Goal: Task Accomplishment & Management: Manage account settings

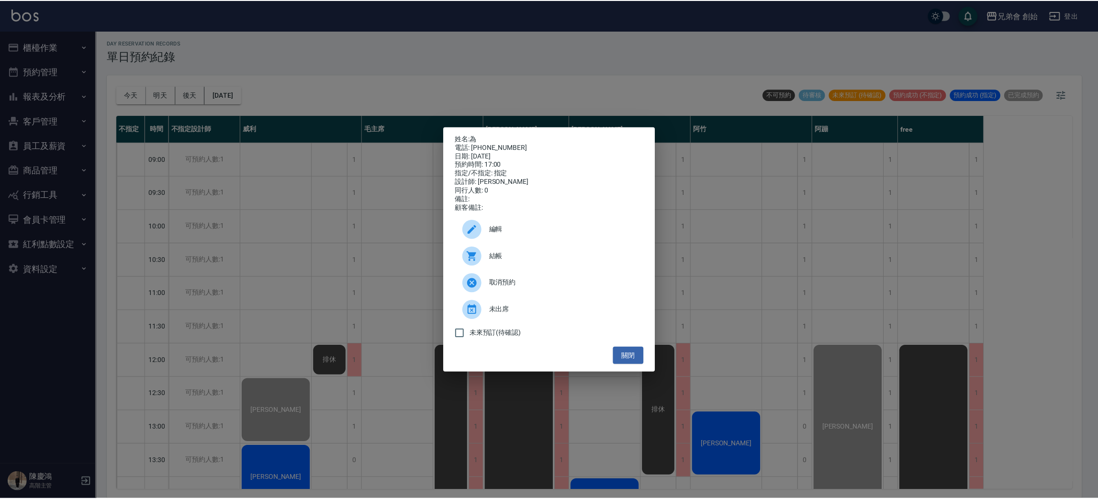
scroll to position [420, 0]
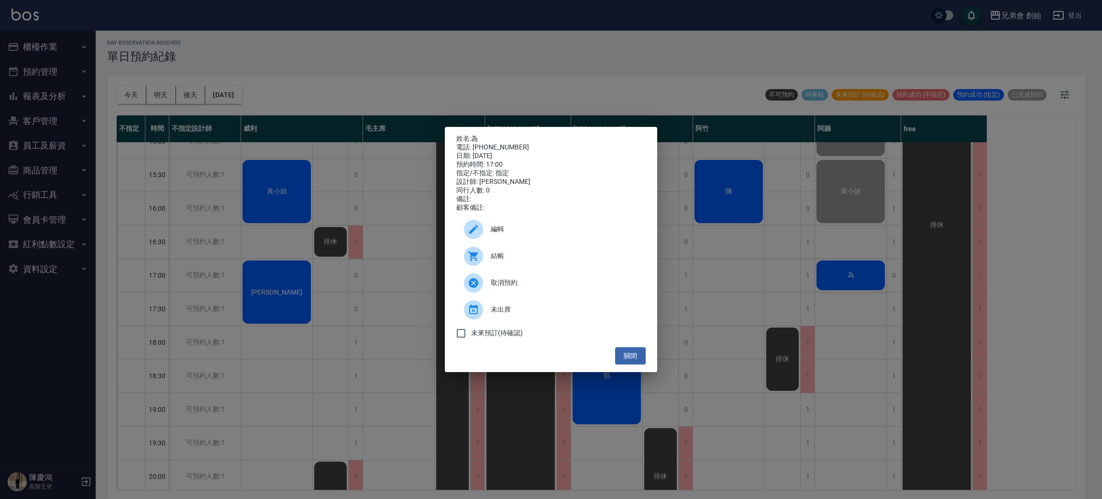
click at [553, 260] on span "結帳" at bounding box center [564, 256] width 147 height 10
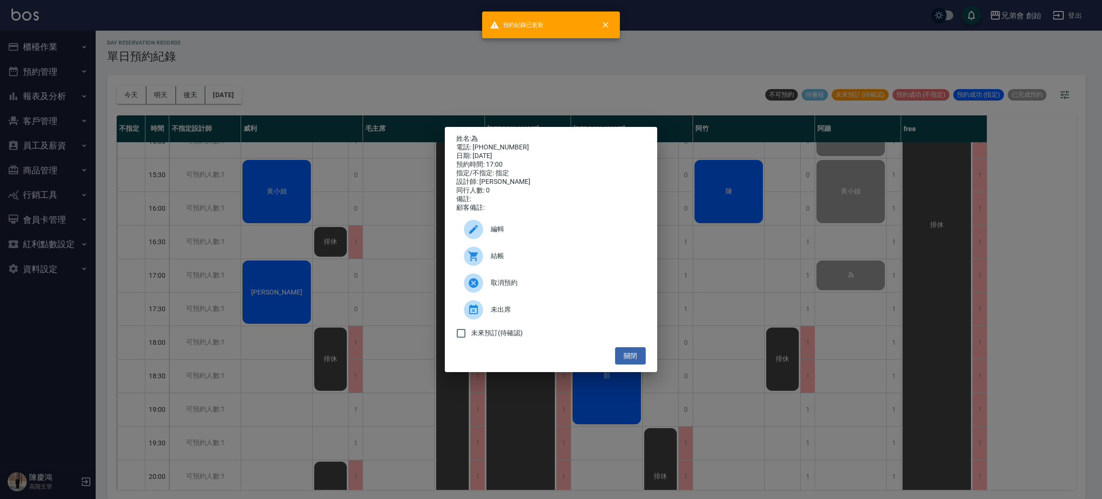
click at [767, 308] on div "姓名: 為 電話: 0918706688 日期: 2025/08/19 預約時間: 17:00 指定/不指定: 指定 設計師: 阿蹦 同行人數: 0 備註: …" at bounding box center [551, 249] width 1102 height 499
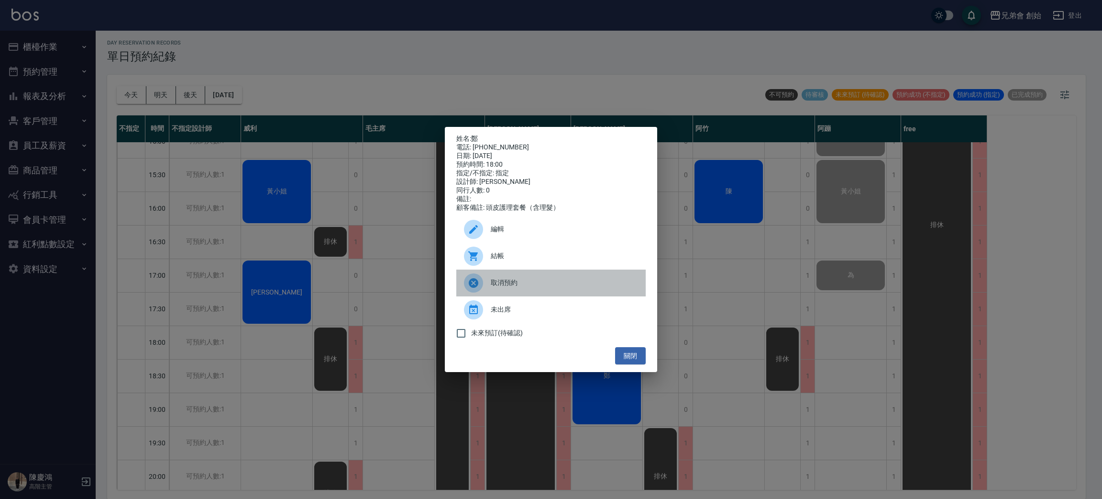
click at [530, 288] on span "取消預約" at bounding box center [564, 282] width 147 height 10
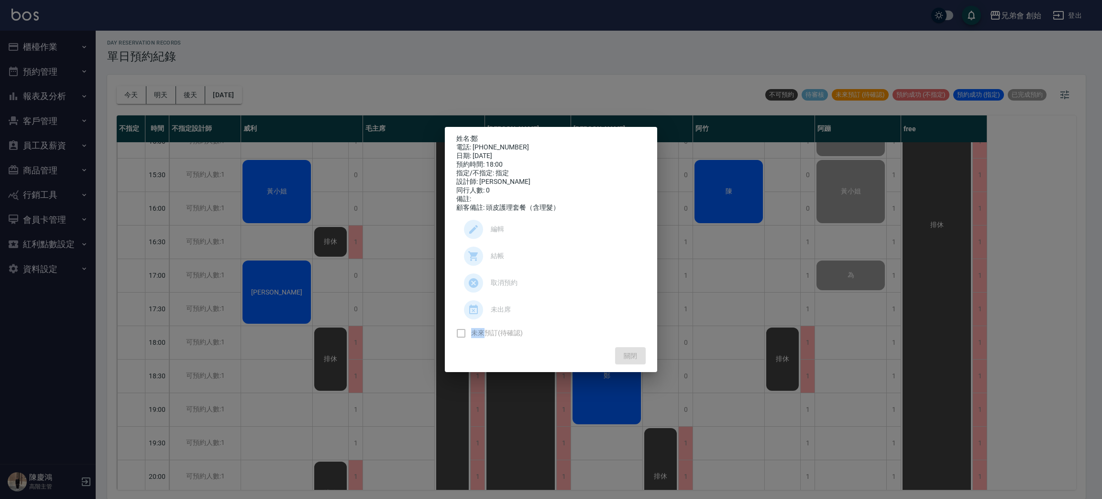
click at [530, 291] on ul "編輯 結帳 取消預約 未出席 未來預訂(待確認)" at bounding box center [550, 279] width 189 height 135
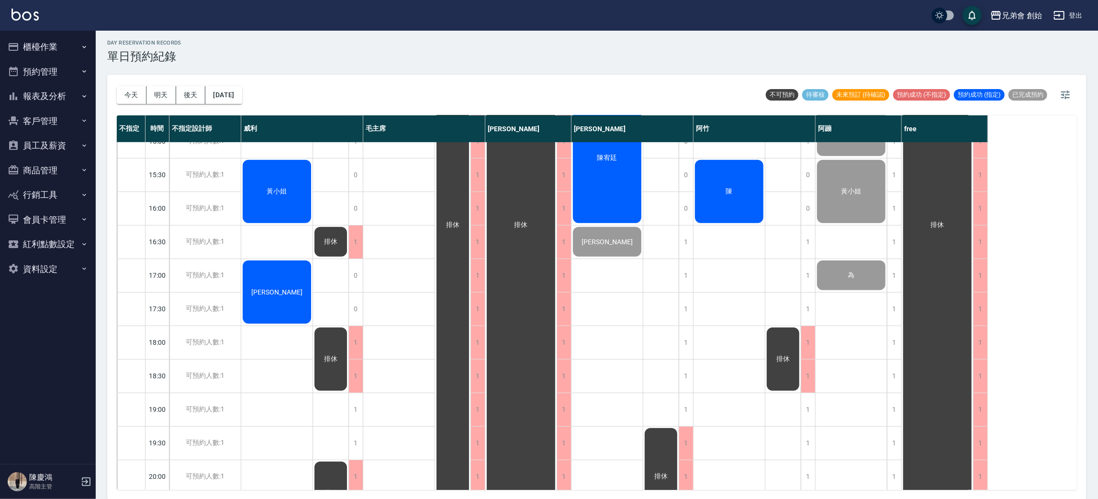
click at [423, 14] on div "兄弟會 創始 登出" at bounding box center [549, 15] width 1098 height 31
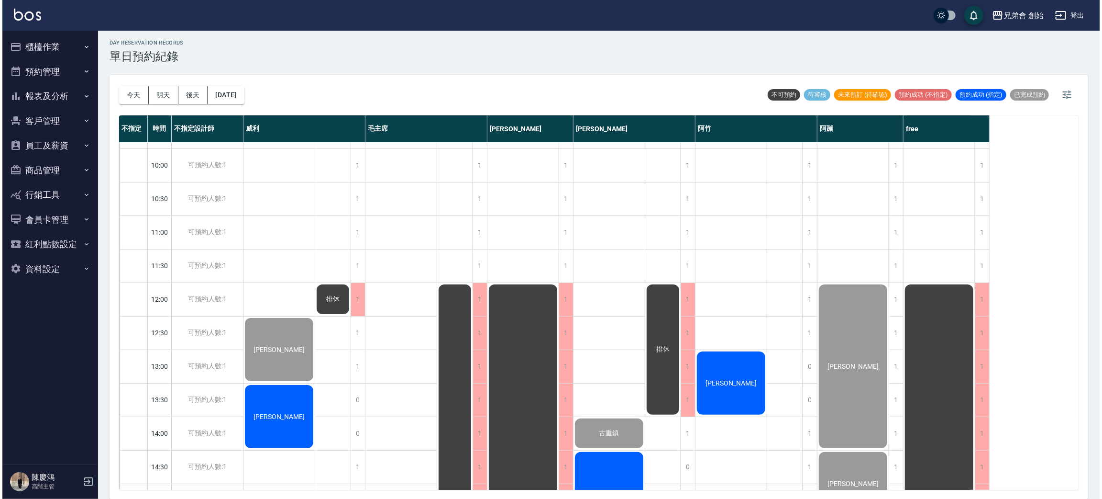
scroll to position [204, 0]
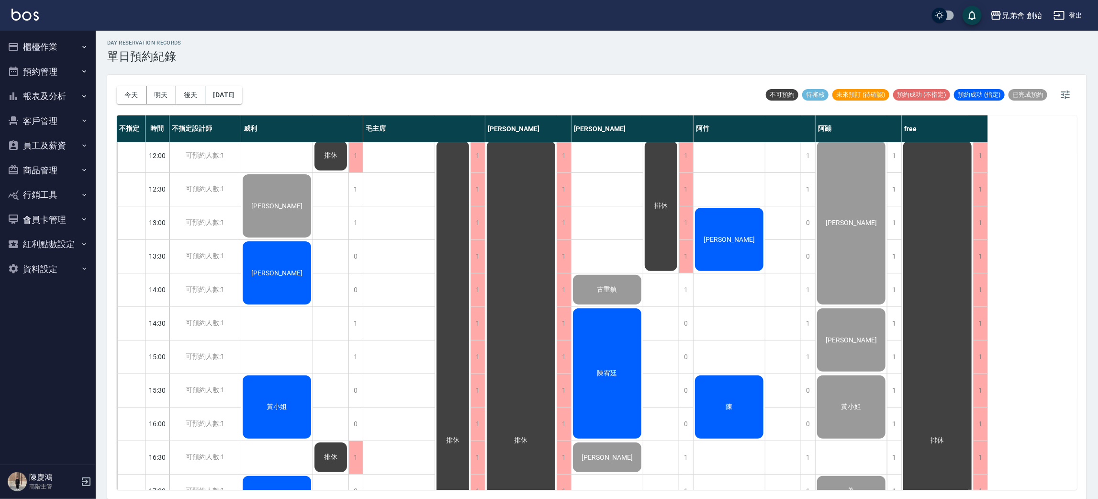
click at [280, 210] on span "[PERSON_NAME]" at bounding box center [276, 206] width 55 height 8
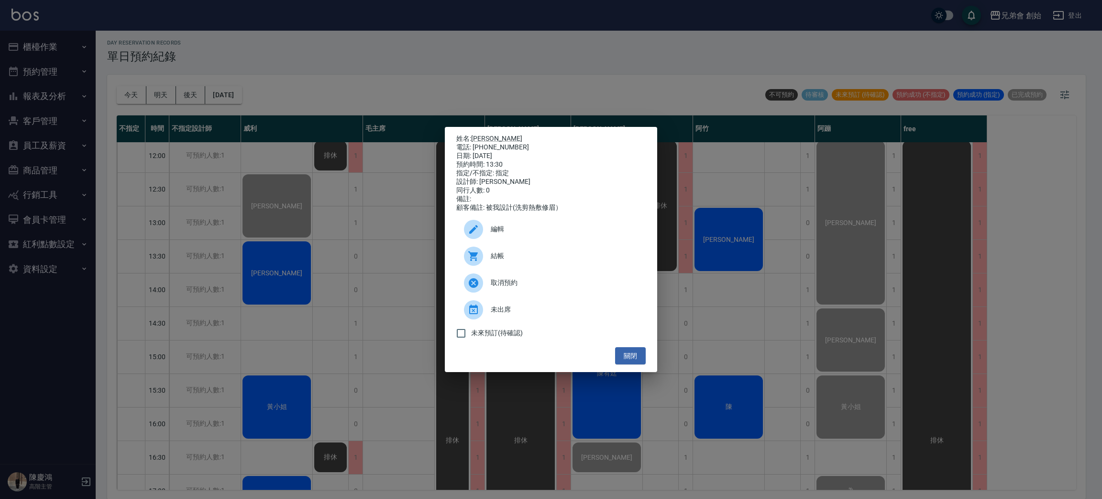
click at [312, 55] on div "姓名: 王宏澤 電話: 0987406553 日期: 2025/08/19 預約時間: 13:30 指定/不指定: 指定 設計師: 威利 同行人數: 0 備註…" at bounding box center [551, 249] width 1102 height 499
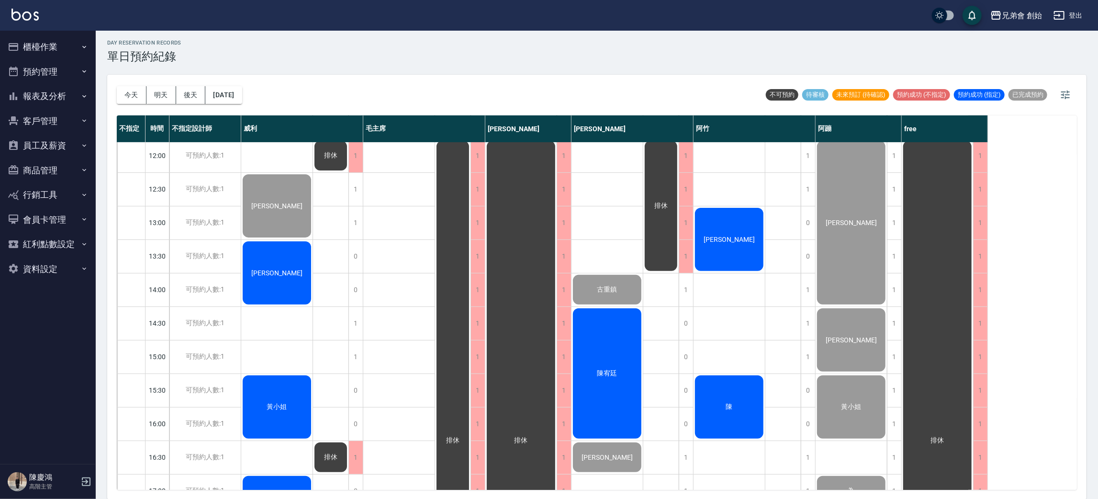
click at [275, 239] on div "[PERSON_NAME]" at bounding box center [276, 206] width 71 height 66
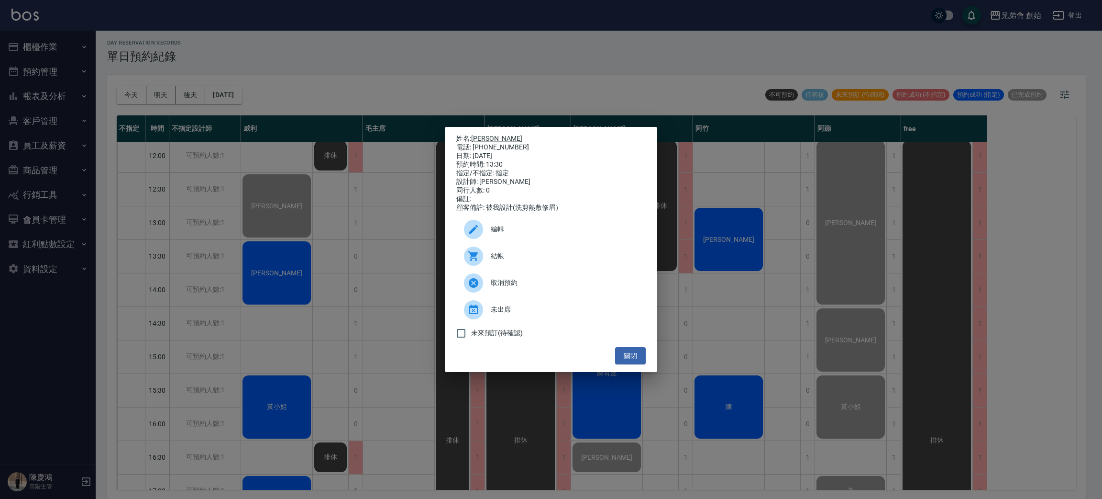
click at [530, 252] on div "結帳" at bounding box center [550, 256] width 189 height 27
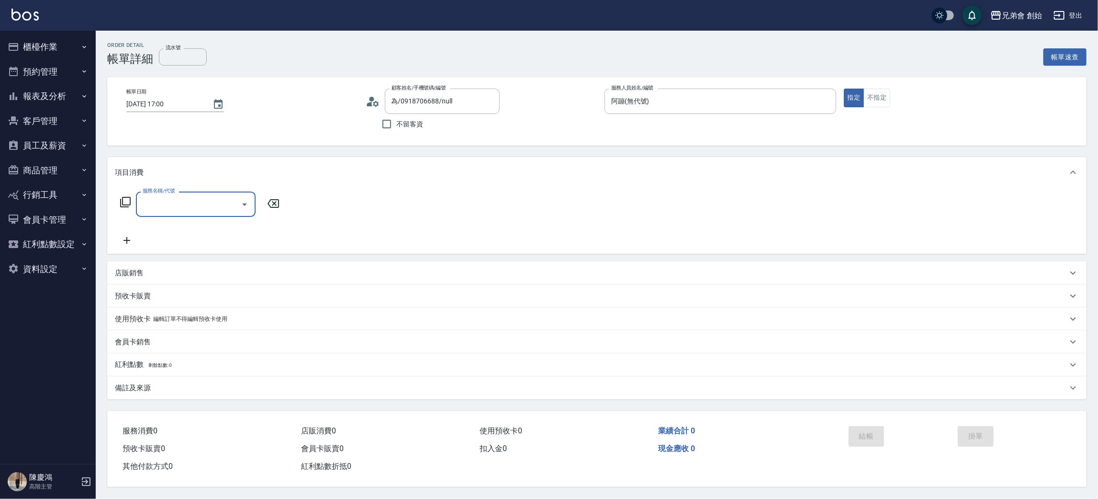
click at [202, 194] on div "服務名稱/代號" at bounding box center [196, 203] width 120 height 25
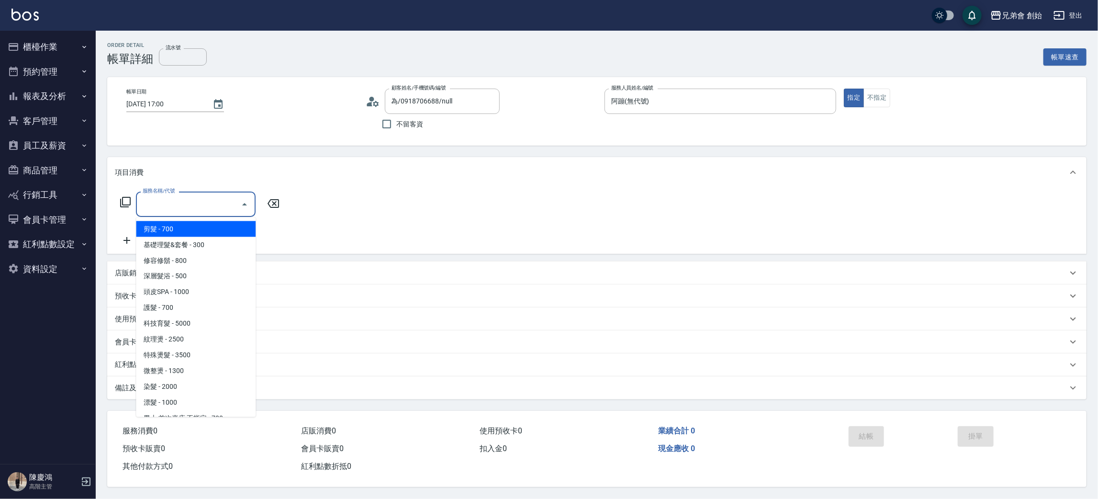
drag, startPoint x: 206, startPoint y: 224, endPoint x: 201, endPoint y: 227, distance: 5.2
click at [204, 227] on span "剪髮 - 700" at bounding box center [196, 229] width 120 height 16
type input "剪髮(A01)"
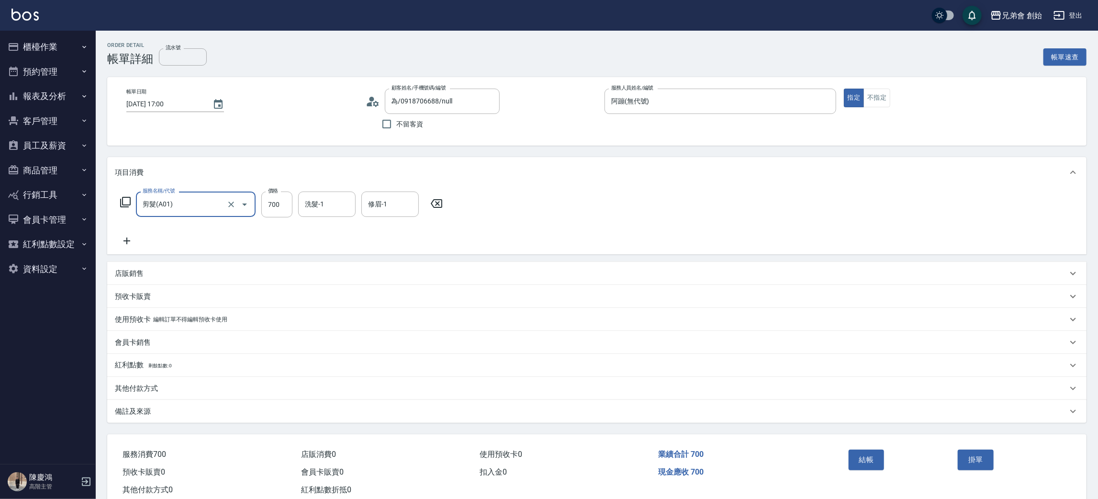
click at [873, 458] on button "結帳" at bounding box center [866, 459] width 36 height 20
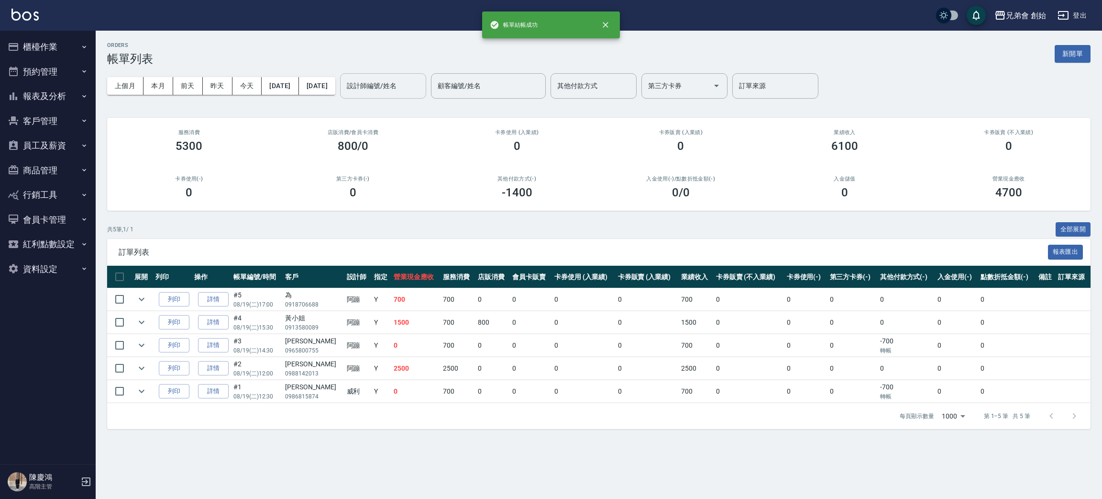
click at [405, 82] on div "設計師編號/姓名 設計師編號/姓名" at bounding box center [383, 85] width 86 height 25
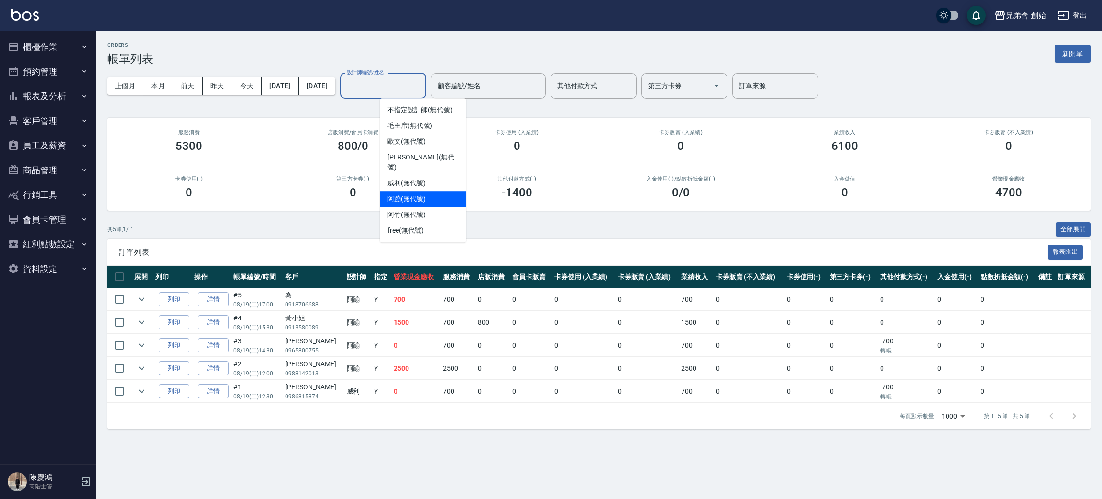
click at [444, 191] on div "阿蹦 (無代號)" at bounding box center [423, 199] width 86 height 16
type input "阿蹦(無代號)"
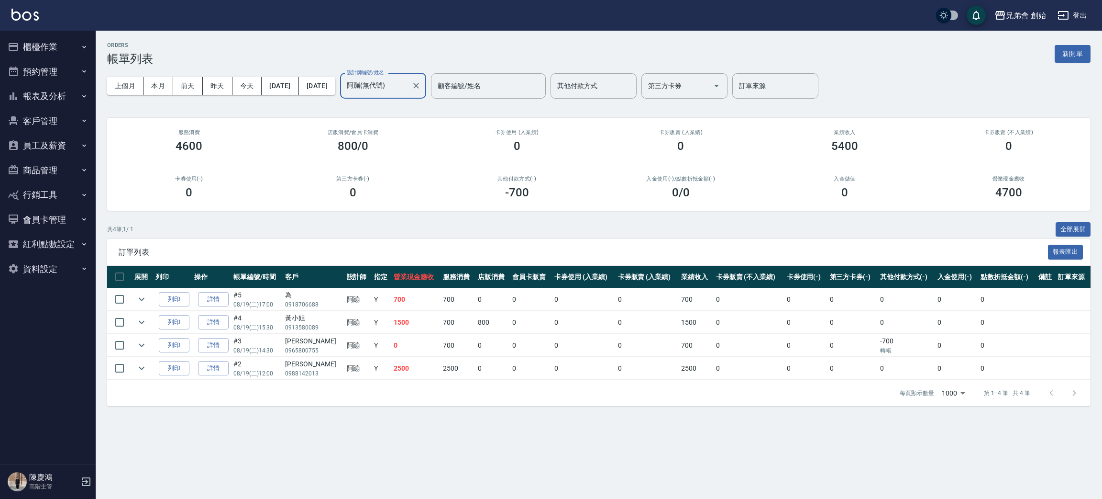
click at [408, 85] on input "阿蹦(無代號)" at bounding box center [375, 86] width 63 height 17
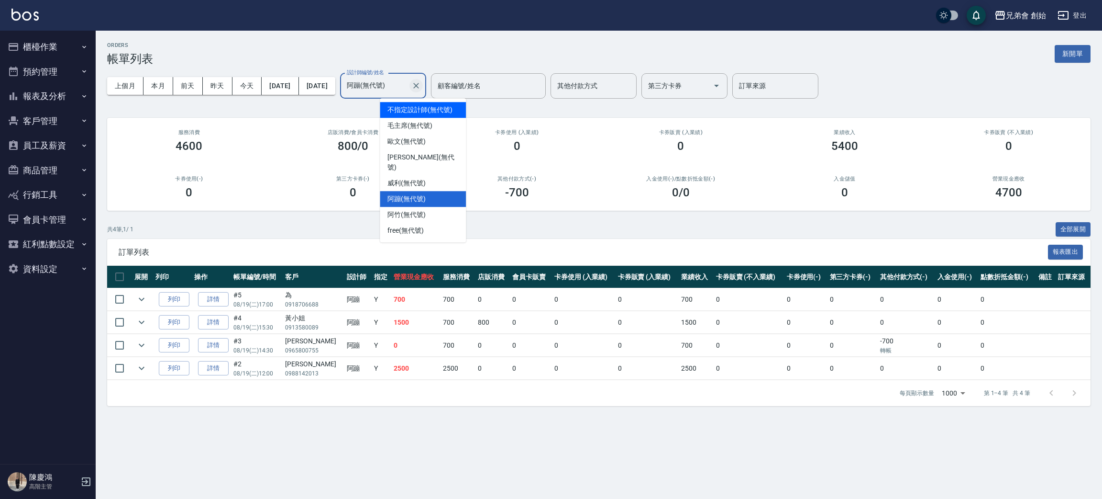
click at [421, 86] on icon "Clear" at bounding box center [416, 86] width 10 height 10
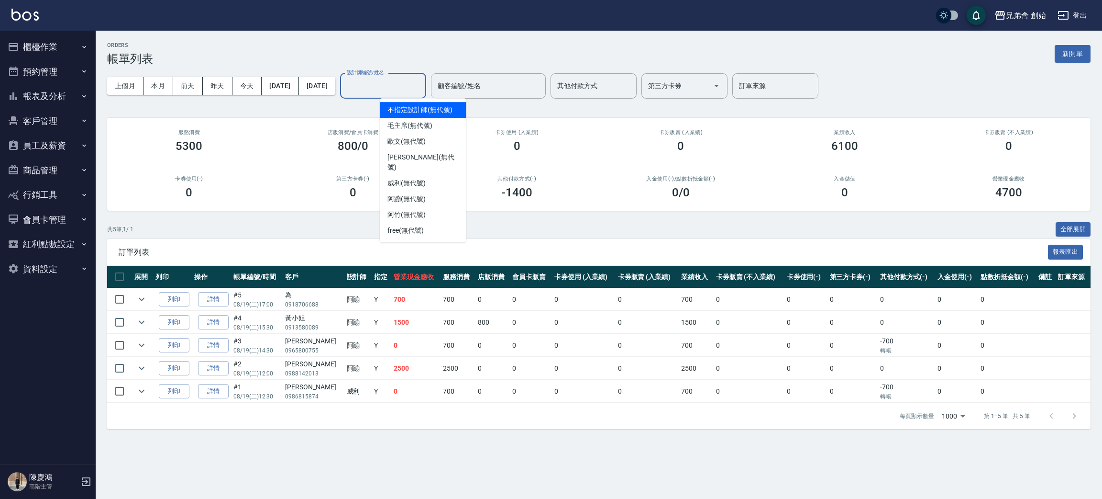
drag, startPoint x: 438, startPoint y: 88, endPoint x: 434, endPoint y: 82, distance: 6.6
click at [422, 86] on input "設計師編號/姓名" at bounding box center [383, 86] width 78 height 17
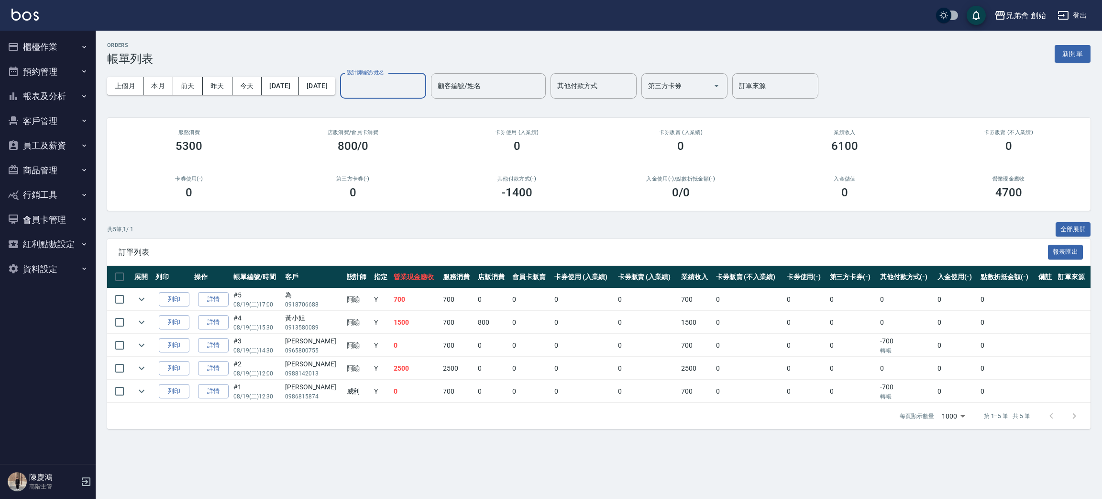
click at [412, 94] on div "設計師編號/姓名" at bounding box center [383, 85] width 86 height 25
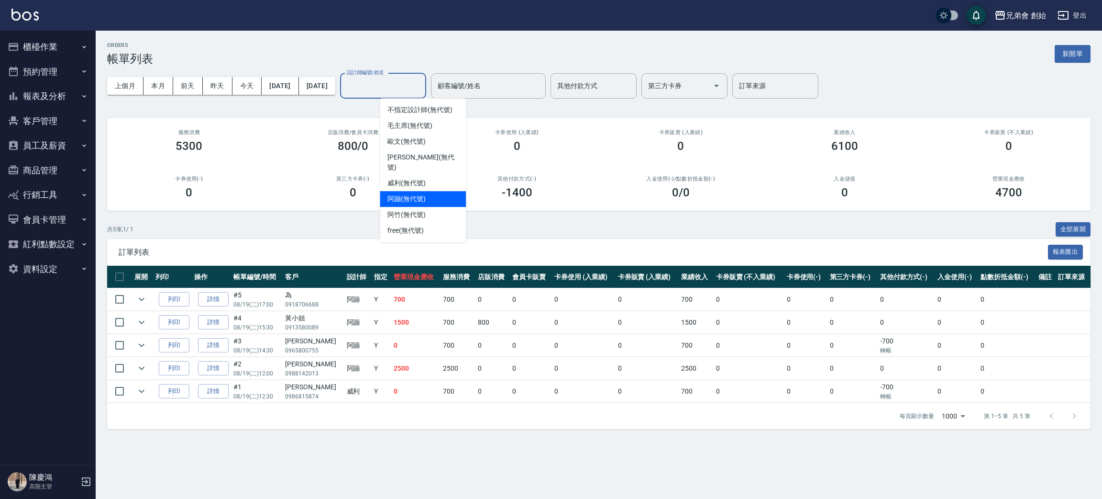
click at [433, 191] on div "阿蹦 (無代號)" at bounding box center [423, 199] width 86 height 16
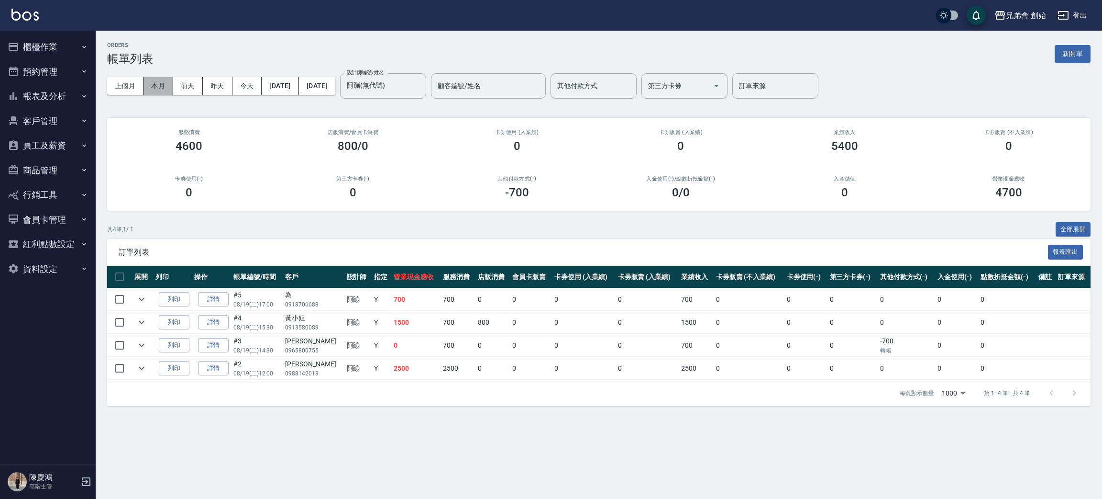
click at [152, 90] on button "本月" at bounding box center [159, 86] width 30 height 18
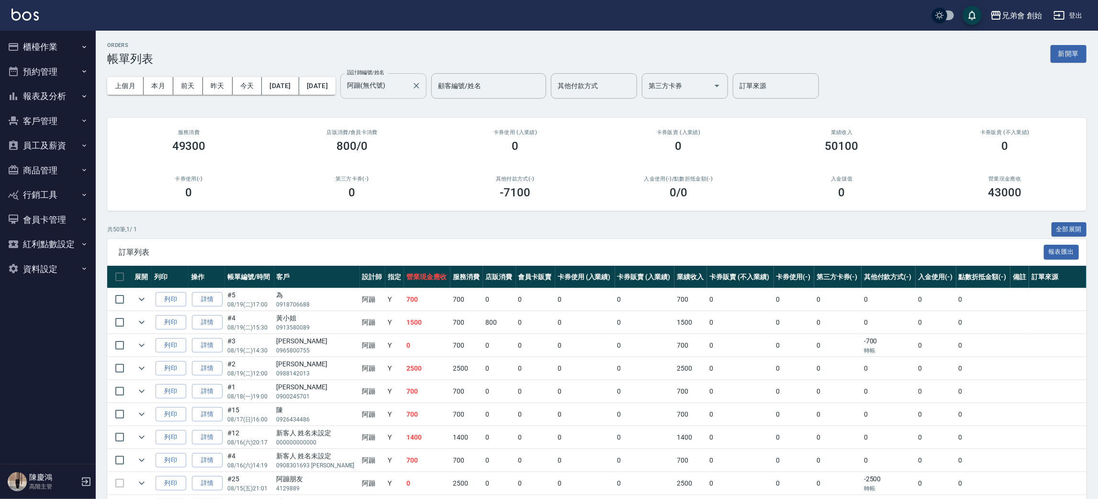
click at [408, 88] on input "阿蹦(無代號)" at bounding box center [375, 86] width 63 height 17
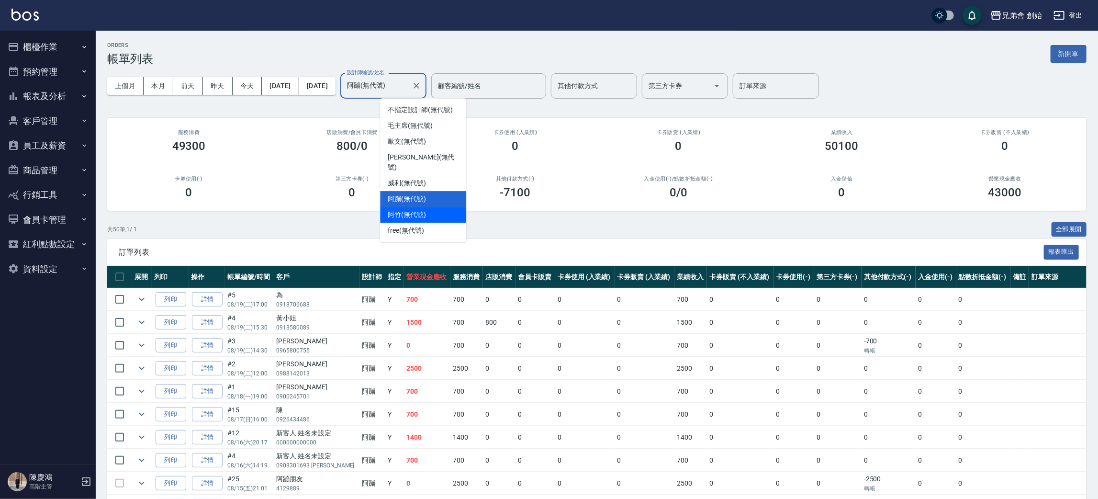
drag, startPoint x: 430, startPoint y: 202, endPoint x: 424, endPoint y: 197, distance: 7.8
click at [424, 207] on div "阿竹 (無代號)" at bounding box center [423, 215] width 86 height 16
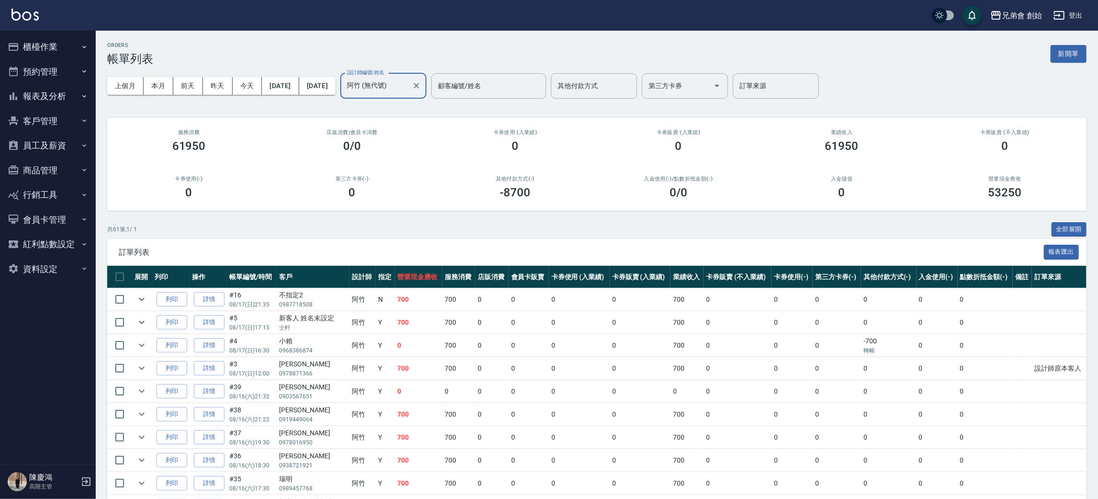
click at [408, 88] on input "阿竹 (無代號)" at bounding box center [375, 86] width 63 height 17
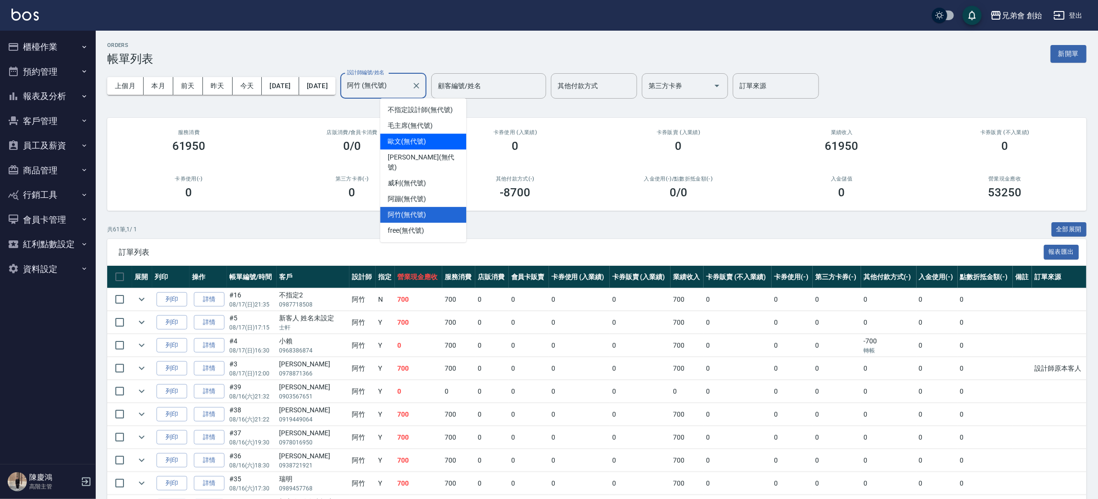
click at [441, 146] on div "歐文 (無代號)" at bounding box center [423, 141] width 86 height 16
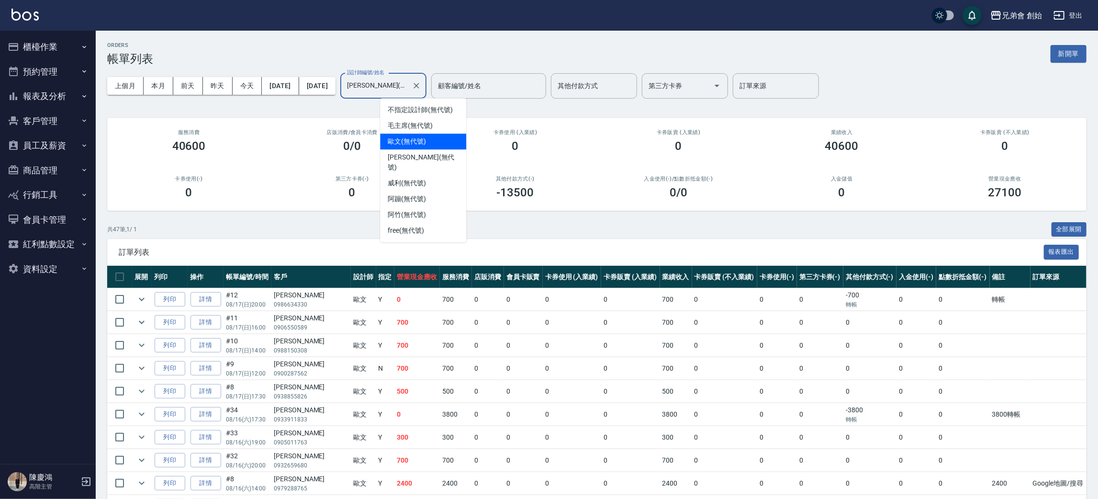
click at [408, 78] on input "歐文(無代號)" at bounding box center [375, 86] width 63 height 17
click at [440, 175] on div "威利 (無代號)" at bounding box center [423, 183] width 86 height 16
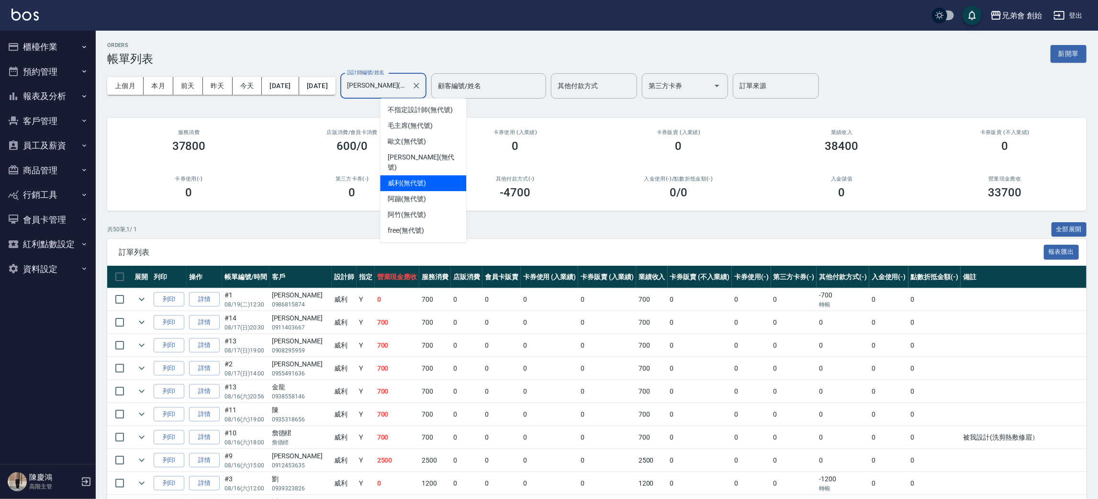
click at [408, 87] on input "[PERSON_NAME](無代號)" at bounding box center [375, 86] width 63 height 17
click at [438, 191] on div "阿蹦 (無代號)" at bounding box center [423, 199] width 86 height 16
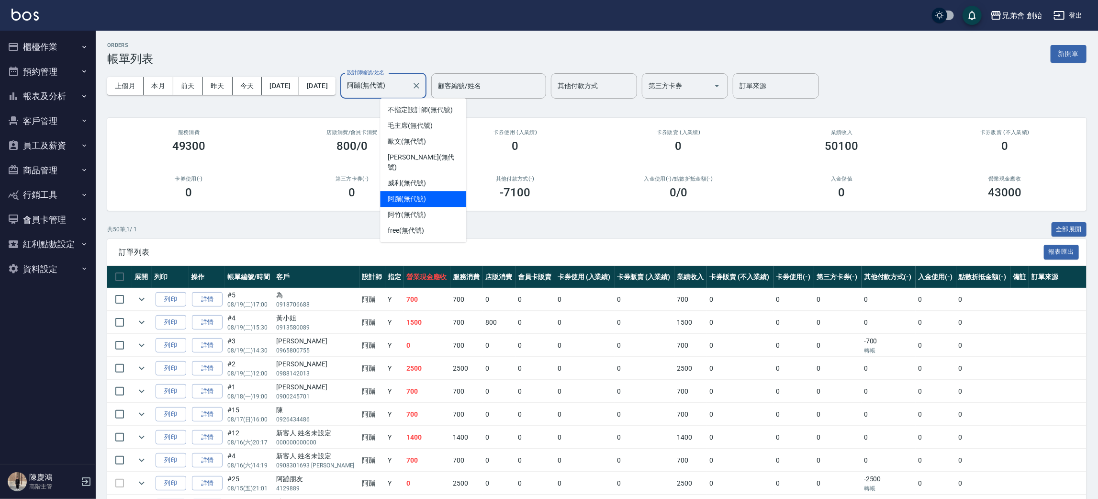
click at [408, 90] on input "阿蹦(無代號)" at bounding box center [375, 86] width 63 height 17
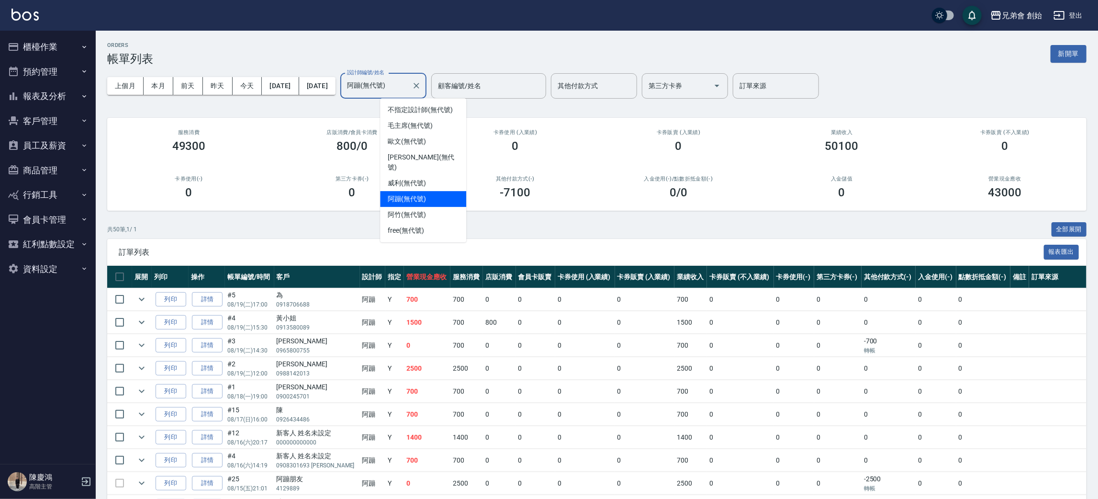
click at [408, 86] on input "阿蹦(無代號)" at bounding box center [375, 86] width 63 height 17
click at [430, 131] on div "毛主席 (無代號)" at bounding box center [423, 126] width 86 height 16
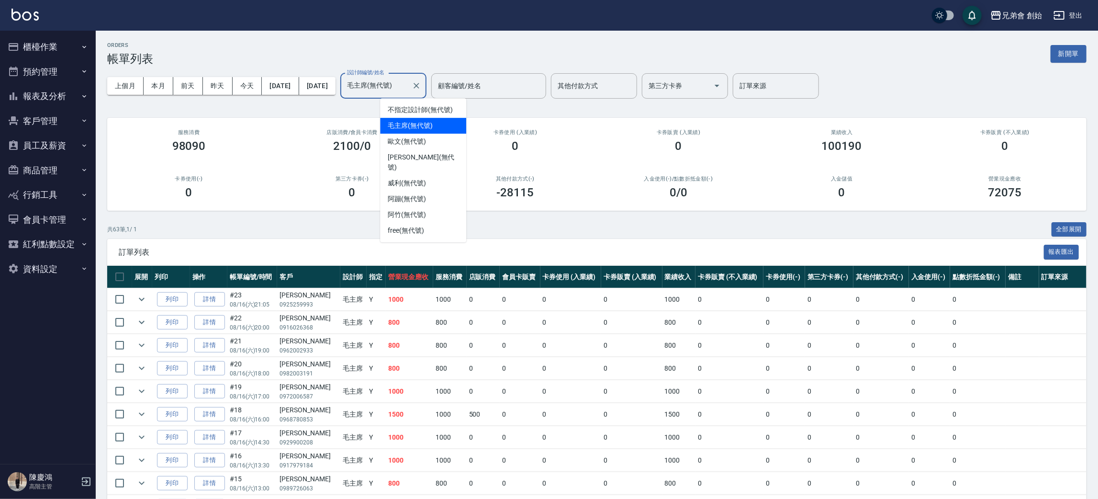
click at [408, 87] on input "毛主席(無代號)" at bounding box center [375, 86] width 63 height 17
click at [438, 145] on div "歐文 (無代號)" at bounding box center [423, 141] width 86 height 16
type input "歐文(無代號)"
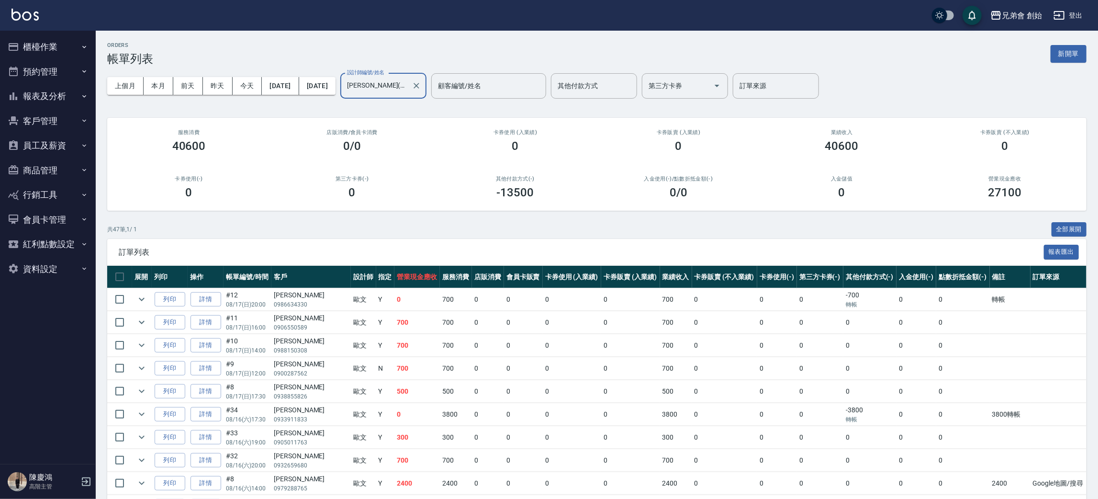
click at [421, 89] on icon "Clear" at bounding box center [416, 86] width 10 height 10
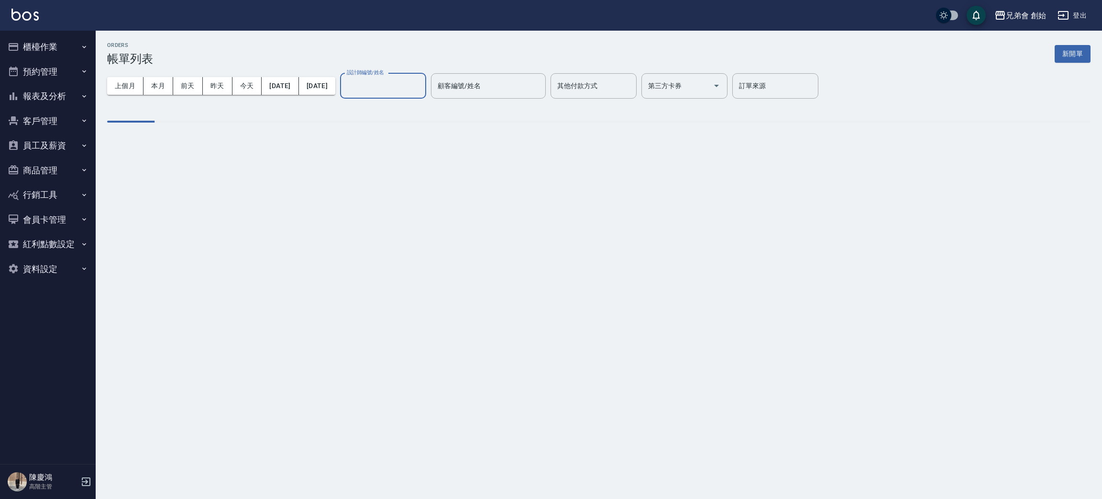
click at [410, 85] on input "設計師編號/姓名" at bounding box center [383, 86] width 78 height 17
click at [413, 90] on input "設計師編號/姓名" at bounding box center [383, 86] width 78 height 17
click at [413, 85] on input "設計師編號/姓名" at bounding box center [383, 86] width 78 height 17
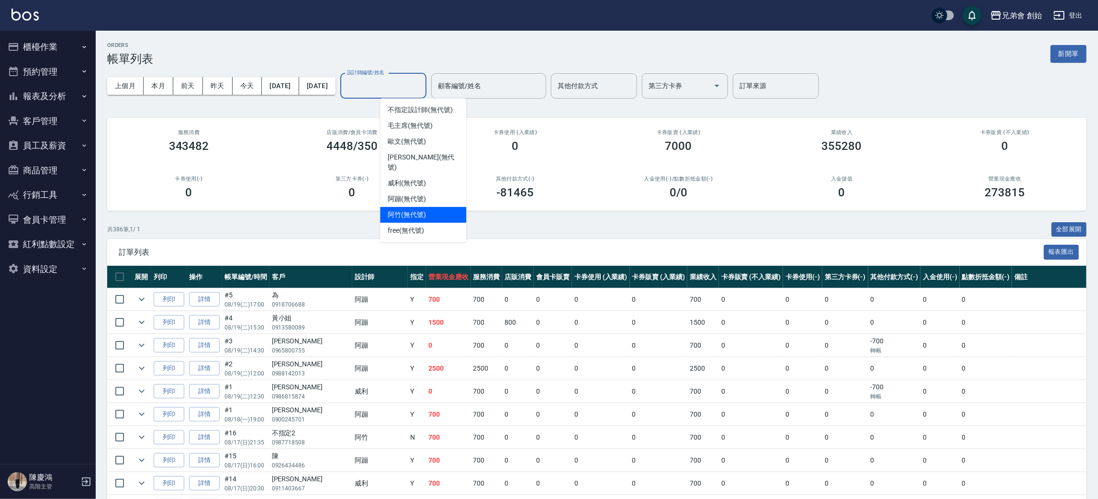
click at [407, 210] on span "阿竹 (無代號)" at bounding box center [407, 215] width 38 height 10
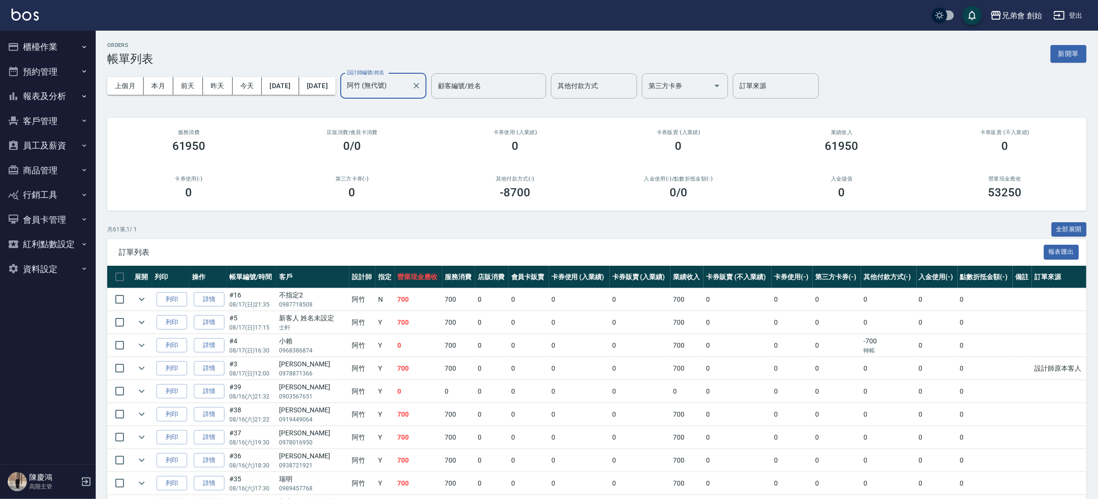
drag, startPoint x: 434, startPoint y: 86, endPoint x: 420, endPoint y: 82, distance: 14.9
click at [408, 85] on input "阿竹 (無代號)" at bounding box center [375, 86] width 63 height 17
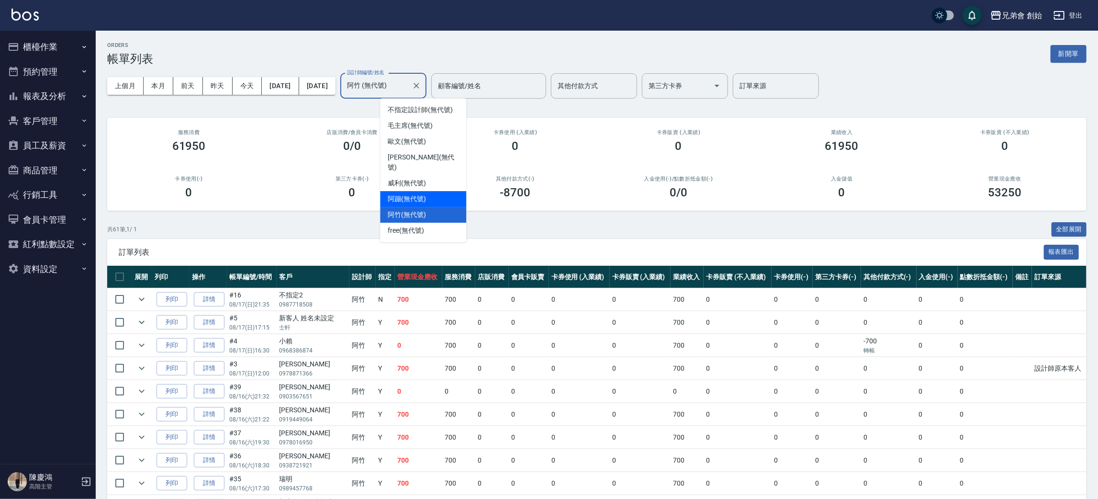
click at [450, 192] on div "阿蹦 (無代號)" at bounding box center [423, 199] width 86 height 16
type input "阿蹦(無代號)"
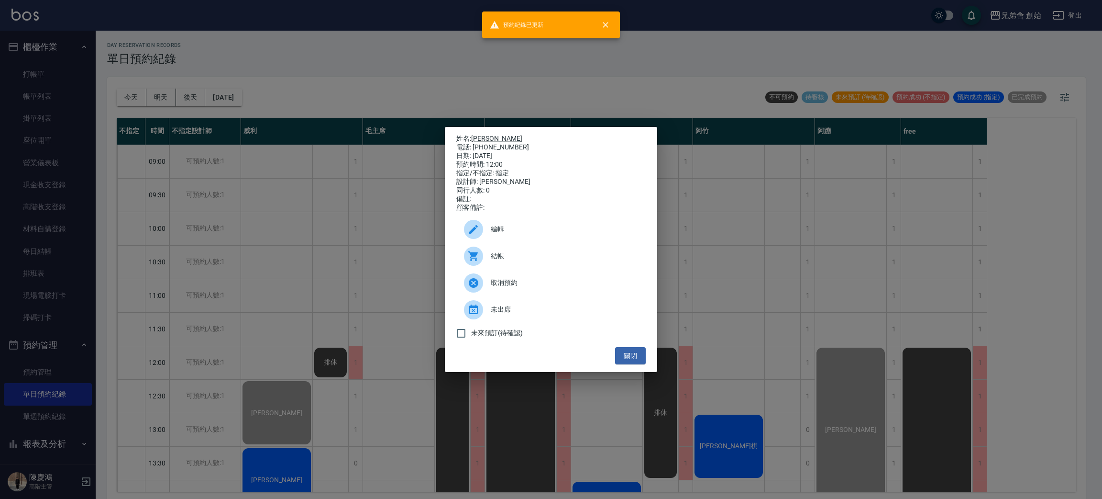
click at [282, 212] on div "姓名: [PERSON_NAME] 電話: [PHONE_NUMBER] 日期: [DATE] 預約時間: 12:00 指定/不指定: 指定 設計師: [PE…" at bounding box center [551, 249] width 1102 height 499
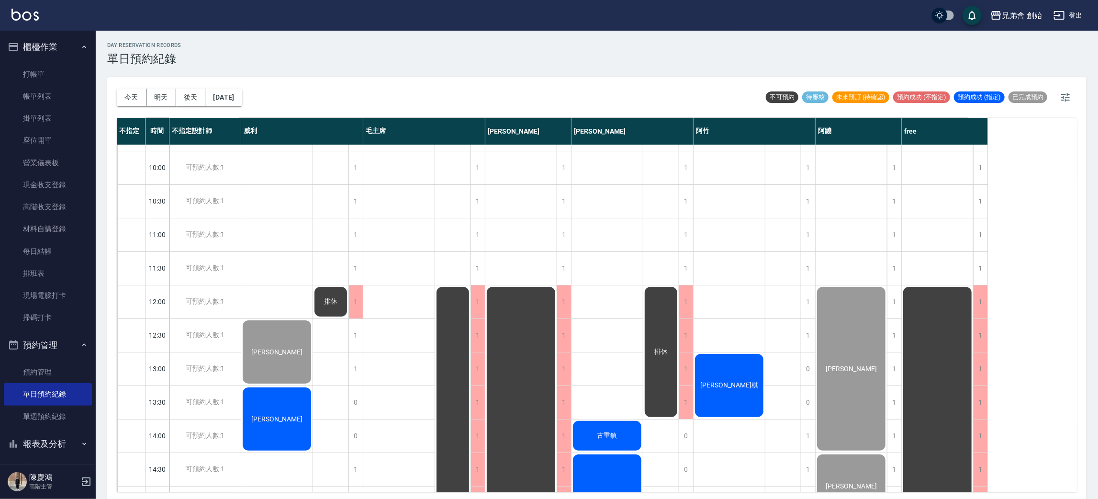
scroll to position [133, 0]
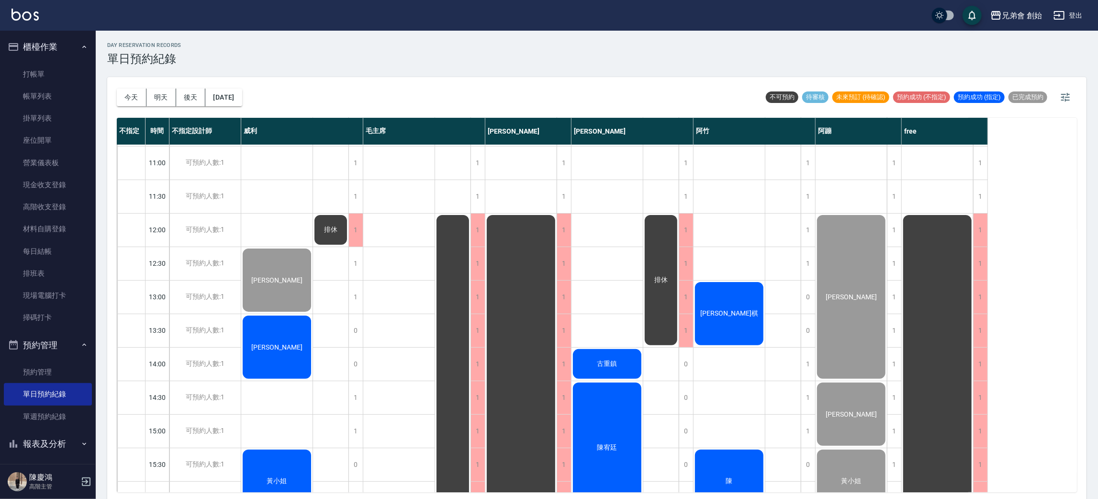
click at [304, 284] on span "古重鎮" at bounding box center [276, 280] width 55 height 8
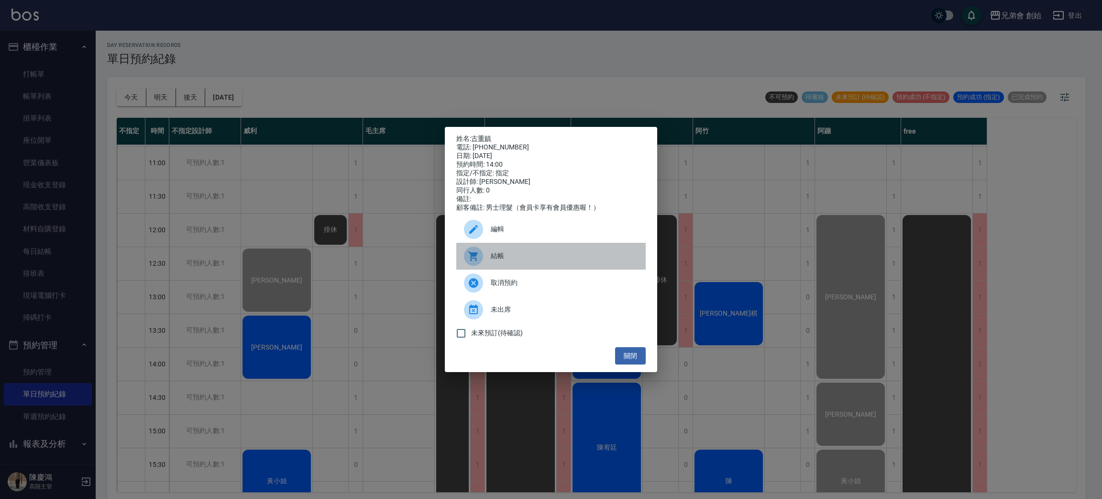
click at [513, 260] on span "結帳" at bounding box center [564, 256] width 147 height 10
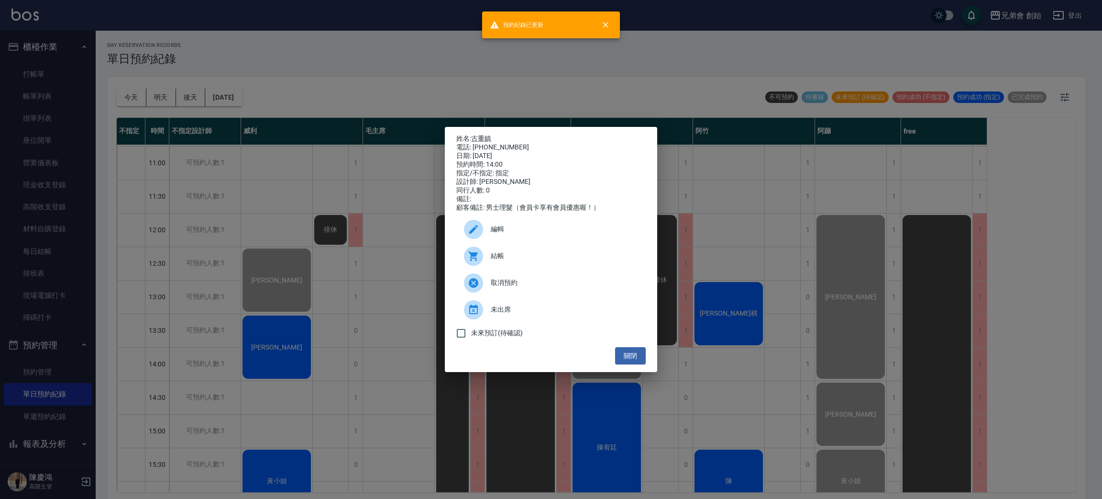
click at [286, 157] on div "姓名: 古重鎮 電話: 0926350331 日期: 2025/08/19 預約時間: 14:00 指定/不指定: 指定 設計師: 潘潘 同行人數: 0 備註…" at bounding box center [551, 249] width 1102 height 499
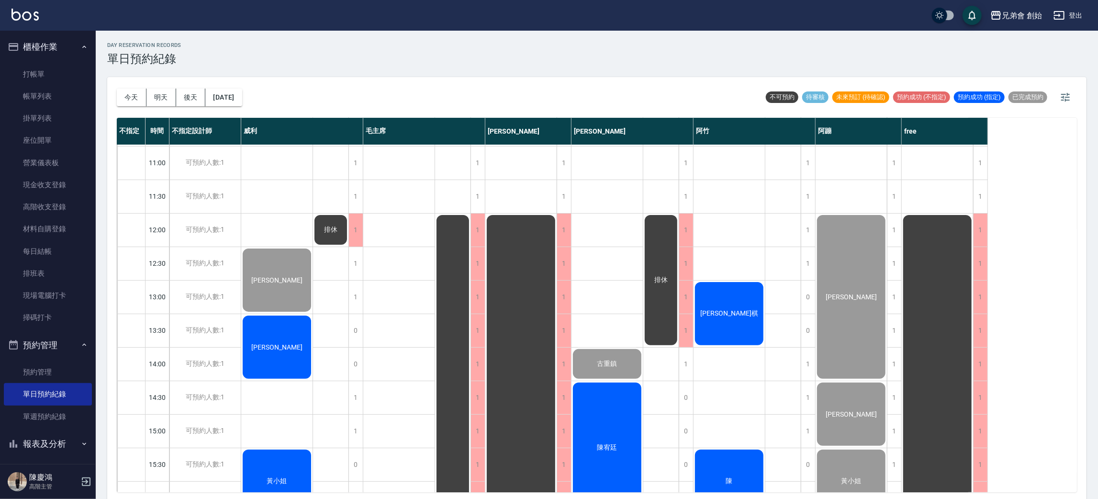
scroll to position [348, 0]
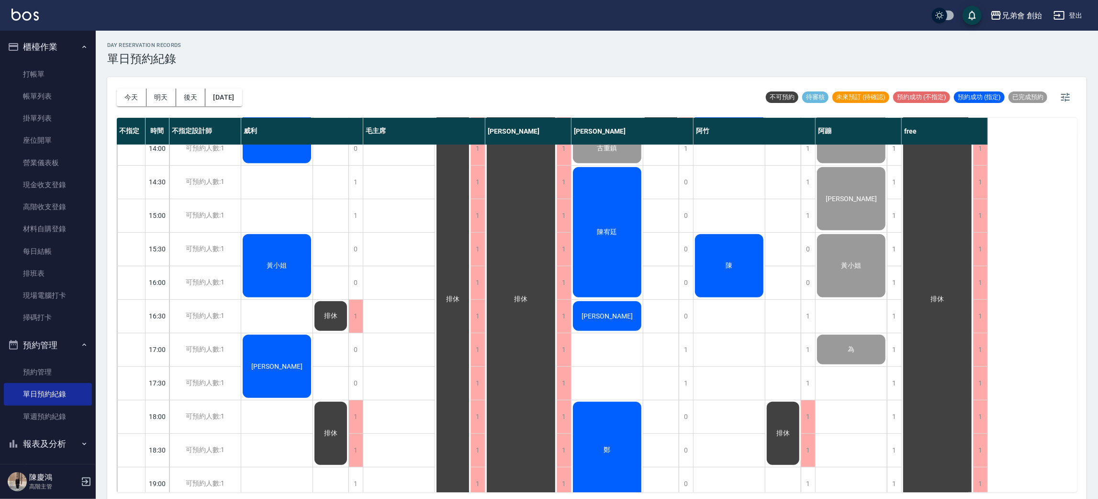
click at [312, 98] on div "陳宥廷" at bounding box center [276, 65] width 71 height 66
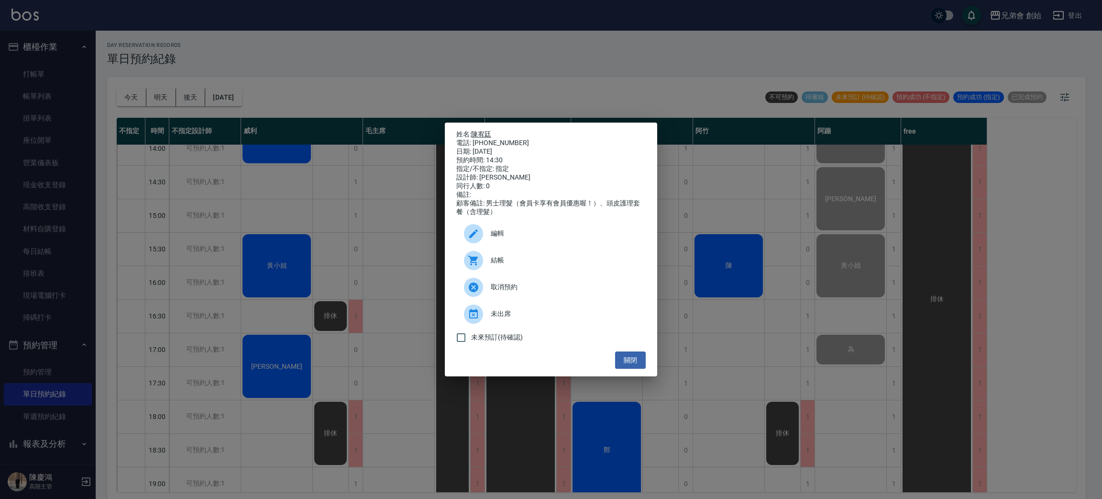
click at [484, 133] on link "陳宥廷" at bounding box center [481, 134] width 20 height 8
click at [498, 142] on div "電話: 0930763897" at bounding box center [550, 143] width 189 height 9
copy div "0930763897"
click at [284, 160] on div "姓名: 陳宥廷 電話: 0930763897 日期: 2025/08/19 預約時間: 14:30 指定/不指定: 指定 設計師: 潘潘 同行人數: 0 備註…" at bounding box center [551, 249] width 1102 height 499
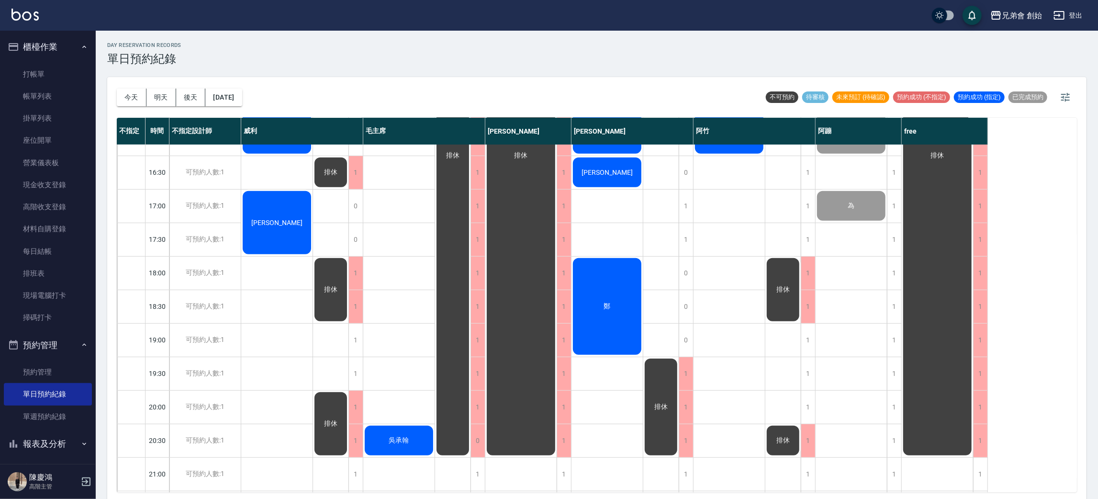
scroll to position [420, 0]
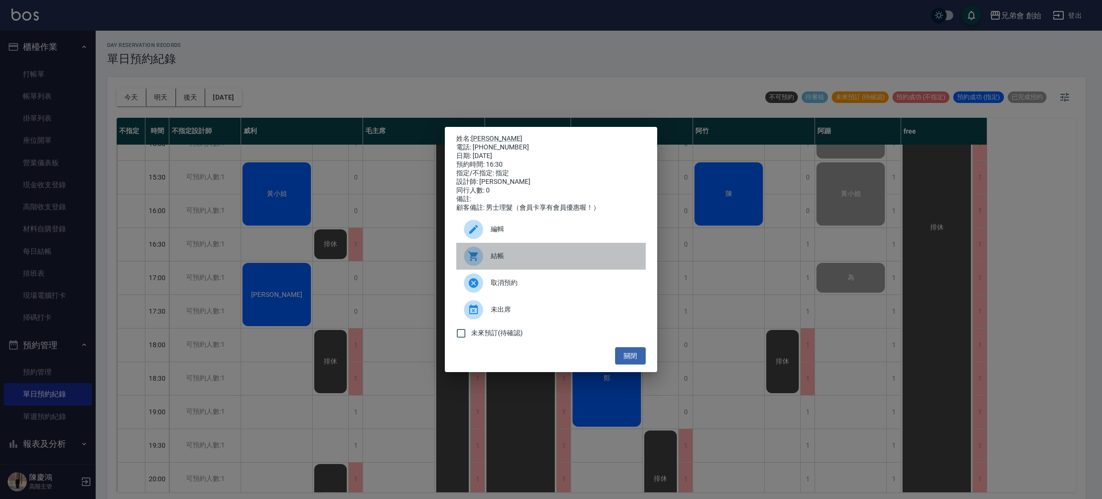
click at [516, 258] on span "結帳" at bounding box center [564, 256] width 147 height 10
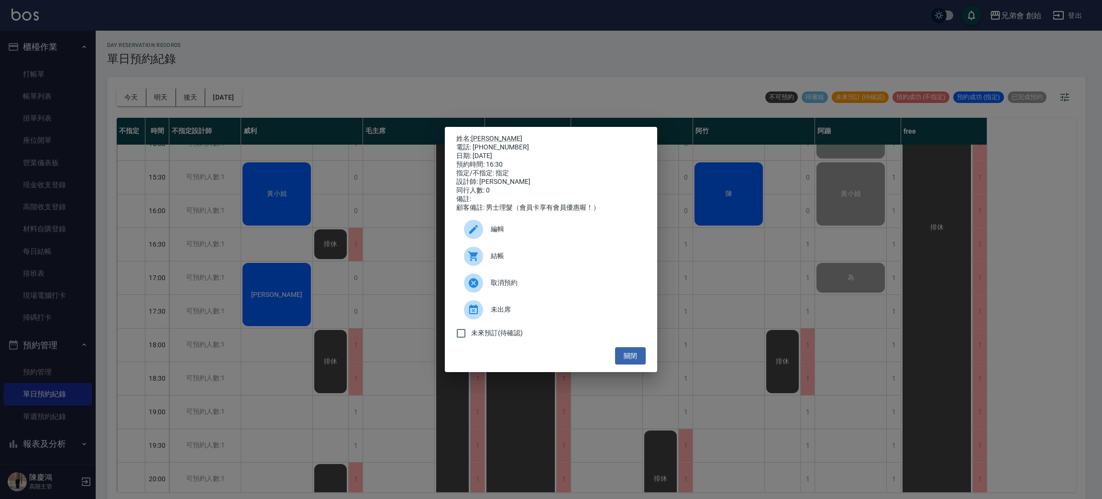
click at [343, 82] on div "姓名: 蔡偉國 電話: 0911839440 日期: 2025/08/19 預約時間: 16:30 指定/不指定: 指定 設計師: 潘潘 同行人數: 0 備註…" at bounding box center [551, 249] width 1102 height 499
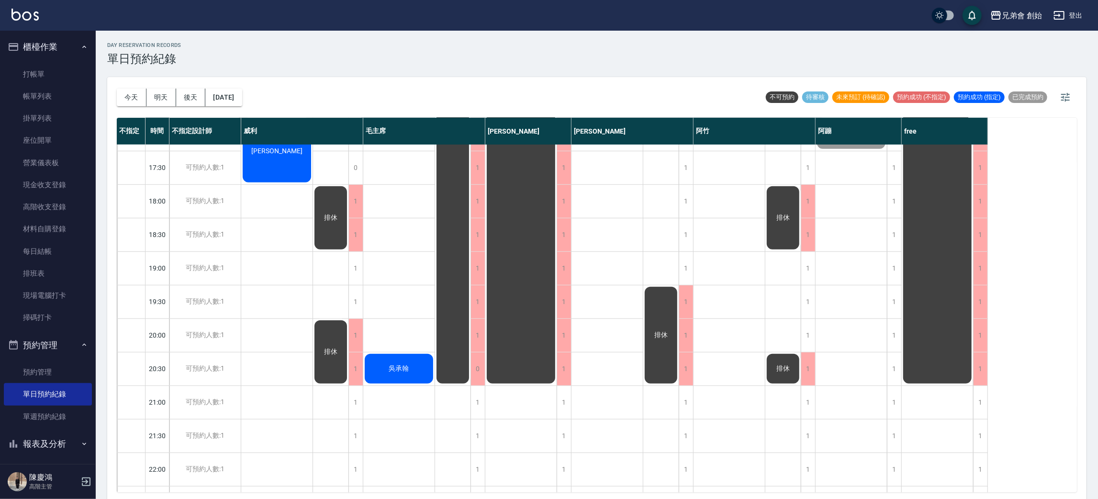
scroll to position [348, 0]
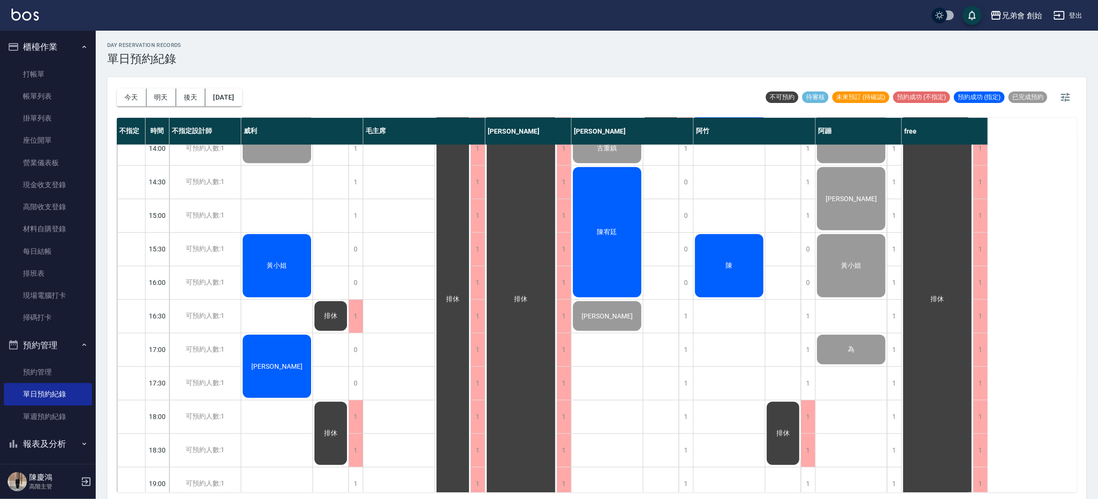
click at [280, 98] on div "黃小姐" at bounding box center [276, 65] width 71 height 66
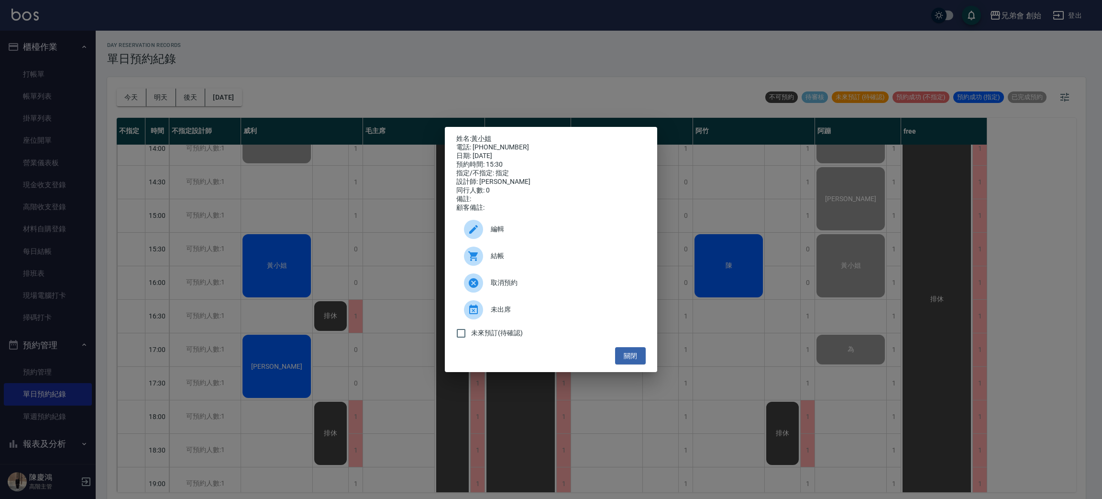
click at [284, 167] on div "姓名: 黃小姐 電話: 0913580089 日期: 2025/08/19 預約時間: 15:30 指定/不指定: 指定 設計師: 威利 同行人數: 0 備註…" at bounding box center [551, 249] width 1102 height 499
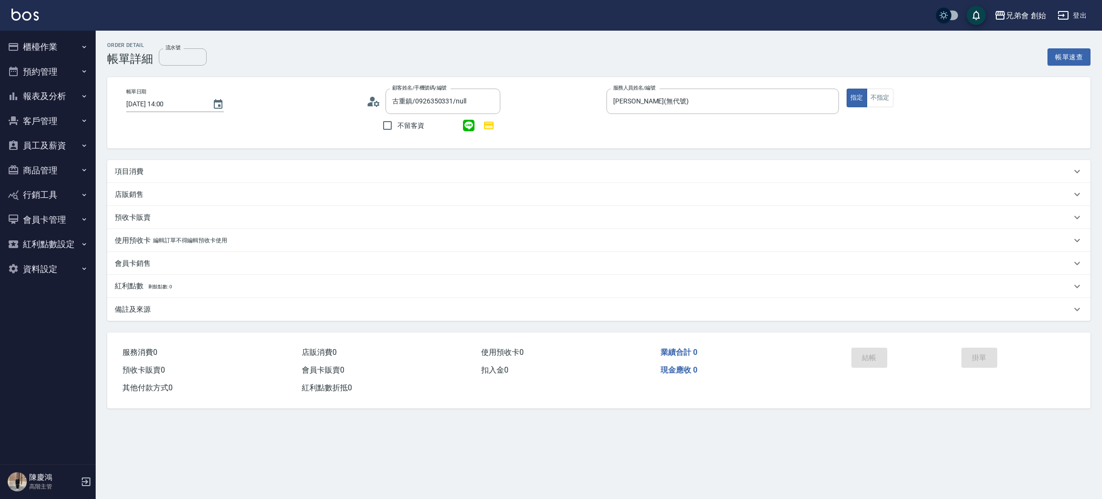
click at [134, 172] on p "項目消費" at bounding box center [129, 171] width 29 height 10
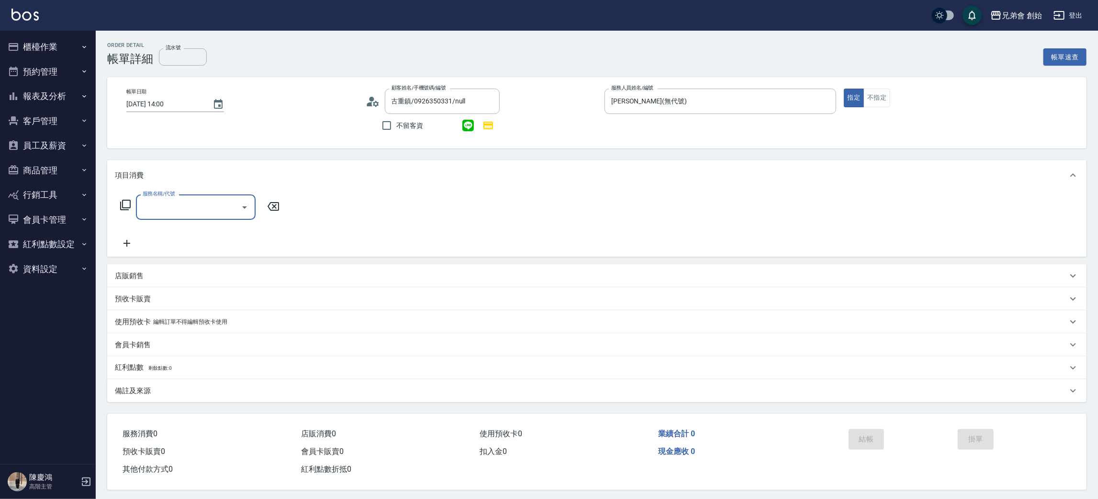
click at [147, 208] on input "服務名稱/代號" at bounding box center [188, 207] width 97 height 17
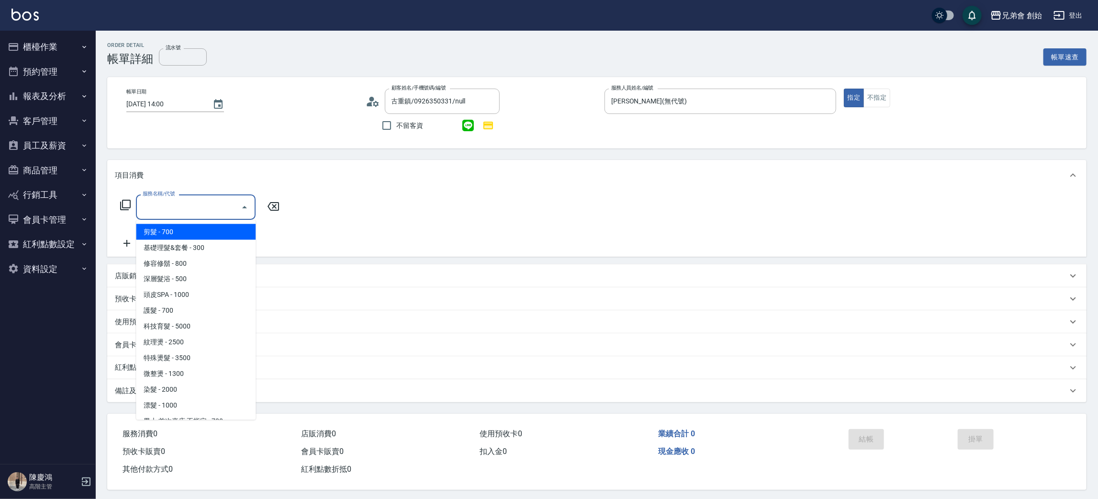
drag, startPoint x: 215, startPoint y: 234, endPoint x: 220, endPoint y: 234, distance: 5.3
click at [215, 234] on span "剪髮 - 700" at bounding box center [196, 232] width 120 height 16
type input "剪髮(A01)"
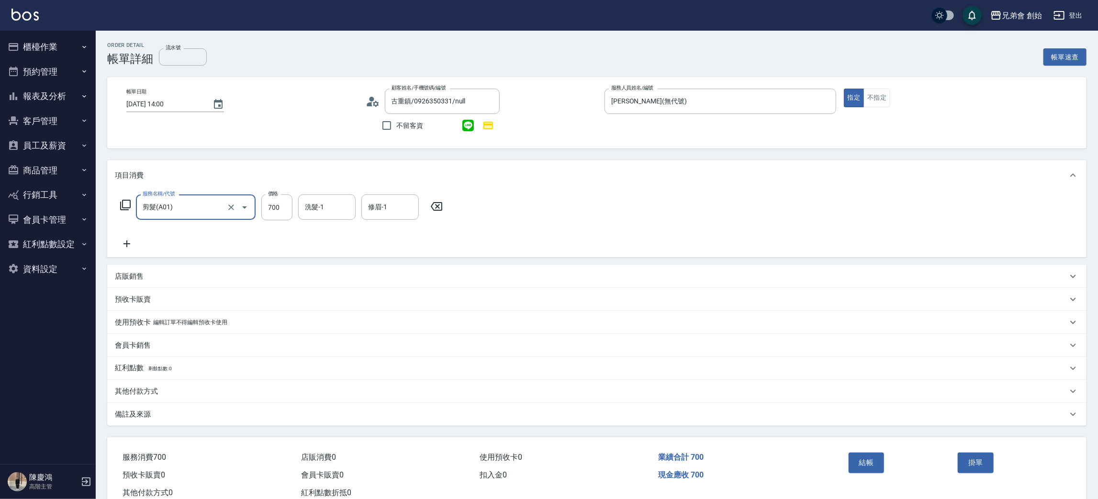
click at [162, 395] on div "其他付款方式" at bounding box center [591, 391] width 952 height 10
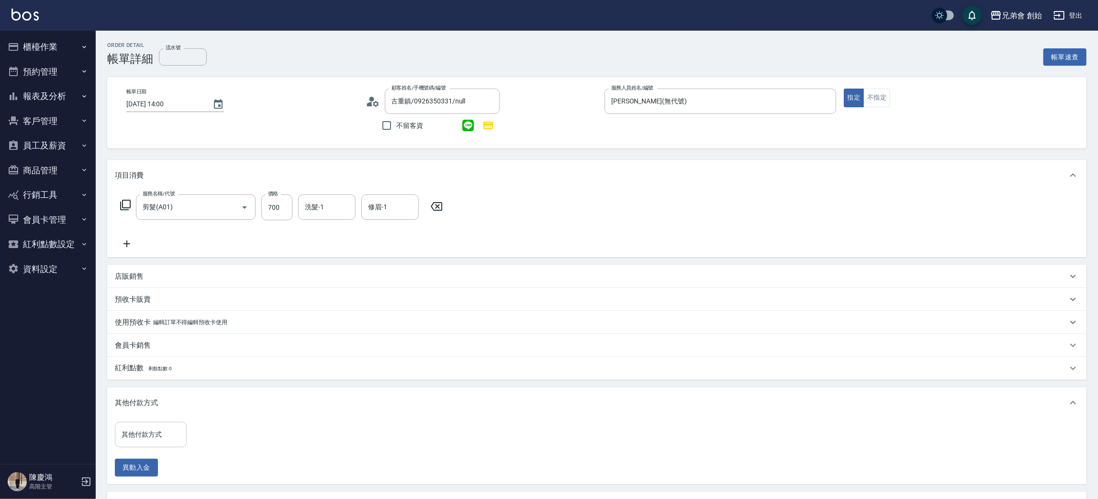
click at [153, 427] on div "其他付款方式 其他付款方式" at bounding box center [151, 434] width 72 height 25
click at [150, 375] on span "轉帳" at bounding box center [151, 378] width 72 height 16
type input "轉帳"
drag, startPoint x: 222, startPoint y: 434, endPoint x: 217, endPoint y: 423, distance: 12.6
click at [222, 434] on input "0" at bounding box center [228, 435] width 72 height 26
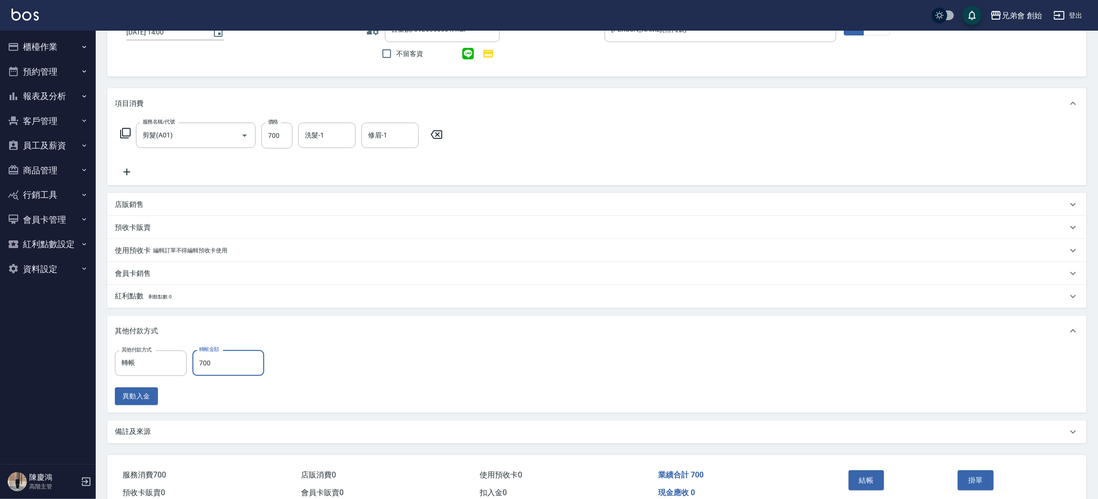
scroll to position [117, 0]
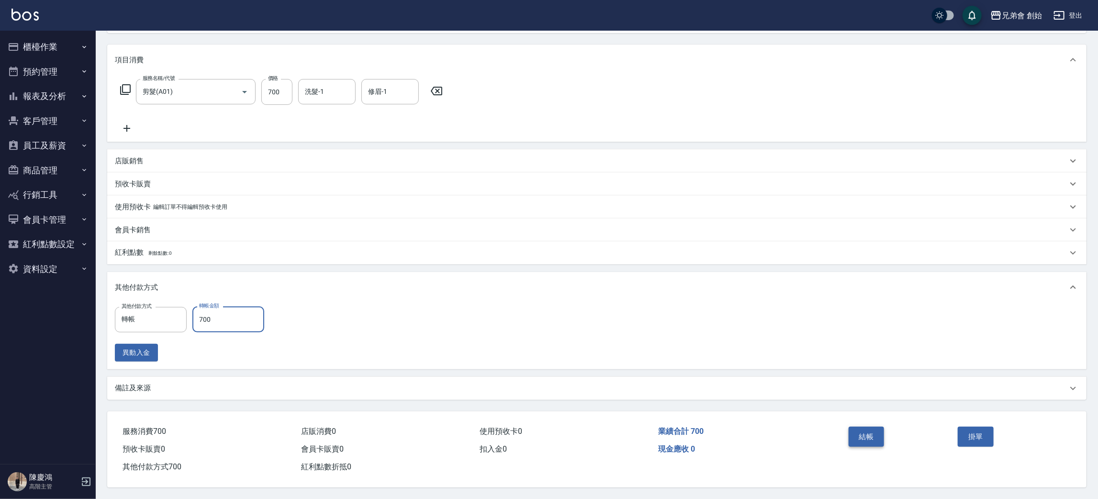
type input "700"
click at [869, 438] on button "結帳" at bounding box center [866, 436] width 36 height 20
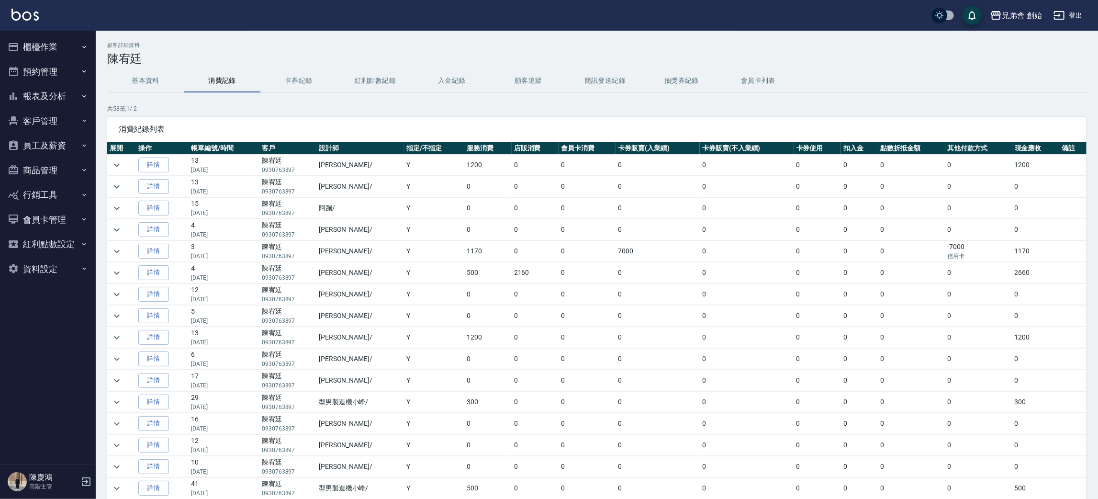
drag, startPoint x: 64, startPoint y: 39, endPoint x: 61, endPoint y: 46, distance: 7.5
click at [64, 40] on button "櫃檯作業" at bounding box center [48, 46] width 88 height 25
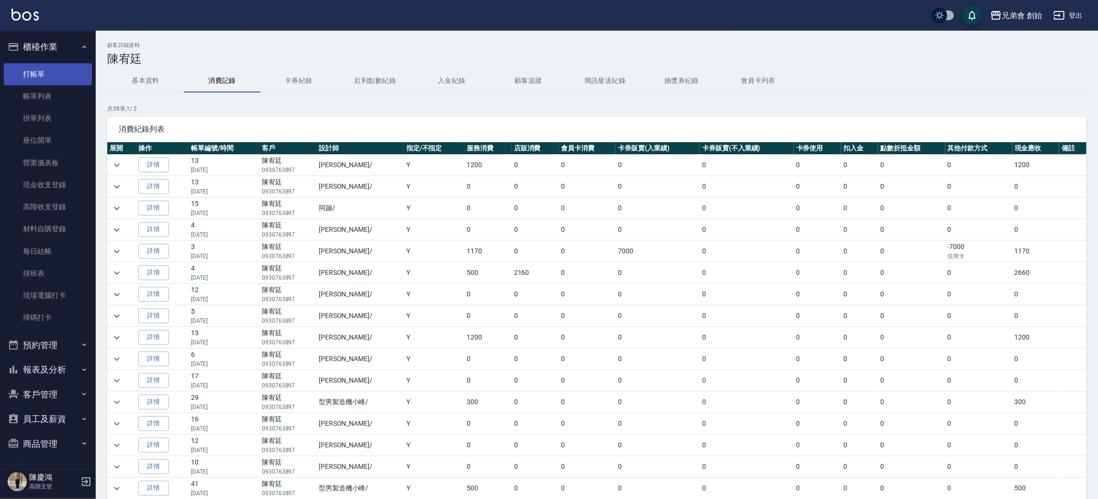
drag, startPoint x: 58, startPoint y: 72, endPoint x: 60, endPoint y: 80, distance: 8.4
click at [58, 72] on link "打帳單" at bounding box center [48, 74] width 88 height 22
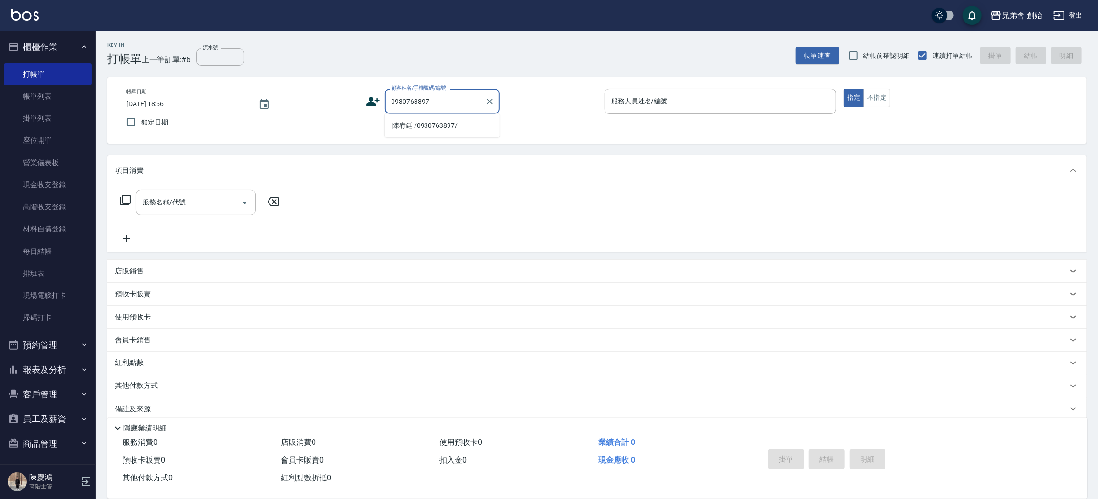
click at [430, 124] on li "陳宥廷 /0930763897/" at bounding box center [442, 126] width 115 height 16
type input "陳宥廷 /0930763897/"
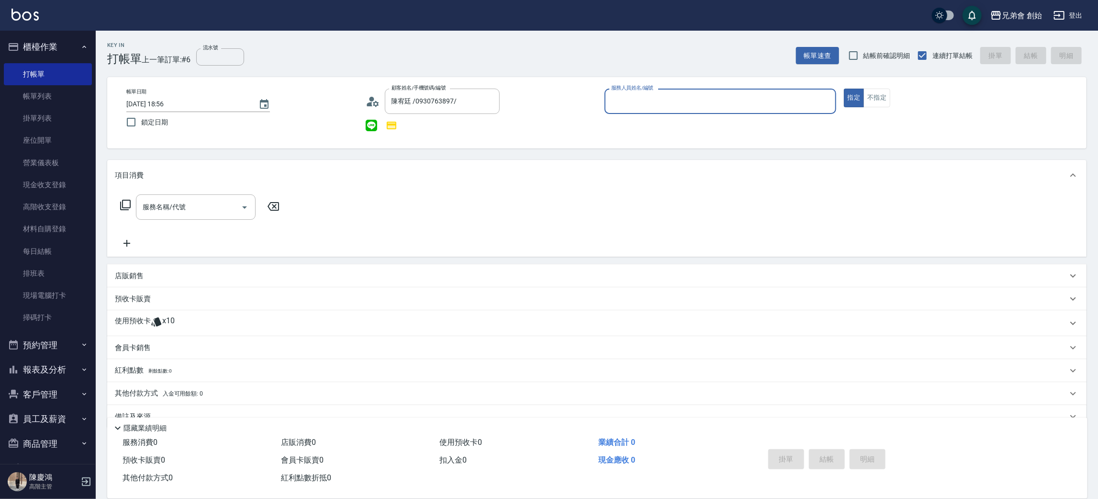
click at [619, 106] on input "服務人員姓名/編號" at bounding box center [720, 101] width 223 height 17
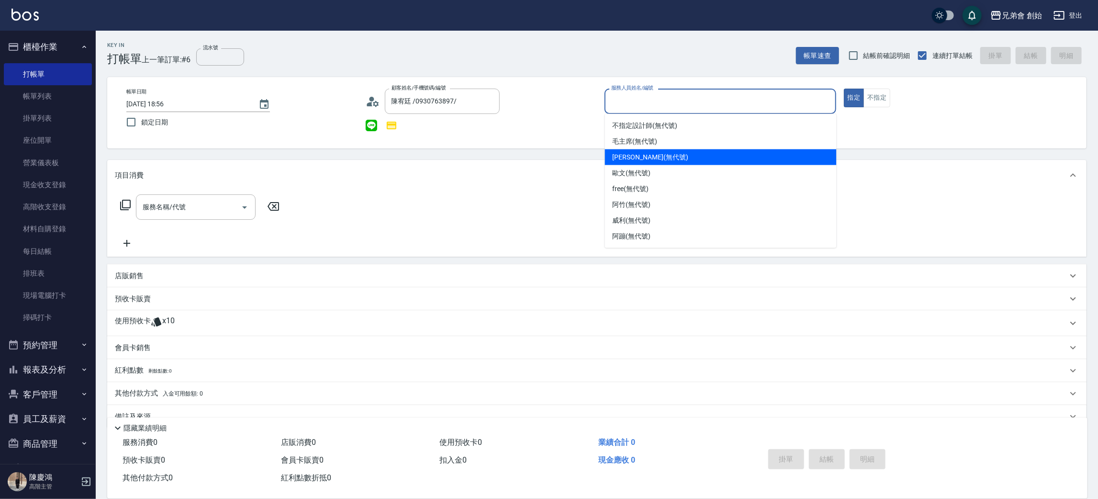
click at [634, 154] on span "潘潘 (無代號)" at bounding box center [650, 157] width 76 height 10
type input "潘潘(無代號)"
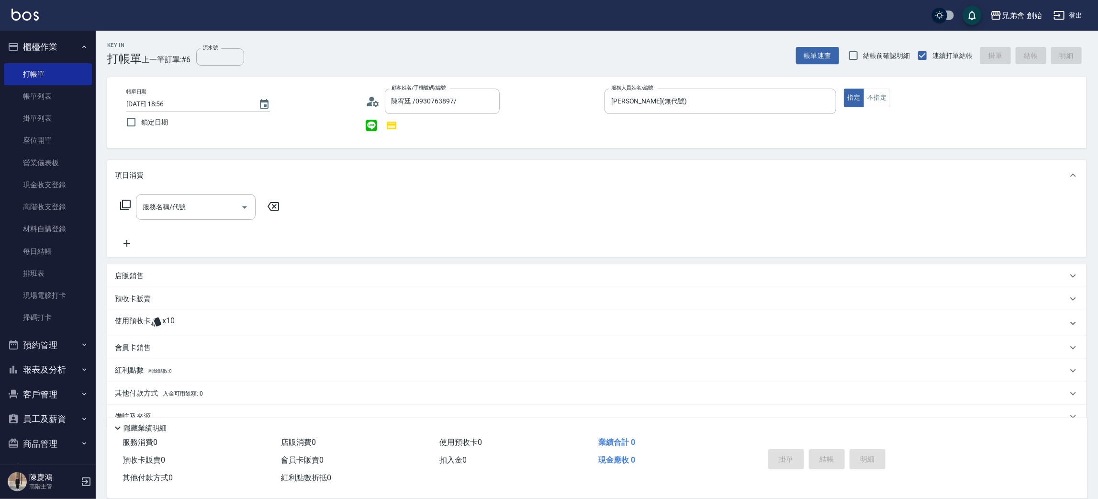
click at [188, 334] on div "使用預收卡 x10" at bounding box center [596, 323] width 979 height 26
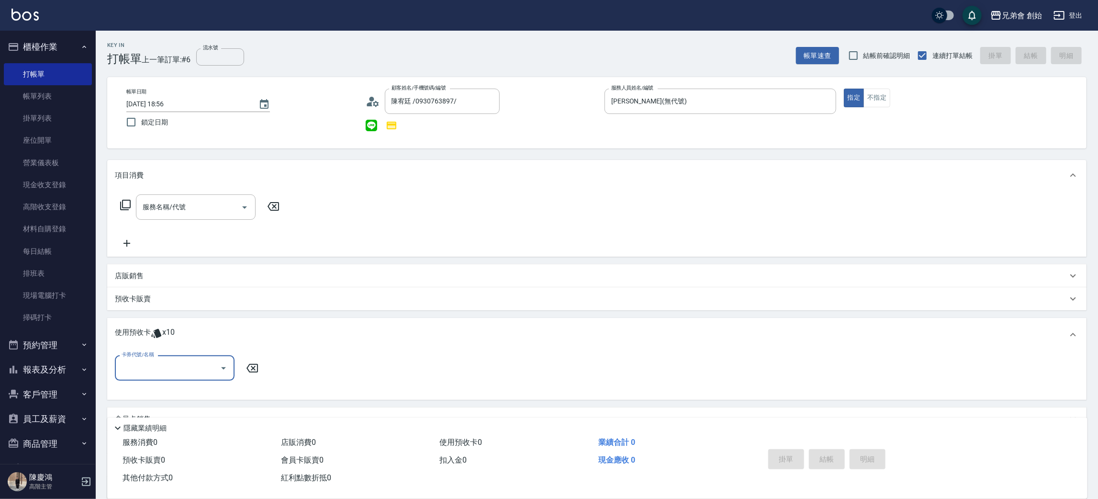
scroll to position [90, 0]
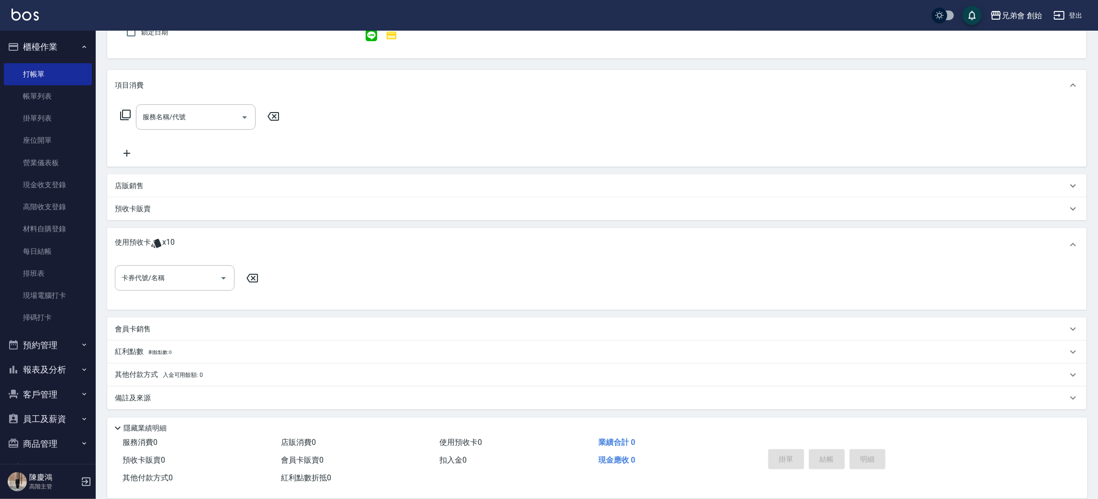
click at [174, 292] on div "卡券代號/名稱 卡券代號/名稱" at bounding box center [597, 283] width 964 height 37
click at [155, 277] on input "卡券代號/名稱" at bounding box center [167, 277] width 97 height 17
click at [152, 303] on div "儲值7000 剩餘9張" at bounding box center [175, 302] width 120 height 16
type input "儲值7000"
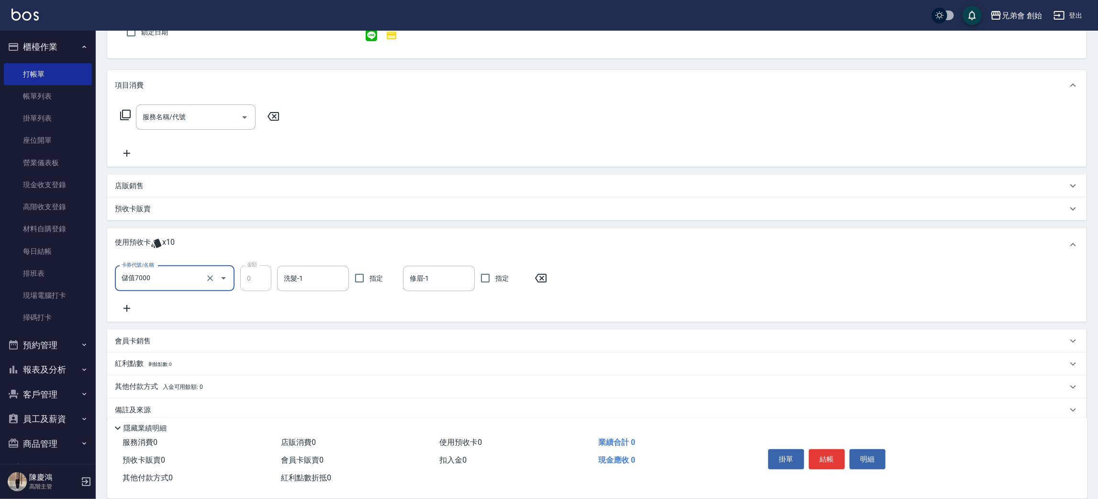
scroll to position [101, 0]
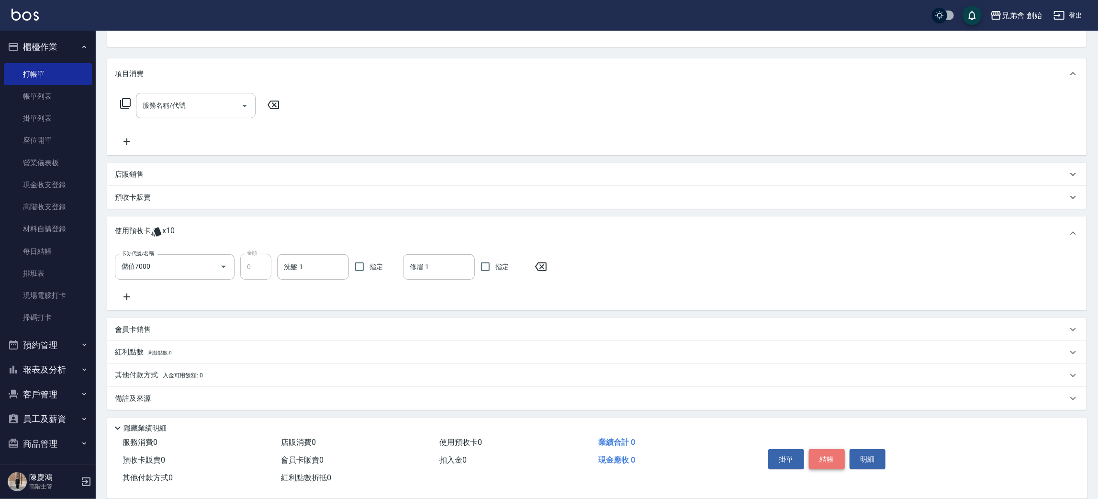
click at [822, 451] on button "結帳" at bounding box center [827, 459] width 36 height 20
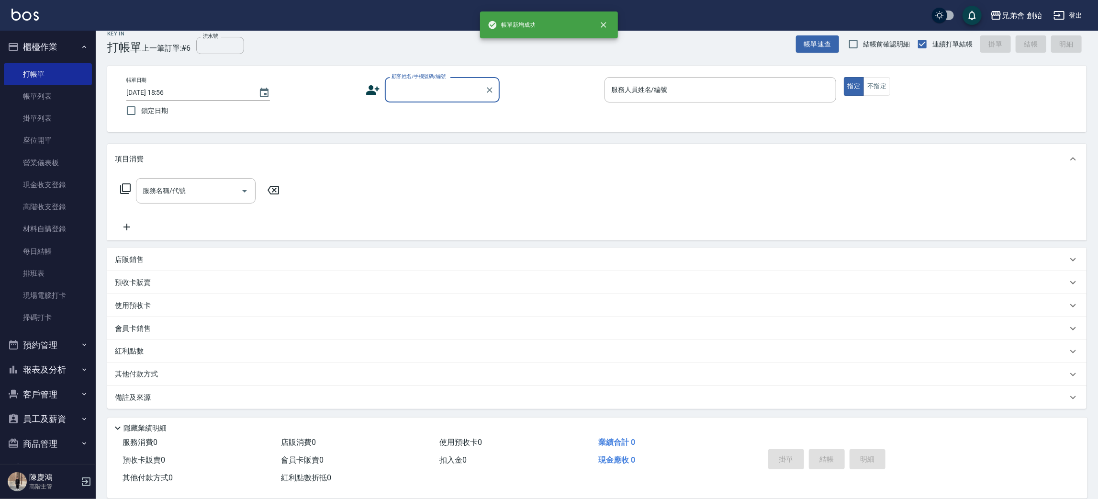
scroll to position [11, 0]
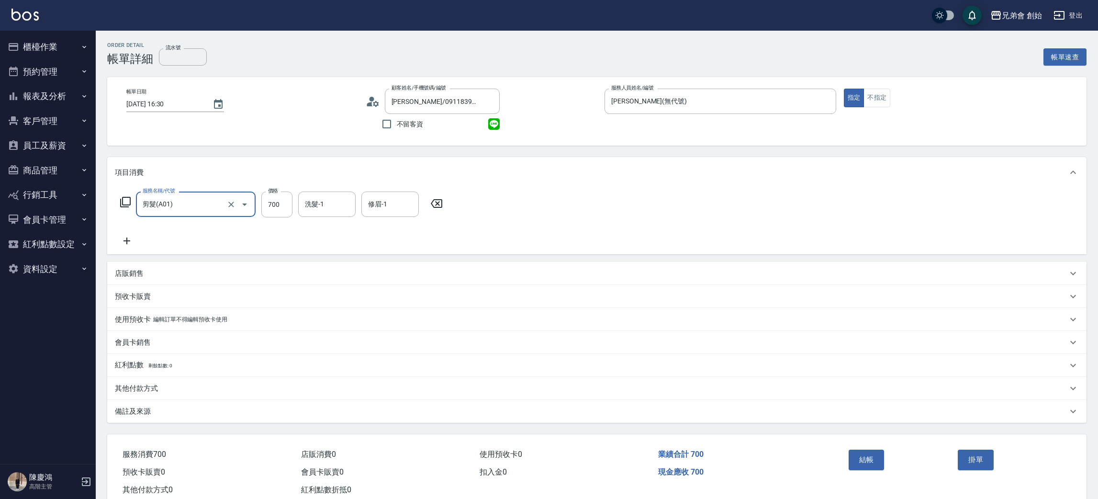
scroll to position [25, 0]
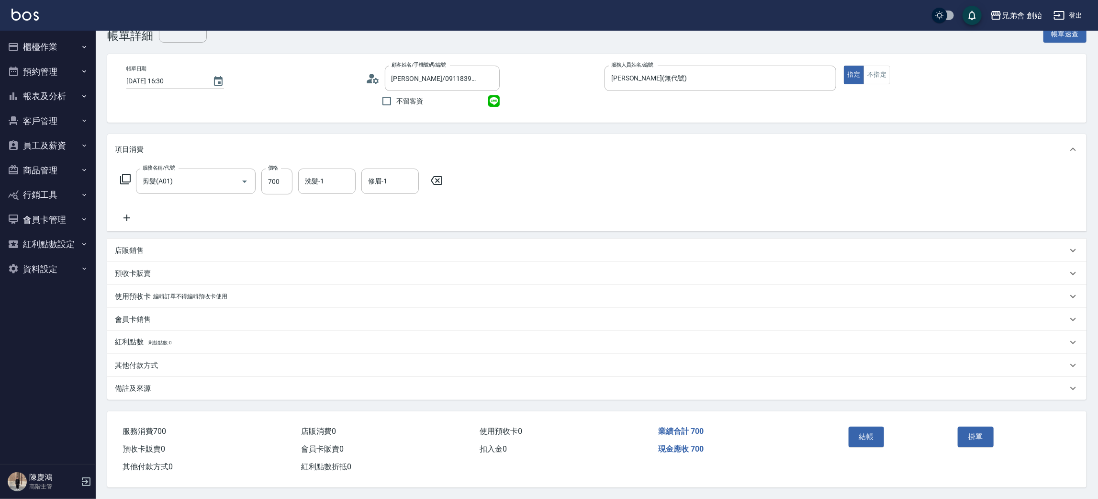
click at [884, 444] on div "結帳" at bounding box center [899, 443] width 110 height 42
click at [854, 427] on button "結帳" at bounding box center [866, 436] width 36 height 20
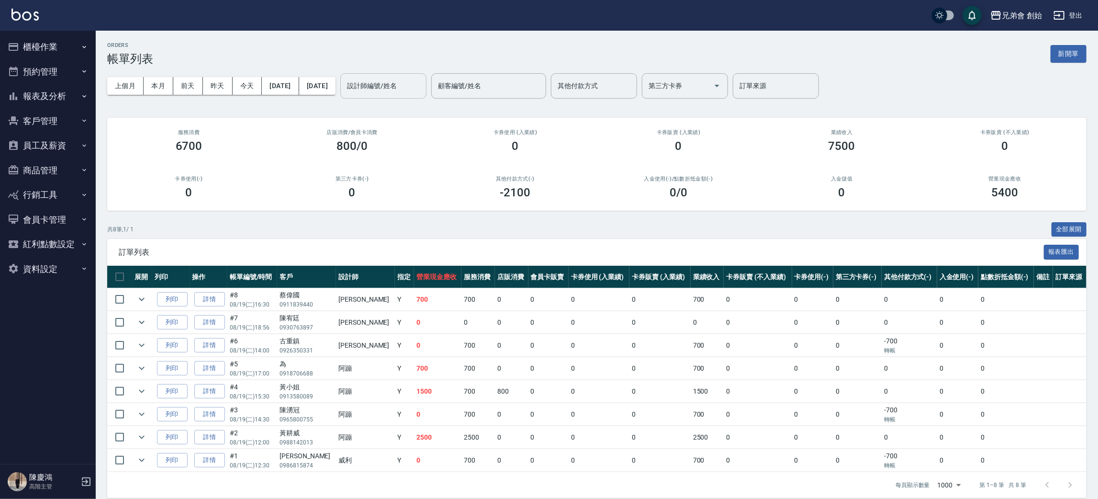
click at [422, 81] on input "設計師編號/姓名" at bounding box center [383, 86] width 78 height 17
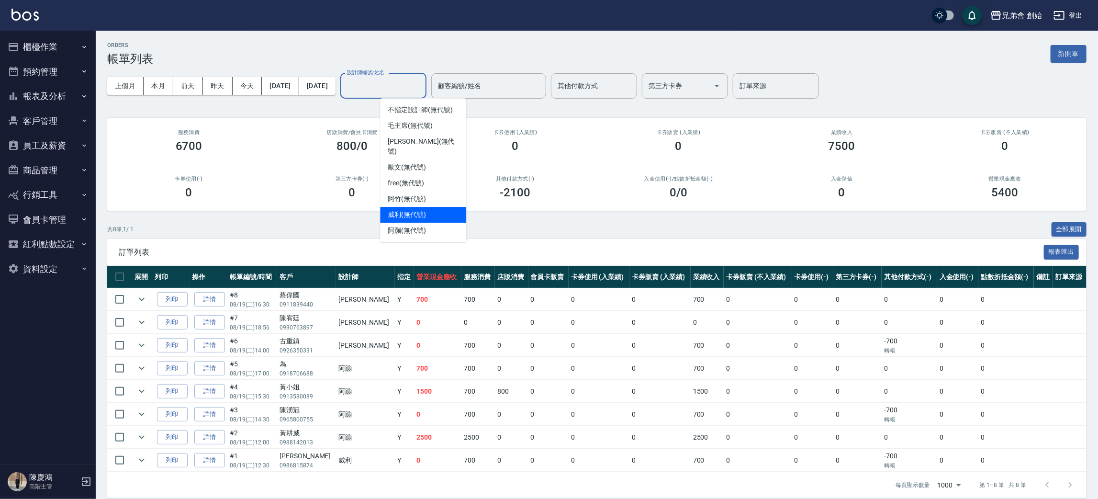
click at [432, 207] on div "威利 (無代號)" at bounding box center [423, 215] width 86 height 16
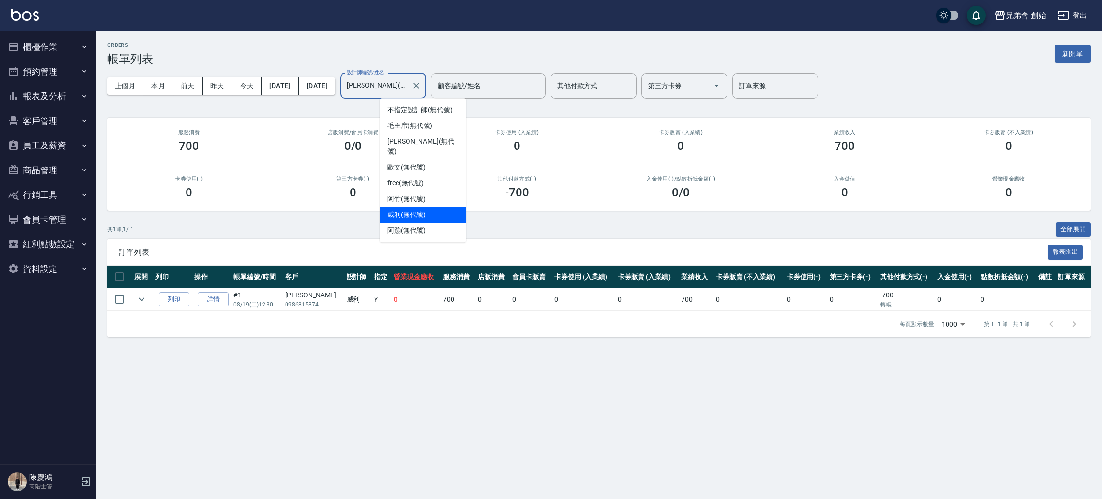
click at [408, 80] on input "威利(無代號)" at bounding box center [375, 86] width 63 height 17
click at [445, 222] on div "阿蹦 (無代號)" at bounding box center [423, 230] width 86 height 16
type input "阿蹦(無代號)"
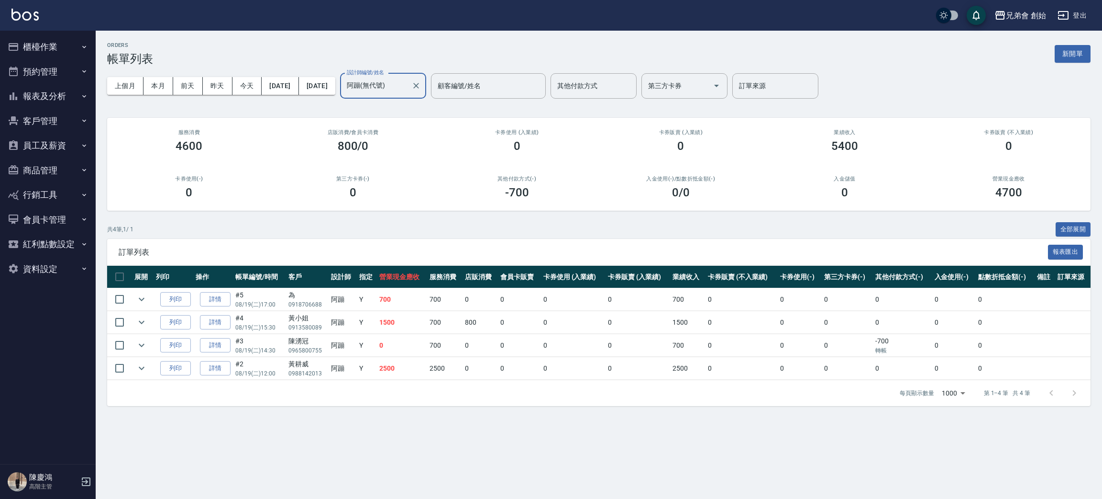
click at [375, 257] on div "訂單列表 報表匯出" at bounding box center [599, 252] width 984 height 26
click at [391, 242] on div "訂單列表 報表匯出" at bounding box center [599, 252] width 984 height 26
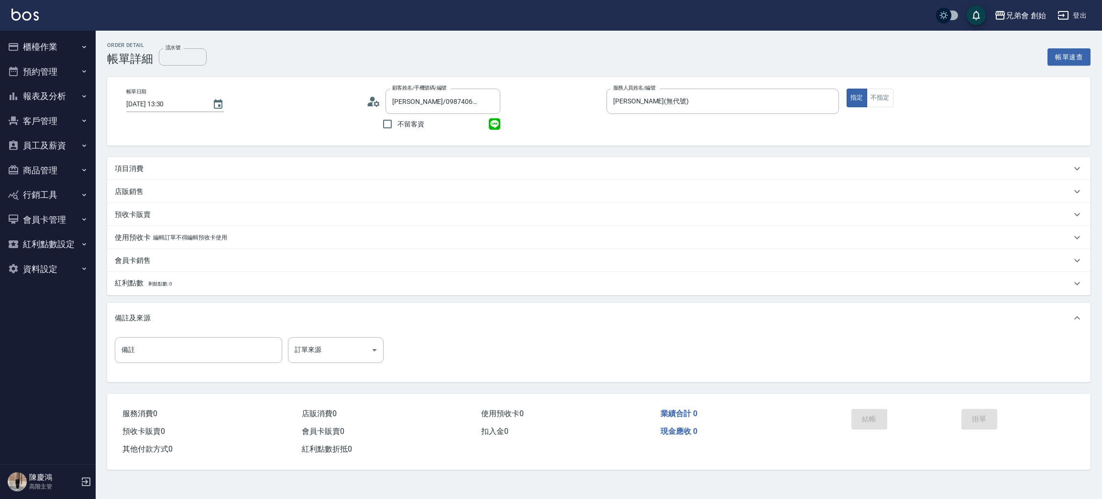
click at [233, 168] on div "項目消費" at bounding box center [593, 169] width 957 height 10
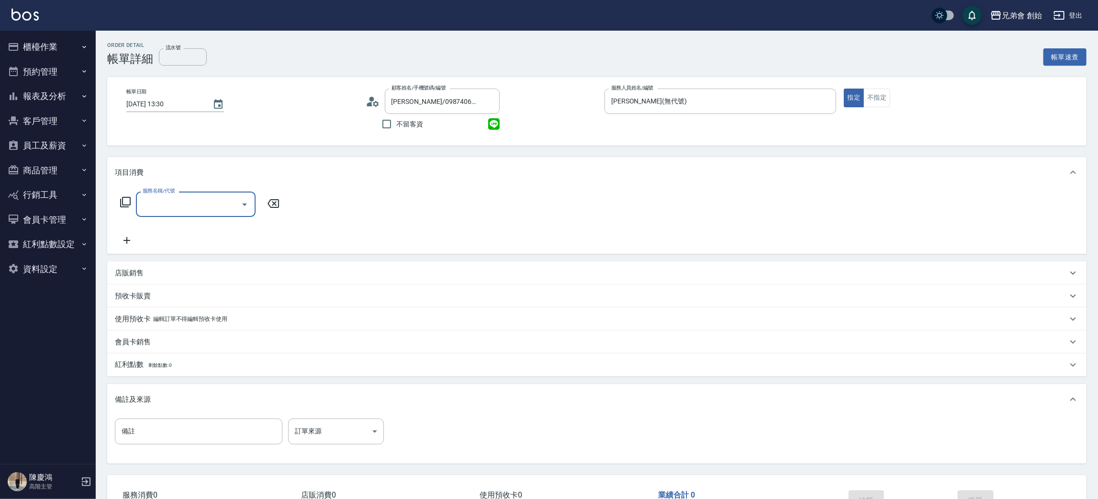
click at [197, 215] on div "服務名稱/代號" at bounding box center [196, 203] width 120 height 25
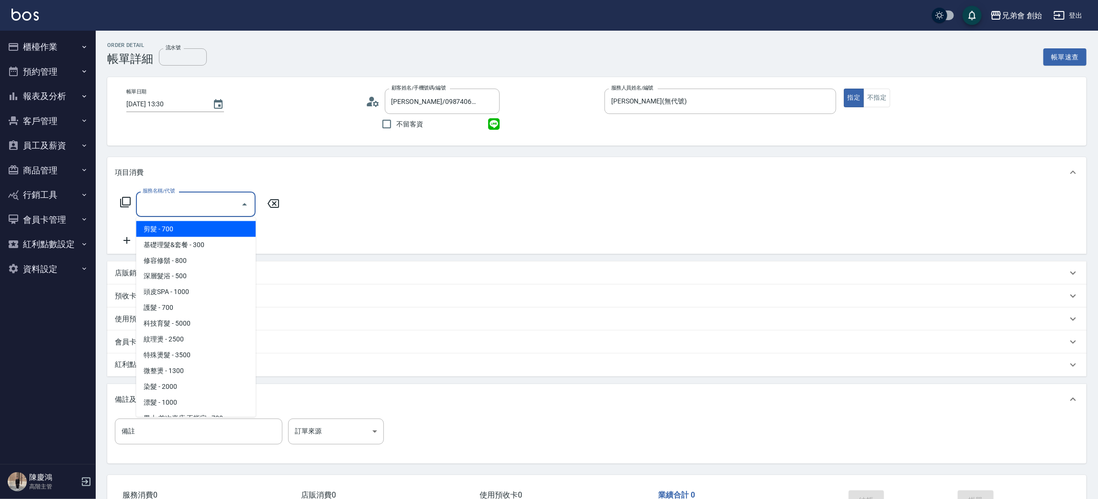
drag, startPoint x: 197, startPoint y: 228, endPoint x: 489, endPoint y: 251, distance: 292.7
click at [199, 228] on span "剪髮 - 700" at bounding box center [196, 229] width 120 height 16
type input "剪髮(A01)"
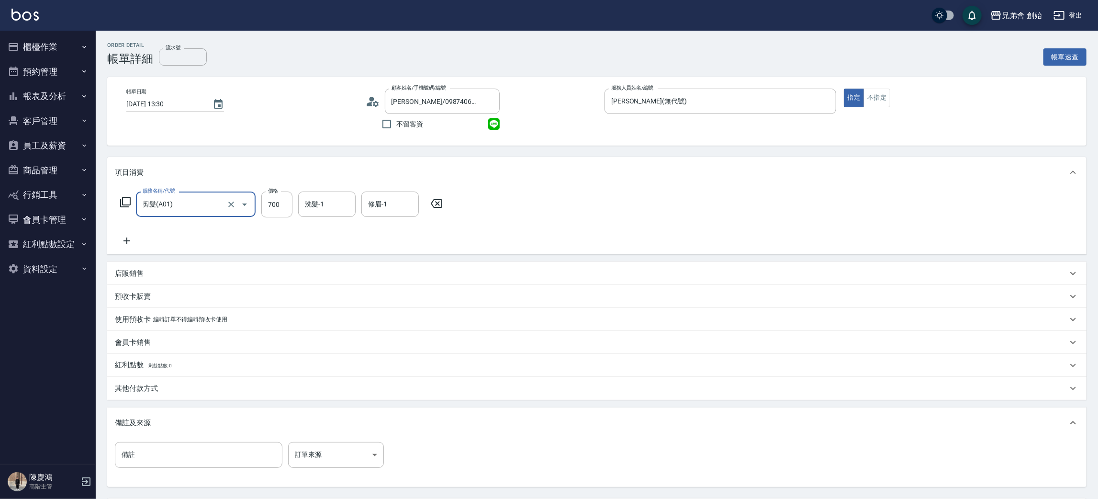
scroll to position [89, 0]
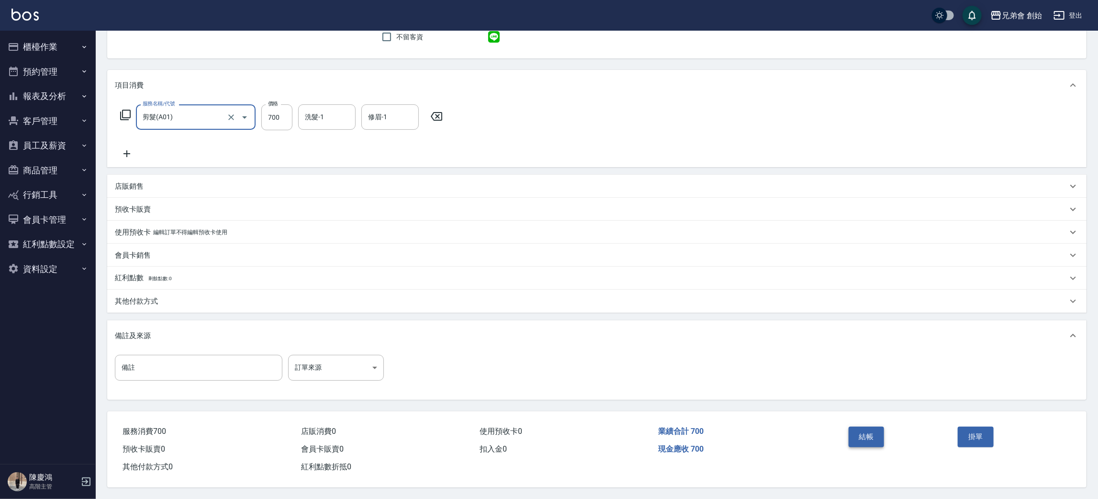
click at [870, 433] on button "結帳" at bounding box center [866, 436] width 36 height 20
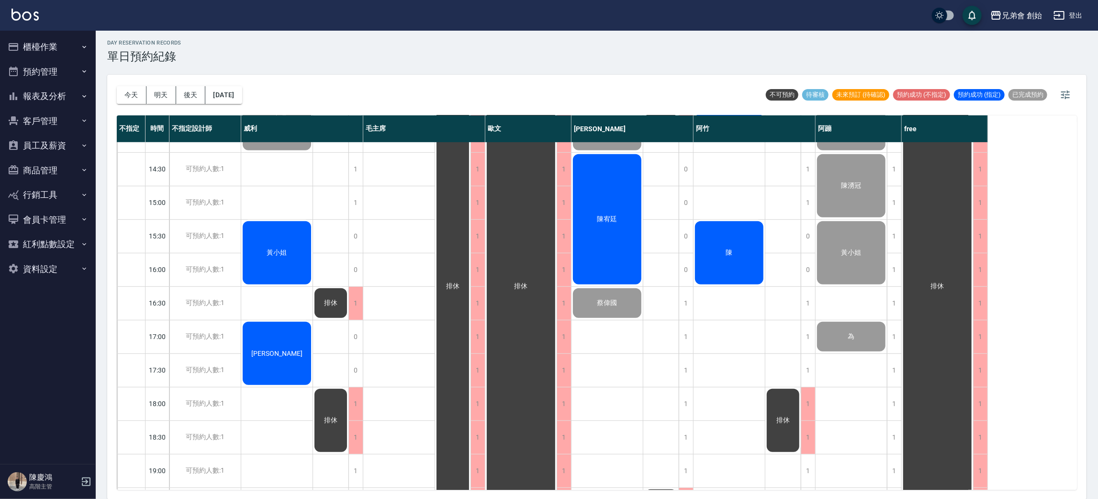
scroll to position [215, 0]
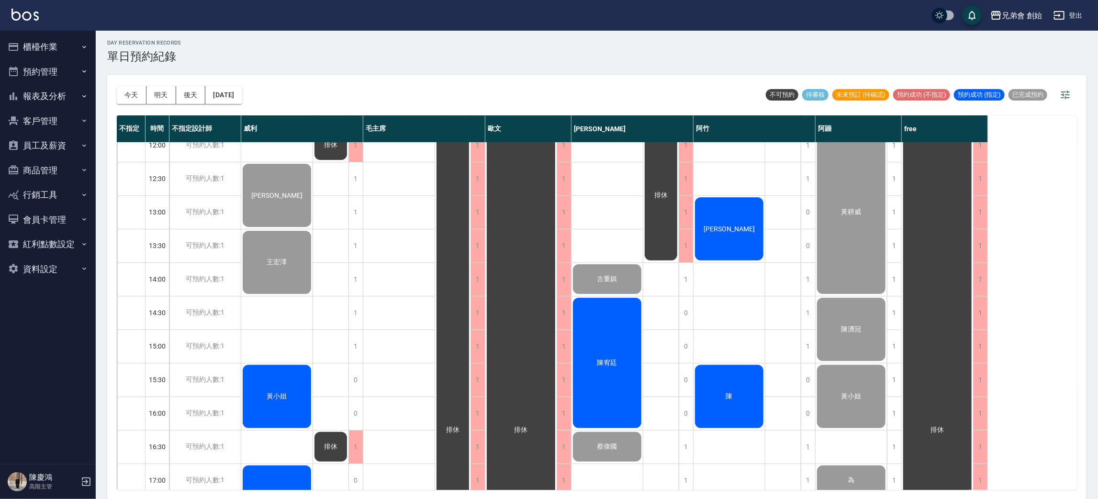
click at [277, 199] on span "黃小姐" at bounding box center [276, 195] width 55 height 8
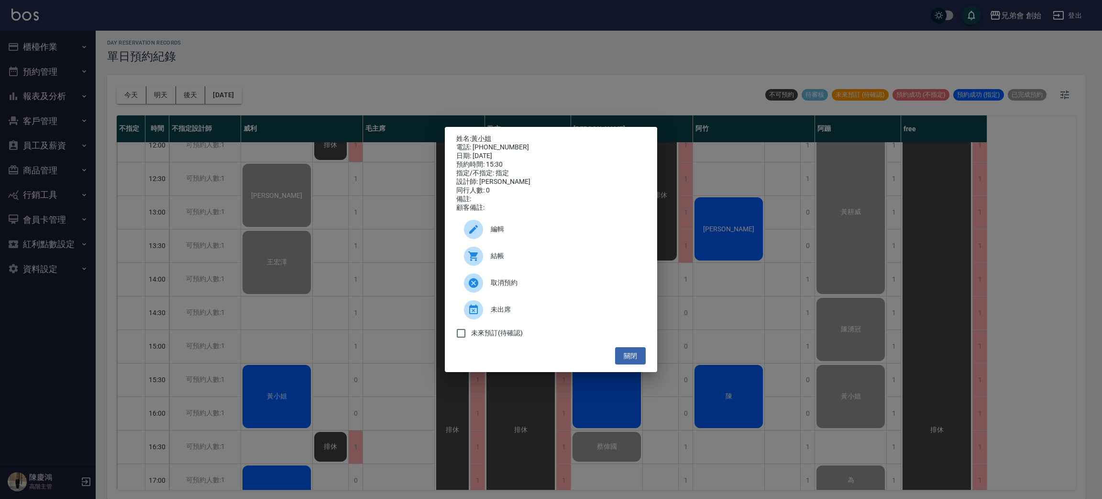
click at [550, 258] on span "結帳" at bounding box center [564, 256] width 147 height 10
click at [460, 109] on div "姓名: [PERSON_NAME] 電話: [PHONE_NUMBER] 日期: [DATE] 預約時間: 15:30 指定/不指定: 指定 設計師: [PE…" at bounding box center [551, 249] width 1102 height 499
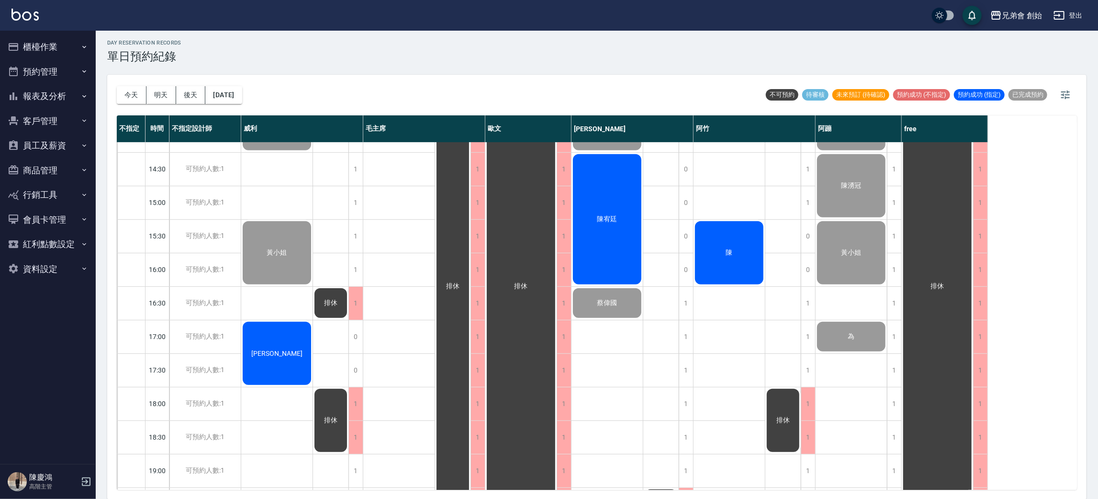
scroll to position [502, 0]
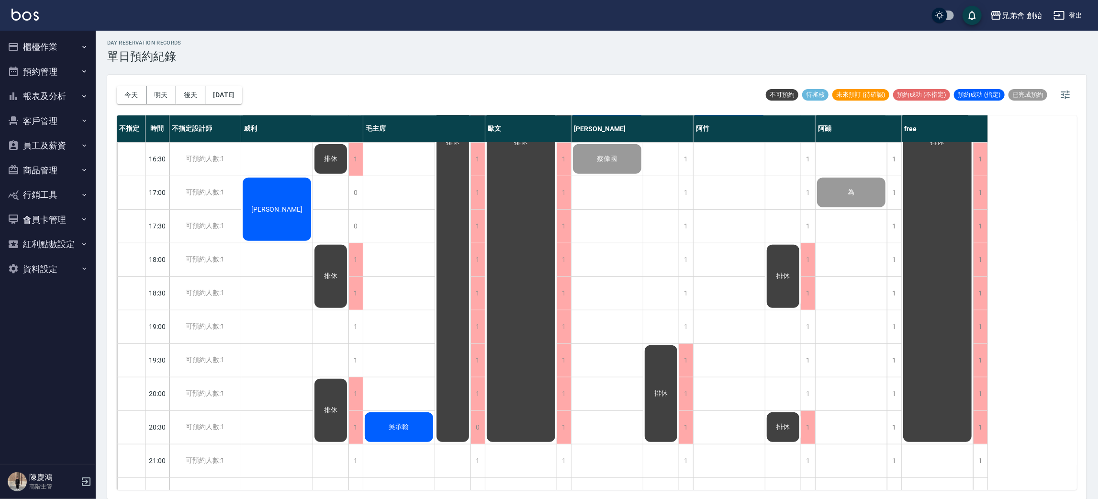
click at [283, 158] on div "[PERSON_NAME] [PERSON_NAME]小姐 [PERSON_NAME]" at bounding box center [277, 125] width 72 height 971
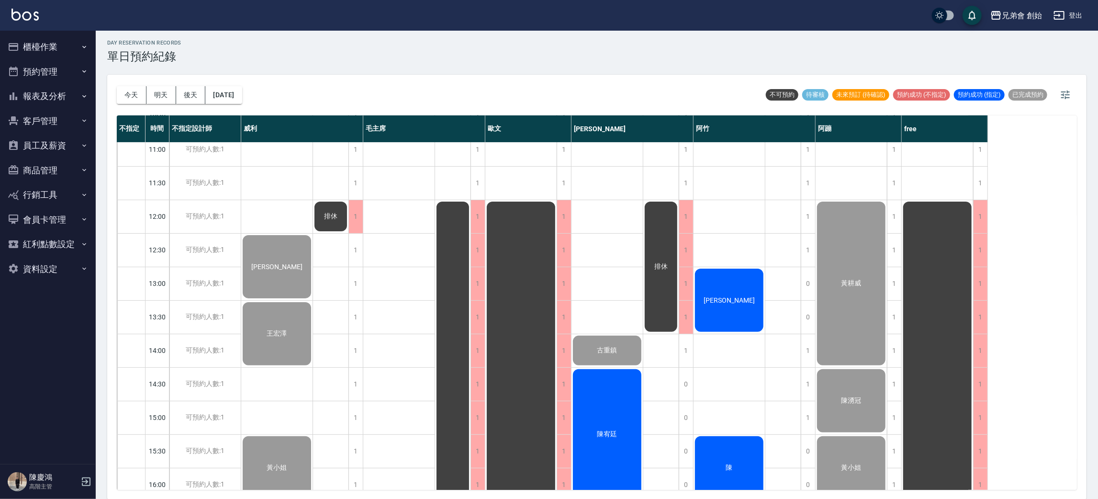
scroll to position [215, 0]
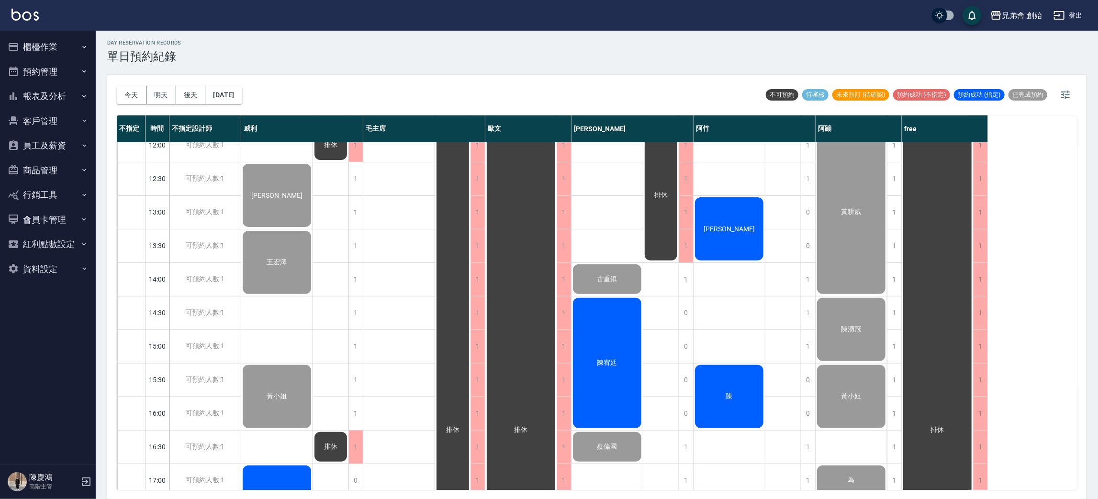
click at [385, 317] on div "吳承翰" at bounding box center [399, 412] width 72 height 971
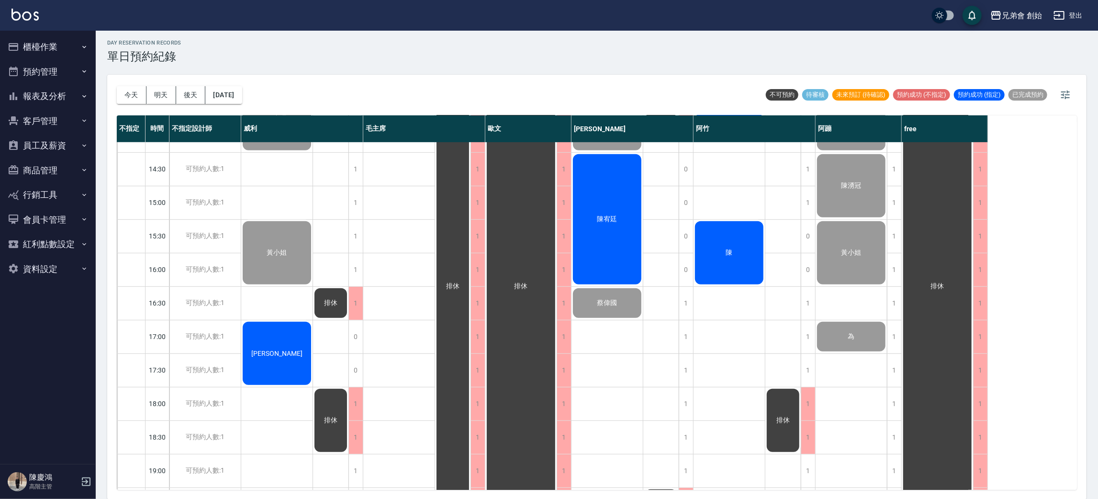
scroll to position [574, 0]
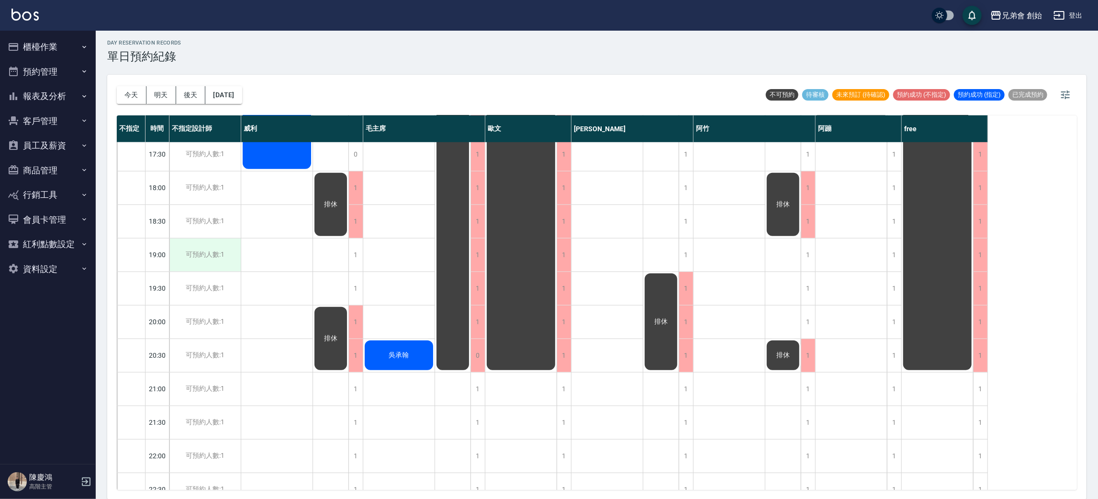
click at [218, 258] on div "可預約人數:1" at bounding box center [204, 254] width 71 height 33
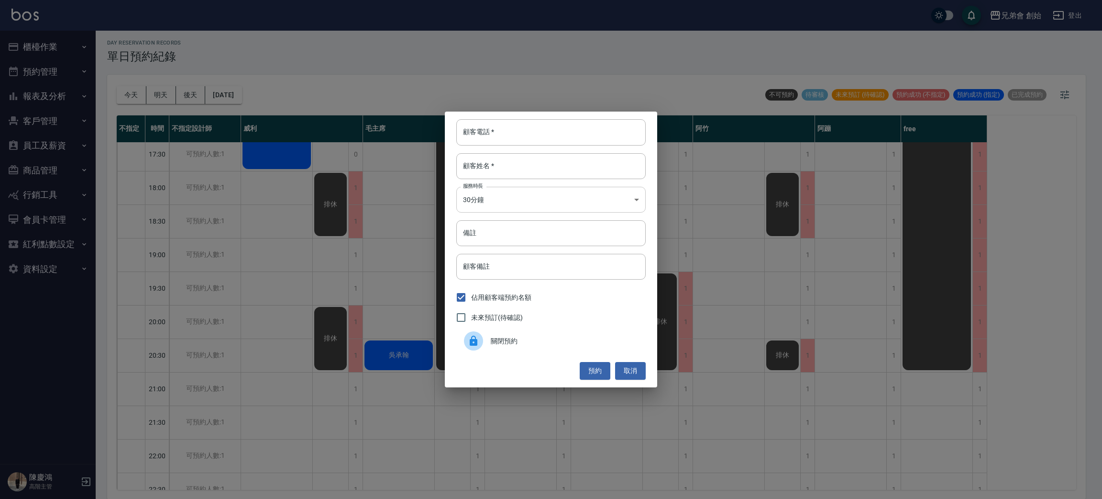
click at [532, 196] on body "兄弟會 創始 登出 櫃檯作業 打帳單 帳單列表 掛單列表 座位開單 營業儀表板 現金收支登錄 高階收支登錄 材料自購登錄 每日結帳 排班表 現場電腦打卡 掃碼…" at bounding box center [551, 248] width 1102 height 501
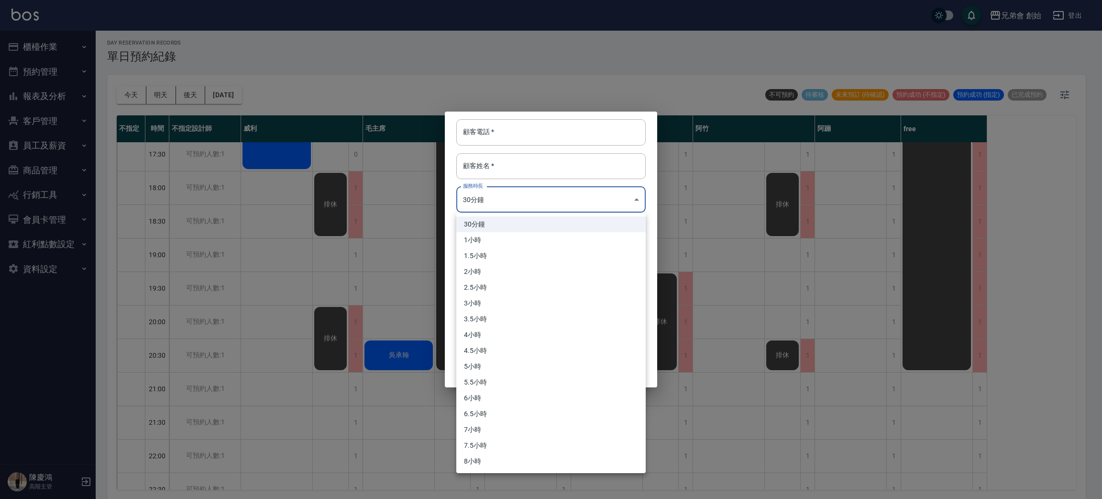
click at [510, 277] on li "2小時" at bounding box center [550, 272] width 189 height 16
type input "4"
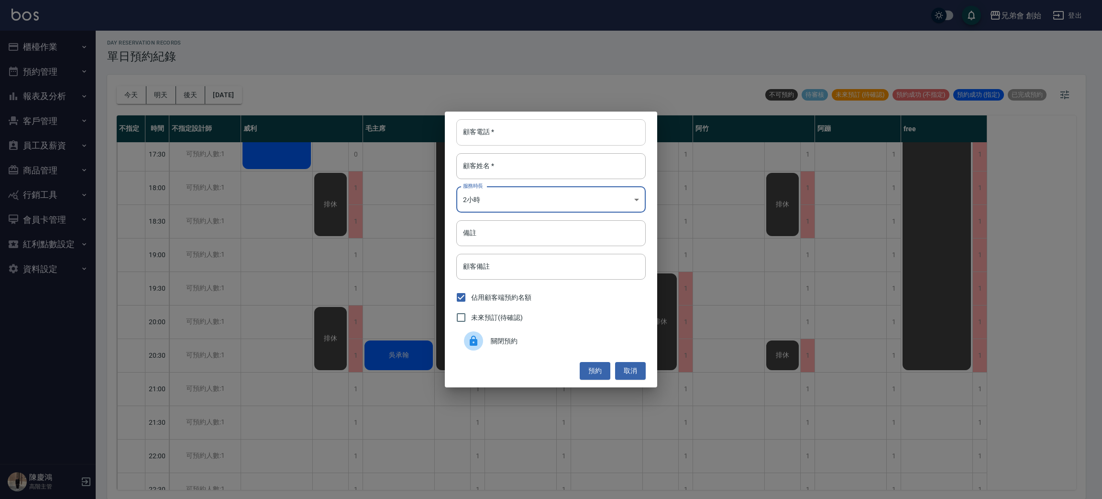
click at [488, 127] on input "顧客電話   *" at bounding box center [550, 132] width 189 height 26
type input "1"
click at [599, 374] on button "預約" at bounding box center [595, 371] width 31 height 18
click at [527, 166] on input "顧客姓名   *" at bounding box center [550, 166] width 189 height 26
type input "?"
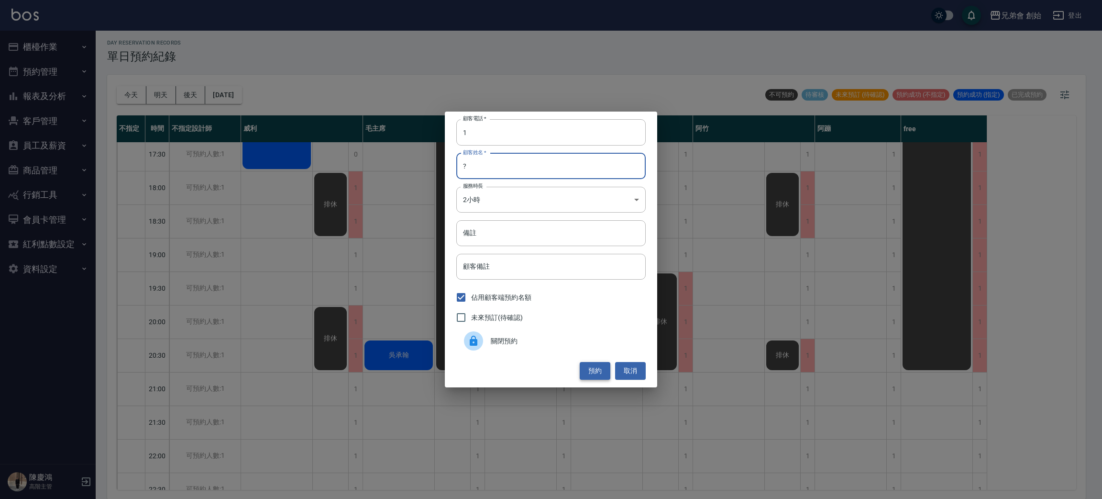
click at [592, 366] on button "預約" at bounding box center [595, 371] width 31 height 18
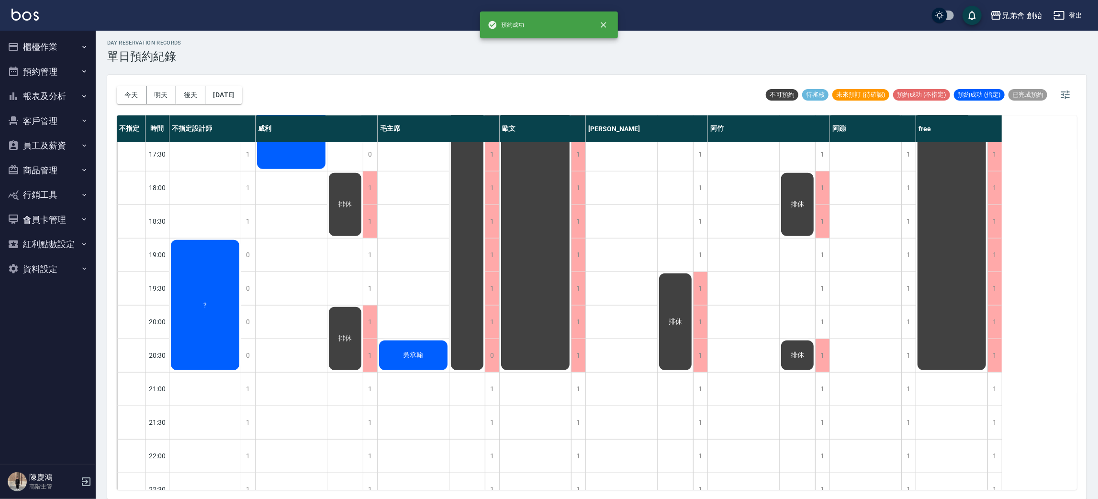
click at [205, 295] on div "?" at bounding box center [204, 304] width 71 height 133
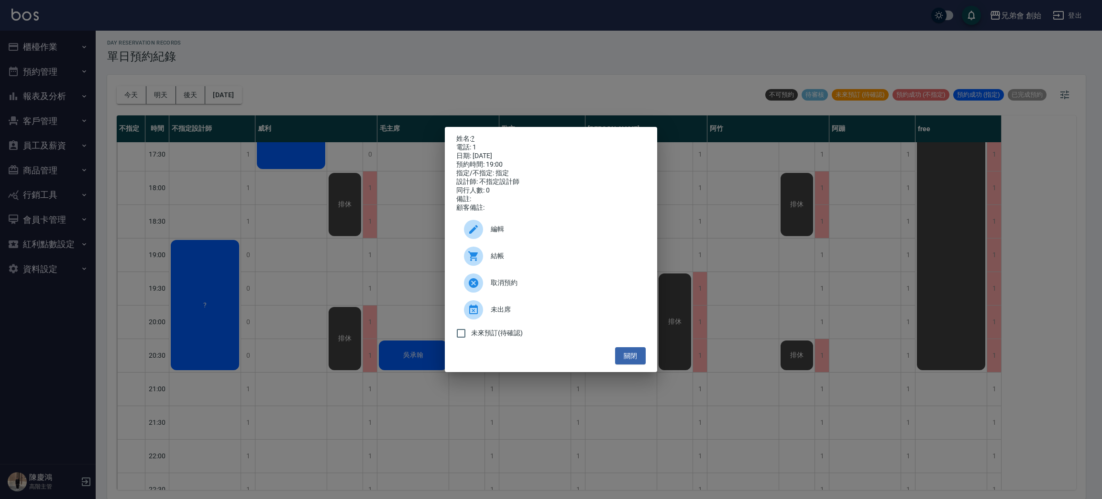
click at [474, 134] on link "?" at bounding box center [472, 138] width 3 height 8
click at [202, 203] on div "姓名: ? 電話: 1 日期: [DATE] 預約時間: 19:00 指定/不指定: 指定 設計師: 不指定設計師 同行人數: 0 備註: 顧客備註: 編輯 …" at bounding box center [551, 249] width 1102 height 499
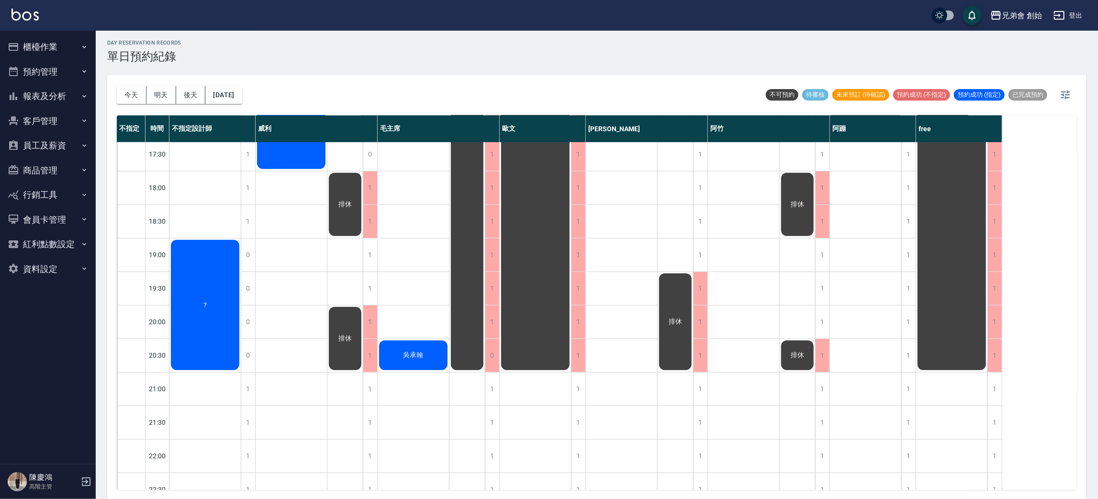
click at [200, 294] on div "?" at bounding box center [204, 304] width 71 height 133
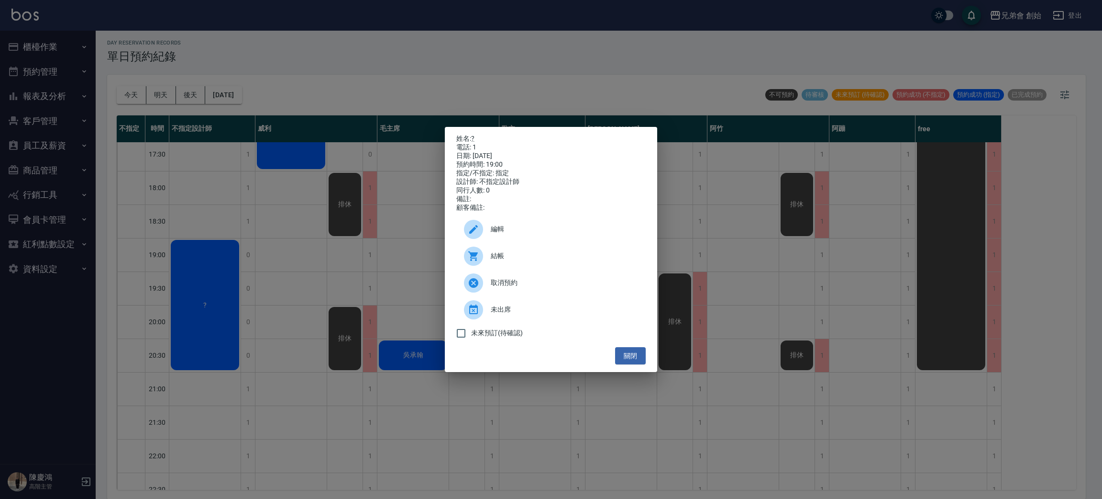
drag, startPoint x: 510, startPoint y: 283, endPoint x: 510, endPoint y: 289, distance: 5.7
click at [510, 283] on span "取消預約" at bounding box center [564, 282] width 147 height 10
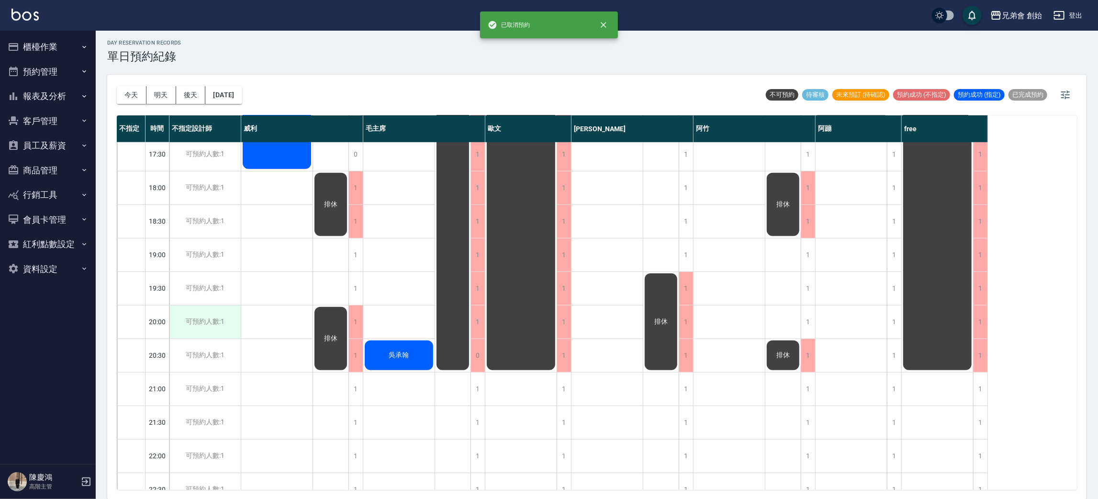
click at [222, 315] on div "可預約人數:1" at bounding box center [204, 321] width 71 height 33
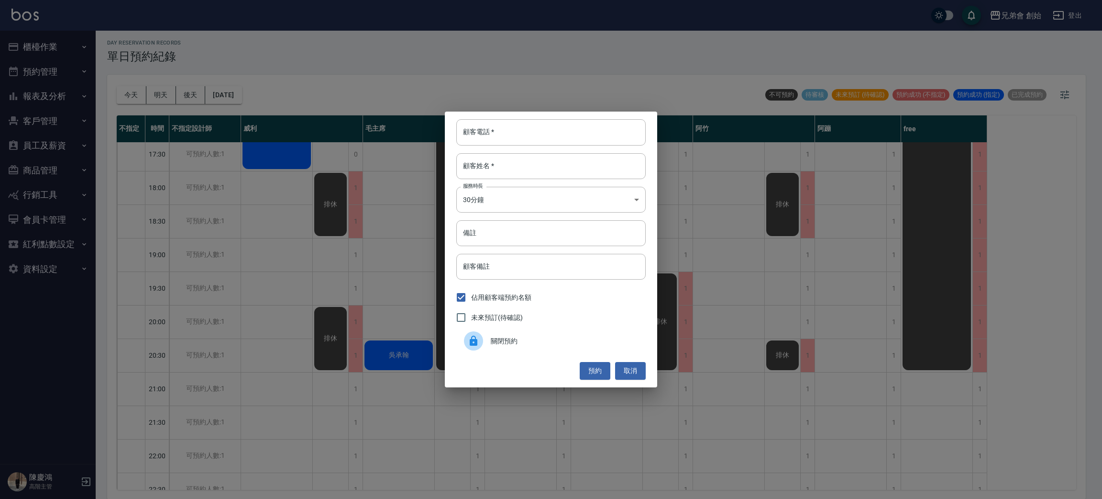
click at [503, 347] on div "關閉預約" at bounding box center [550, 340] width 189 height 27
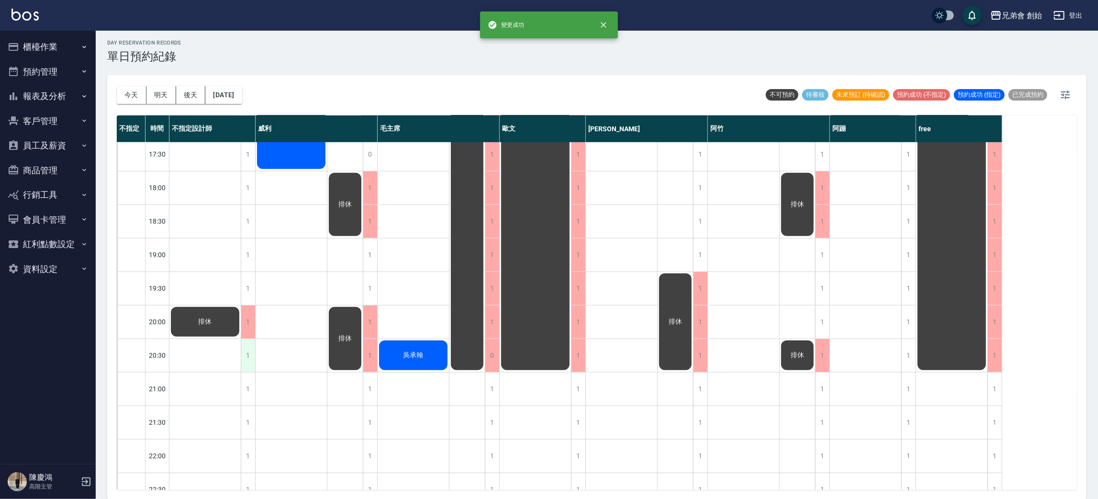
click at [247, 349] on div "1" at bounding box center [248, 355] width 14 height 33
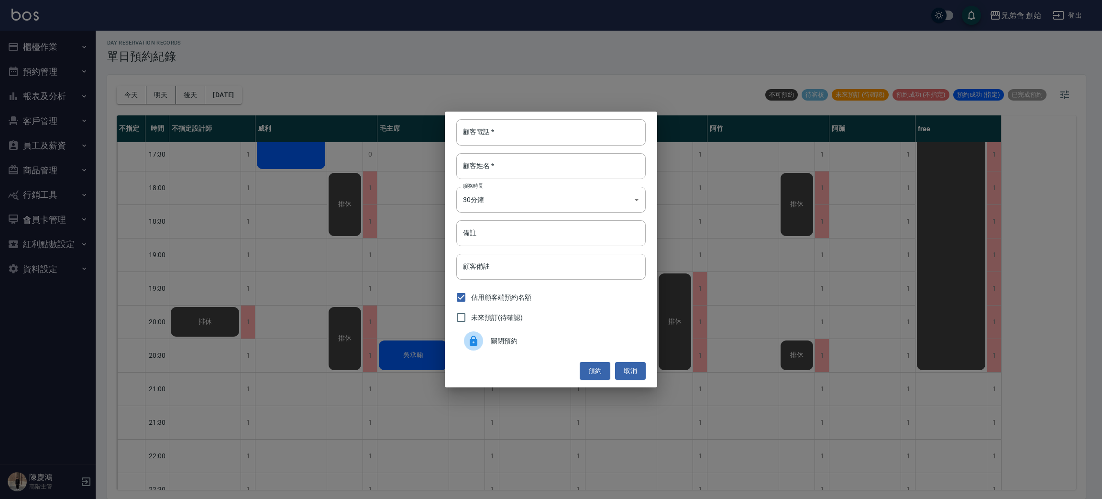
click at [555, 344] on span "關閉預約" at bounding box center [564, 341] width 147 height 10
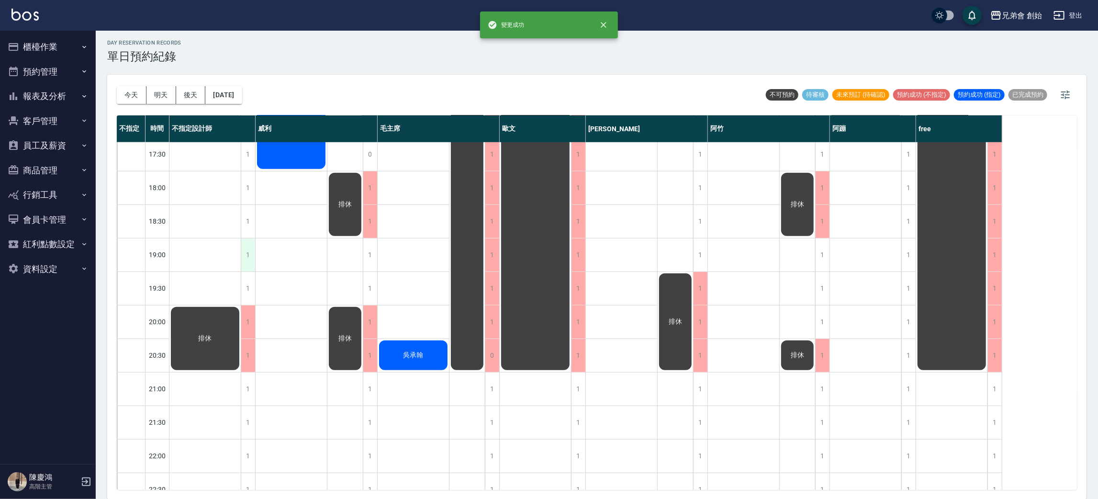
click at [242, 257] on div "1" at bounding box center [248, 254] width 14 height 33
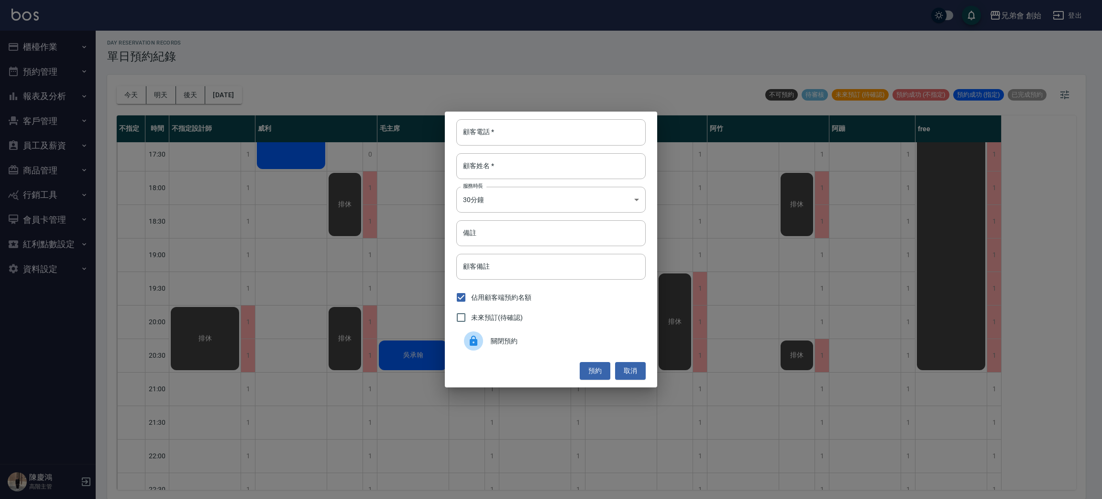
click at [494, 346] on div "關閉預約" at bounding box center [550, 340] width 189 height 27
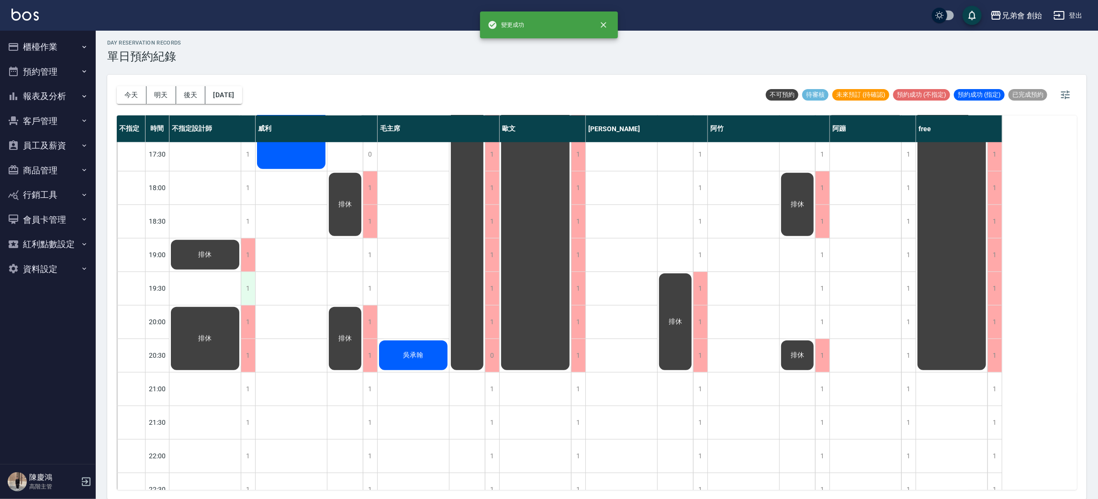
click at [243, 298] on div "1" at bounding box center [248, 288] width 14 height 33
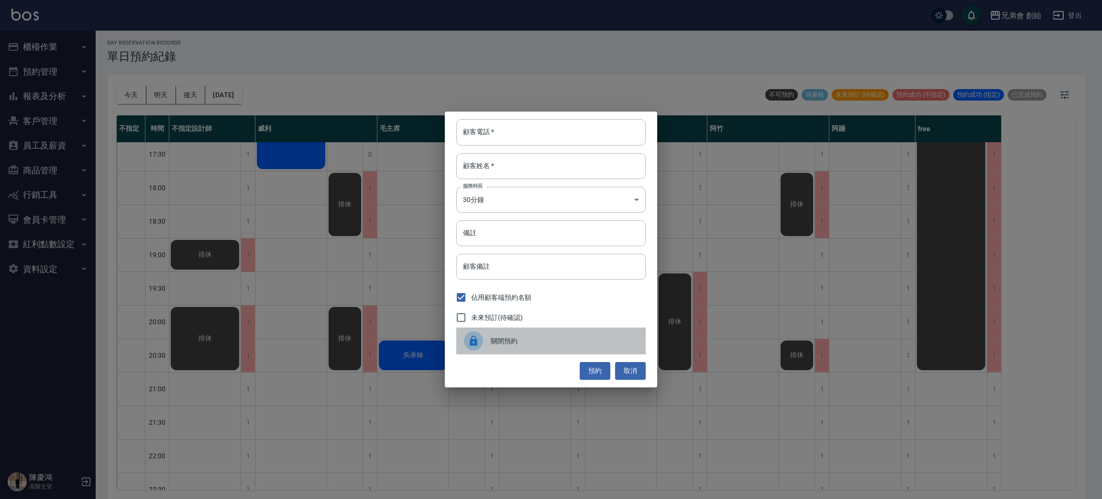
click at [493, 339] on span "關閉預約" at bounding box center [564, 341] width 147 height 10
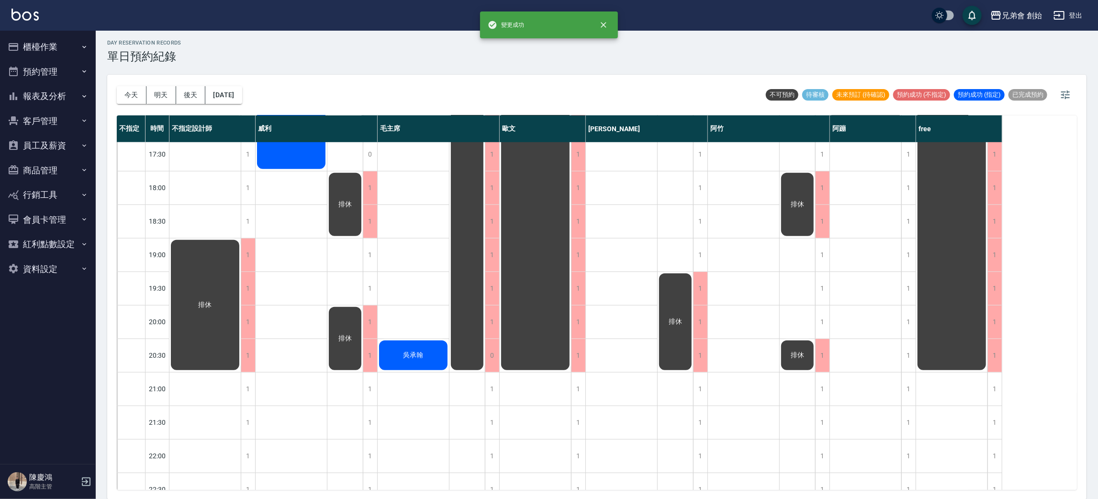
click at [317, 266] on div "葛鴻儒 王宏澤 黃小姐 陳俊民" at bounding box center [291, 53] width 72 height 971
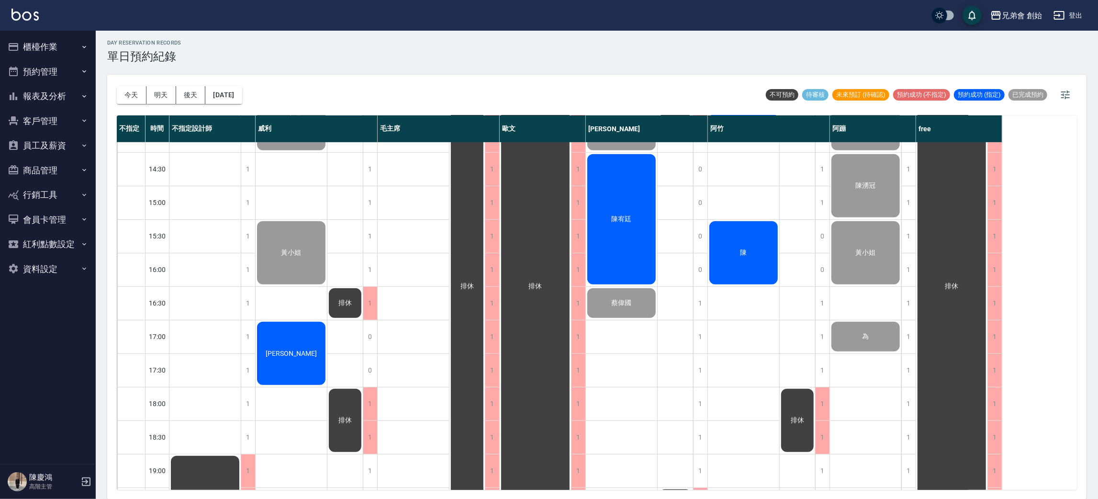
click at [281, 304] on div "葛鴻儒 王宏澤 黃小姐 陳俊民" at bounding box center [291, 269] width 72 height 971
click at [400, 230] on div "吳承翰" at bounding box center [413, 269] width 72 height 971
click at [409, 241] on div "吳承翰" at bounding box center [413, 269] width 72 height 971
click at [409, 308] on div "吳承翰" at bounding box center [413, 269] width 72 height 971
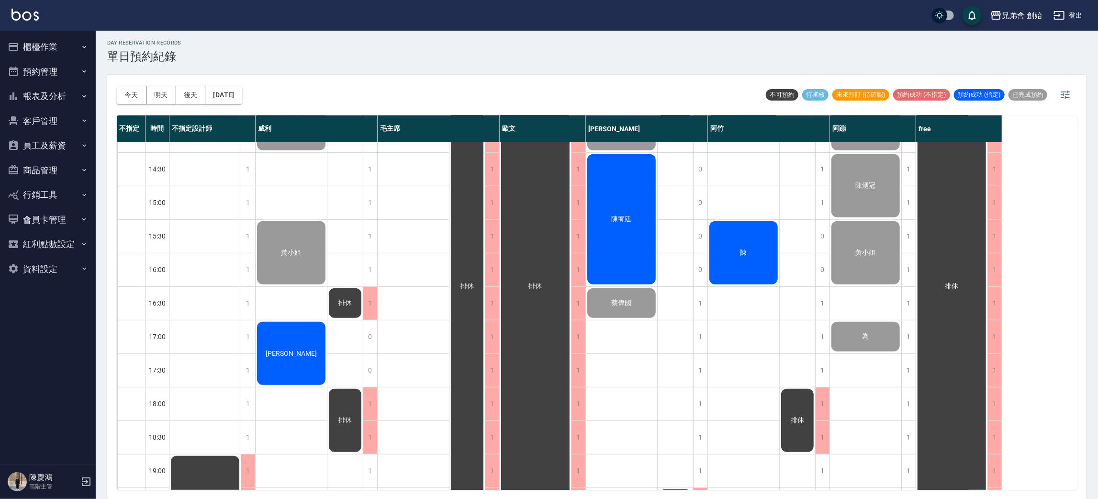
scroll to position [635, 0]
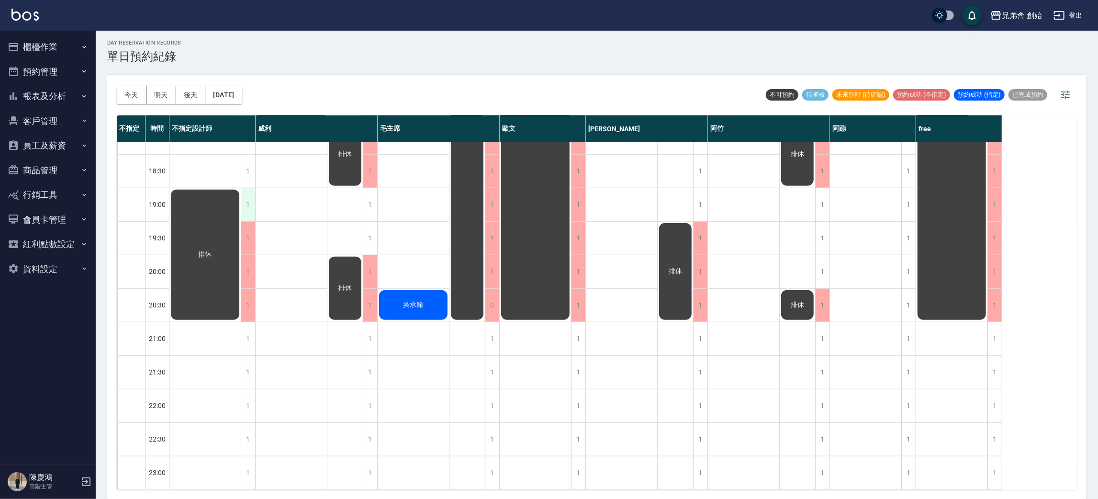
click at [245, 188] on div "1" at bounding box center [248, 204] width 14 height 33
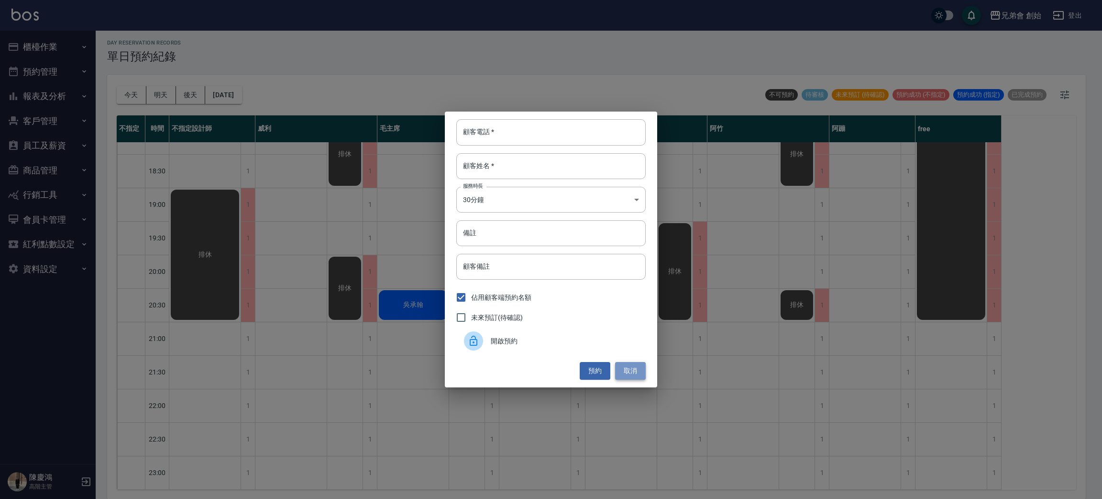
click at [630, 372] on button "取消" at bounding box center [630, 371] width 31 height 18
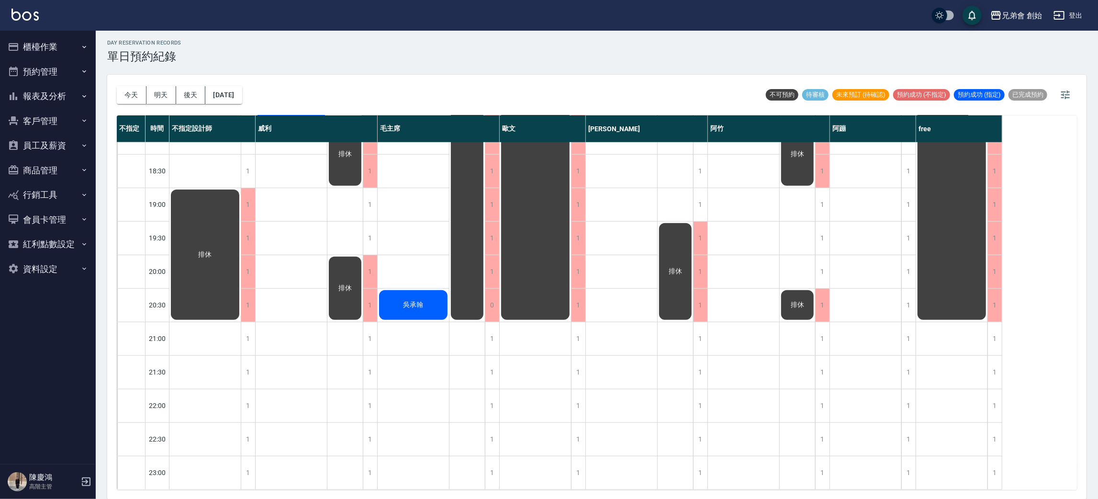
click at [209, 209] on div "排休" at bounding box center [204, 254] width 71 height 133
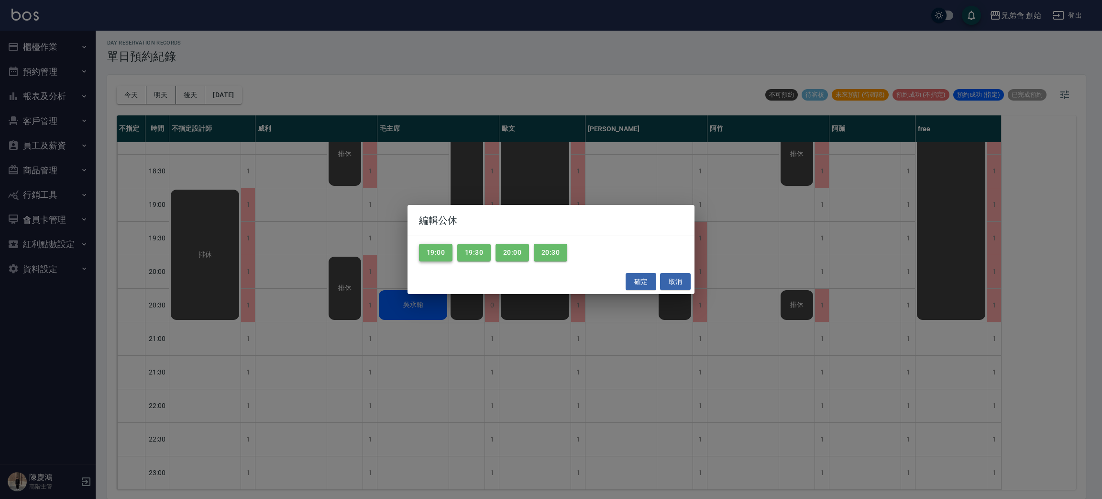
click at [426, 245] on button "19:00" at bounding box center [435, 253] width 33 height 18
drag, startPoint x: 476, startPoint y: 252, endPoint x: 494, endPoint y: 252, distance: 18.2
click at [479, 252] on button "19:30" at bounding box center [473, 253] width 33 height 18
click at [526, 252] on button "20:00" at bounding box center [512, 253] width 33 height 18
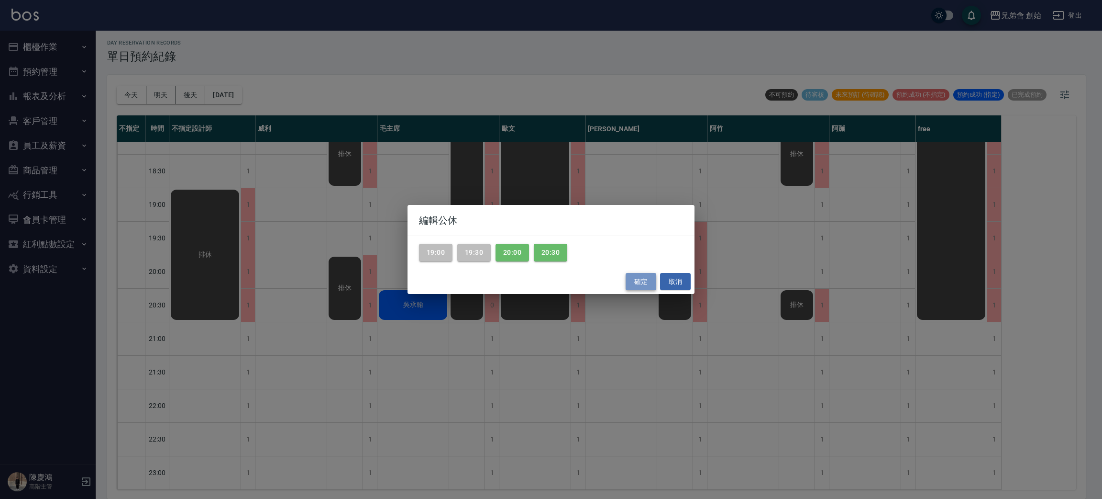
click at [642, 286] on button "確定" at bounding box center [641, 282] width 31 height 18
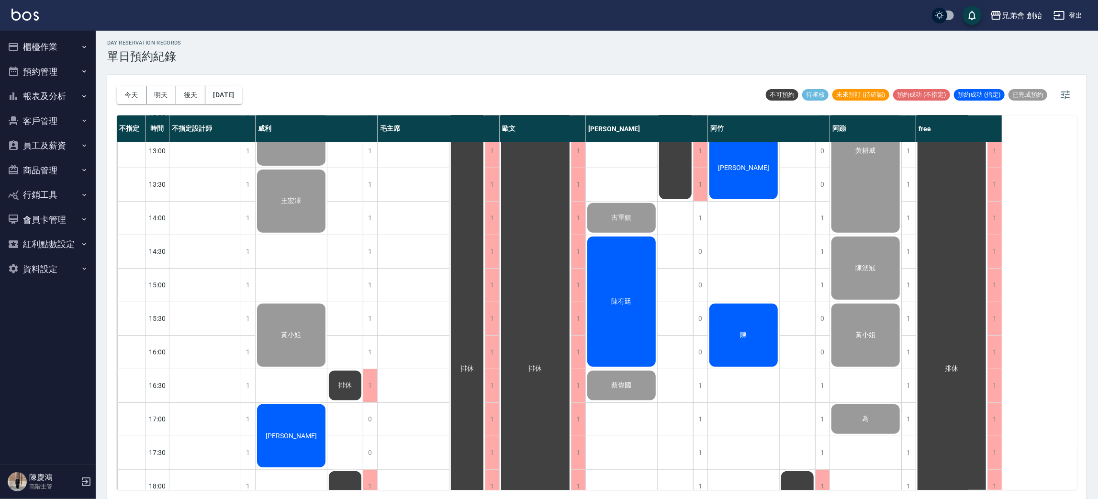
scroll to position [348, 0]
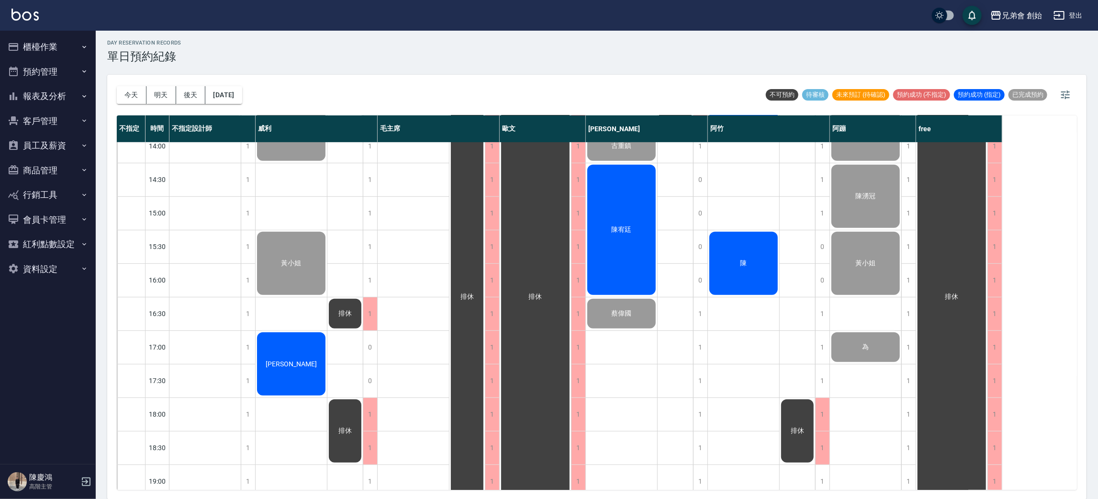
click at [175, 257] on div "排休" at bounding box center [205, 279] width 72 height 971
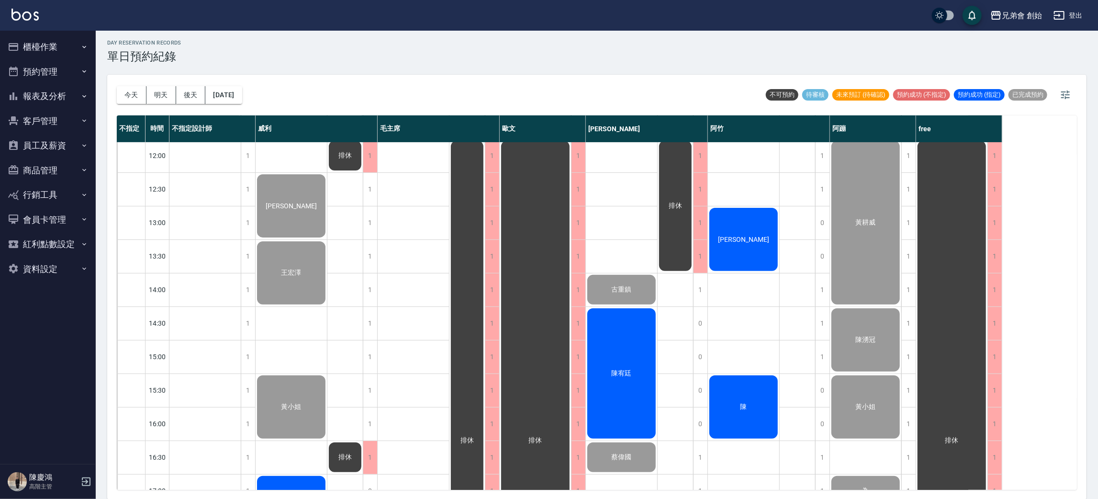
click at [195, 232] on div "排休" at bounding box center [205, 423] width 72 height 971
click at [239, 88] on button "[DATE]" at bounding box center [223, 95] width 36 height 18
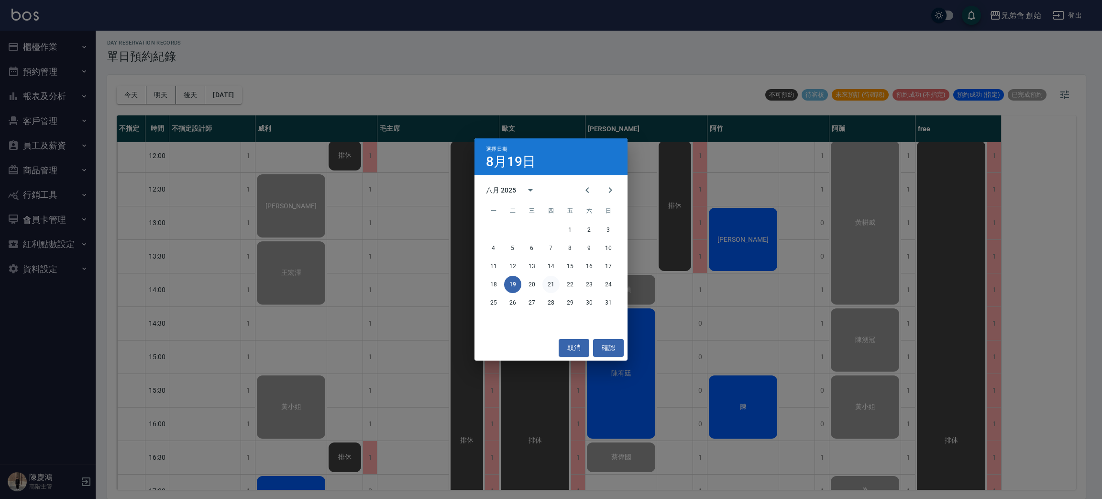
click at [553, 281] on button "21" at bounding box center [551, 284] width 17 height 17
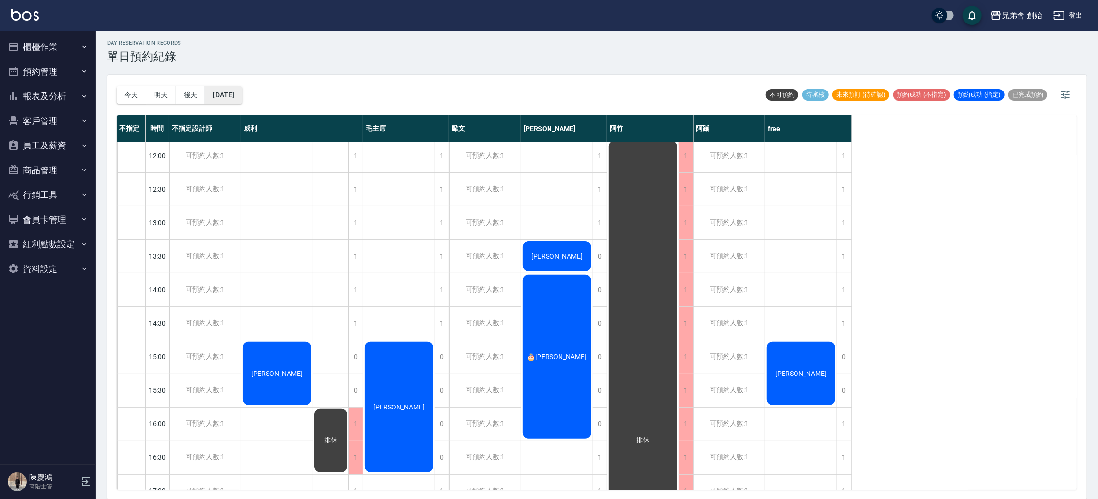
click at [241, 96] on button "2025/08/21" at bounding box center [223, 95] width 36 height 18
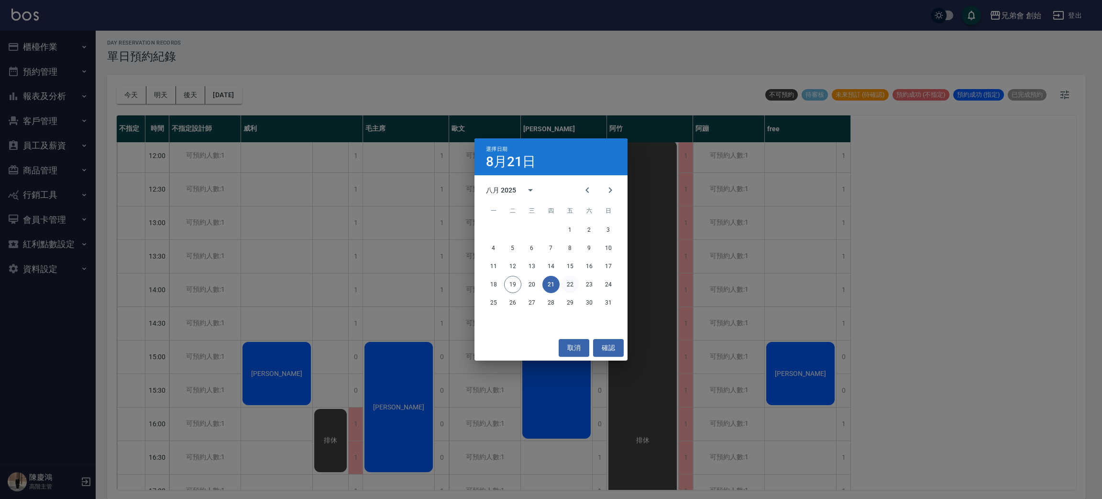
click at [566, 287] on button "22" at bounding box center [570, 284] width 17 height 17
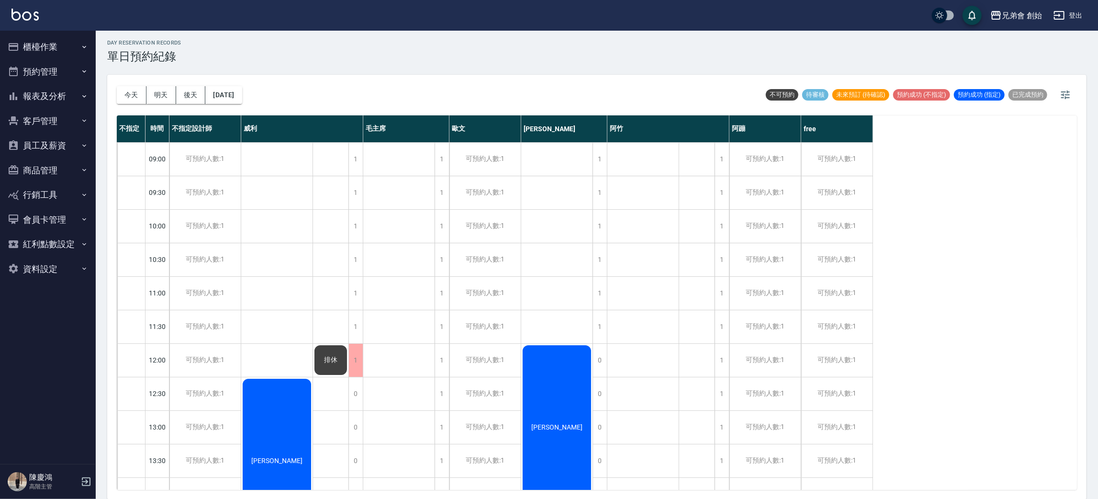
scroll to position [287, 0]
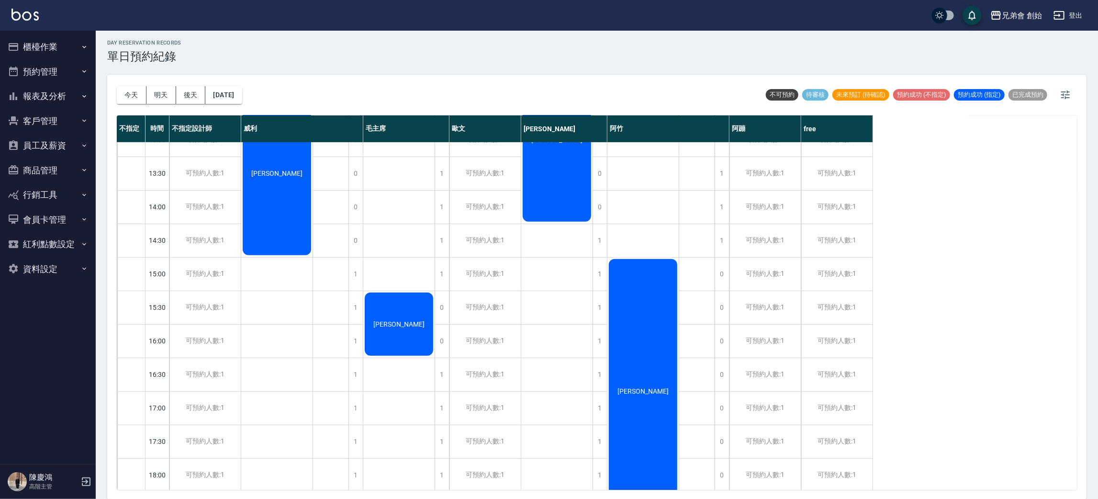
click at [314, 343] on div "排休 排休" at bounding box center [331, 340] width 36 height 971
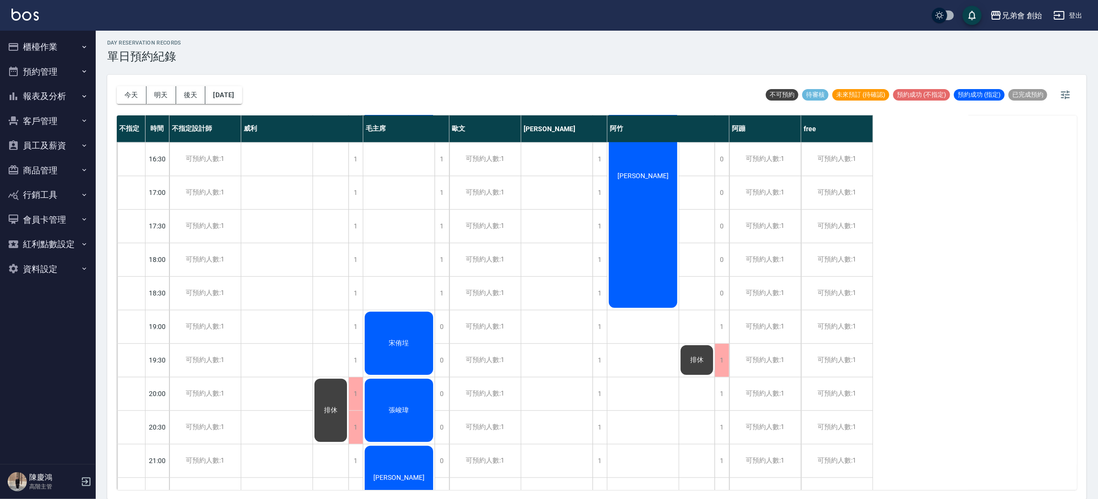
scroll to position [635, 0]
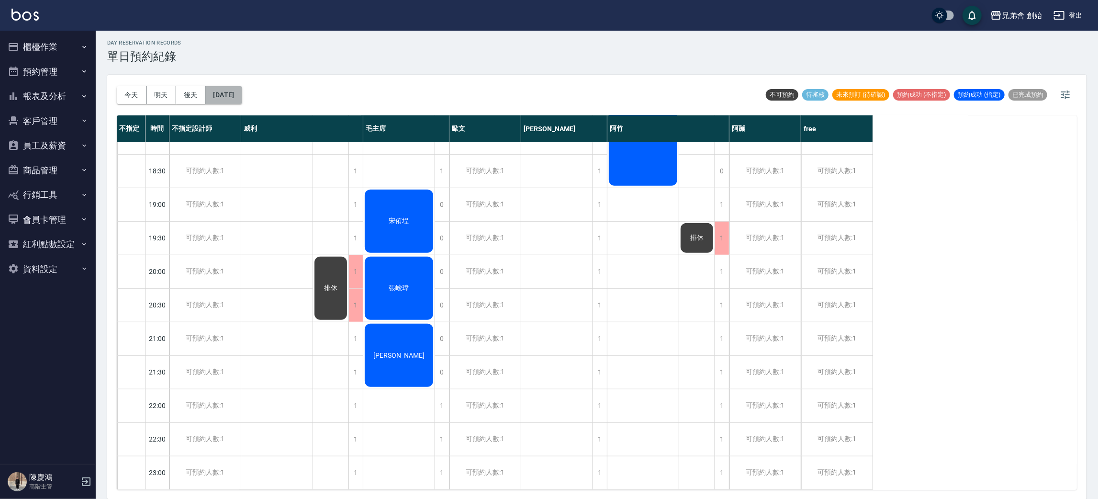
click at [227, 86] on button "2025/08/22" at bounding box center [223, 95] width 36 height 18
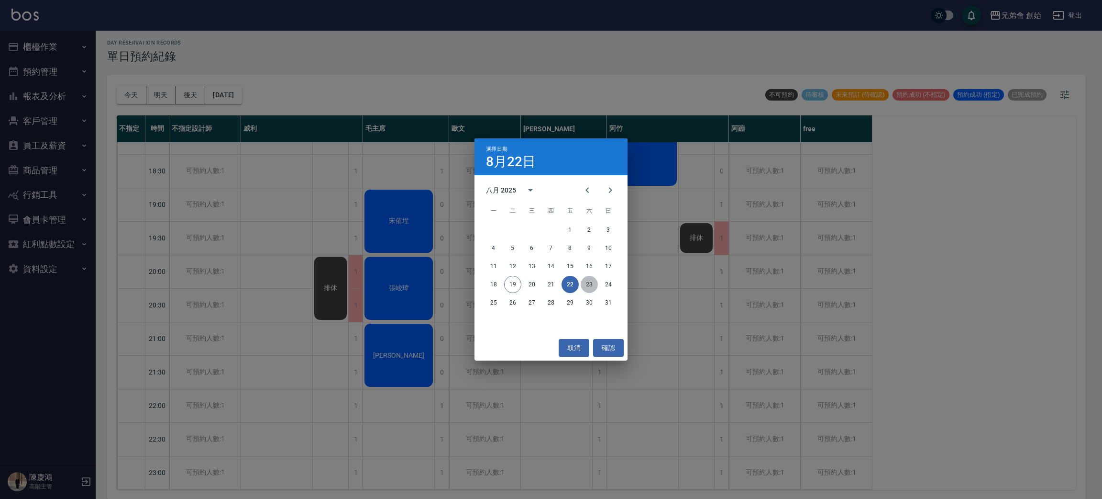
click at [588, 287] on button "23" at bounding box center [589, 284] width 17 height 17
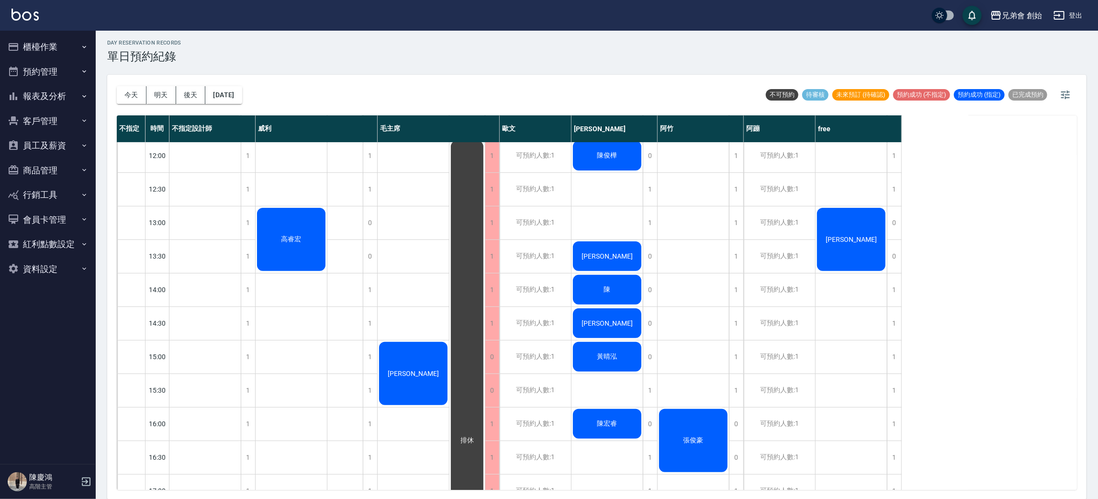
scroll to position [61, 0]
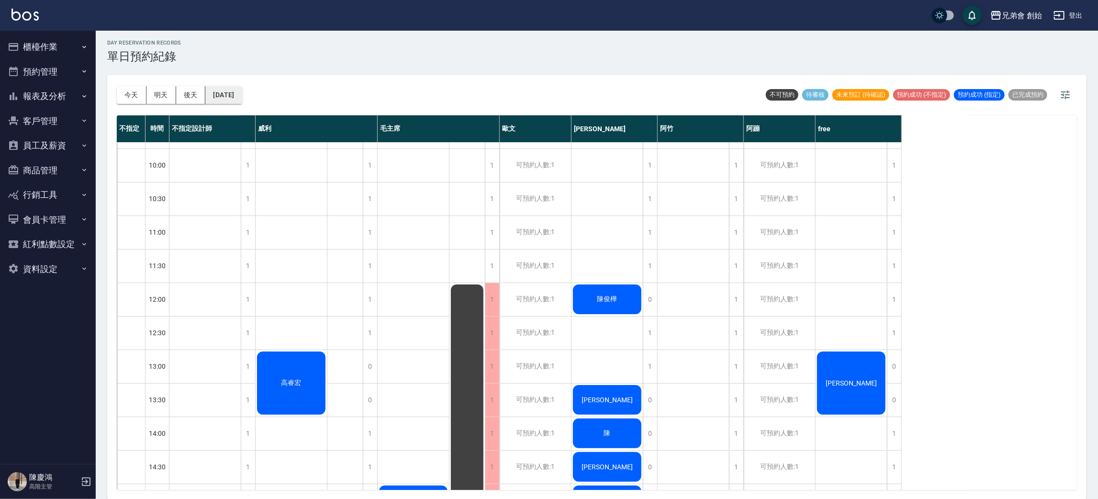
click at [242, 90] on button "2025/08/23" at bounding box center [223, 95] width 36 height 18
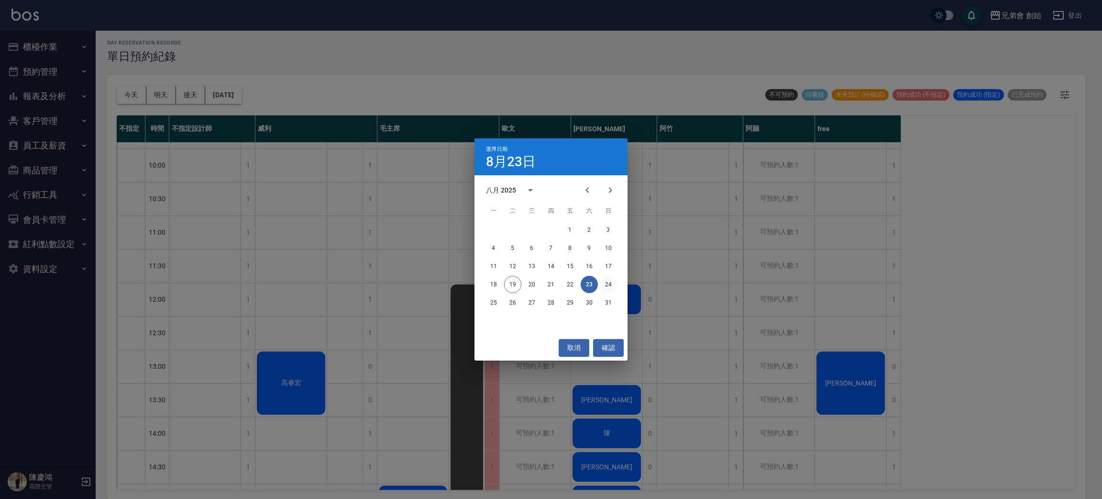
click at [610, 286] on button "24" at bounding box center [608, 284] width 17 height 17
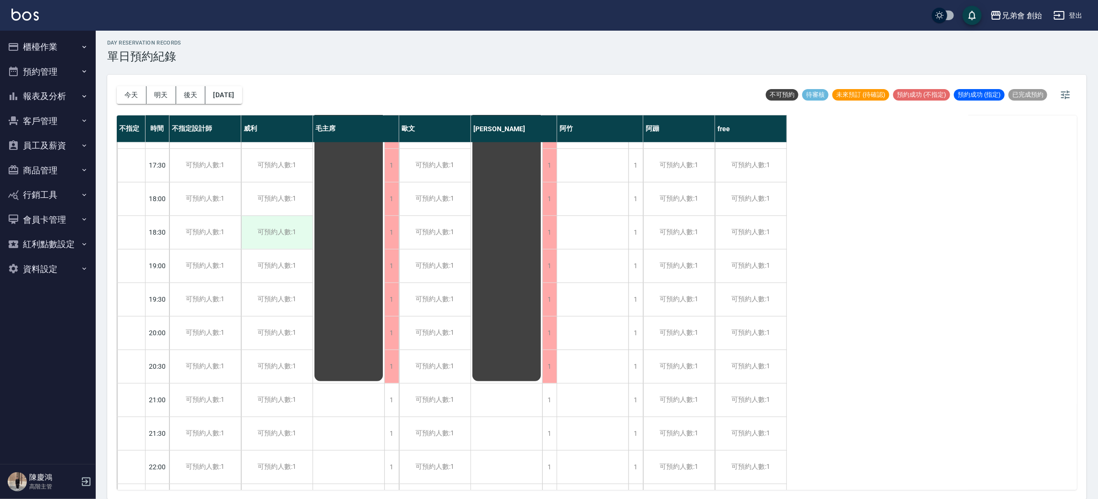
scroll to position [635, 0]
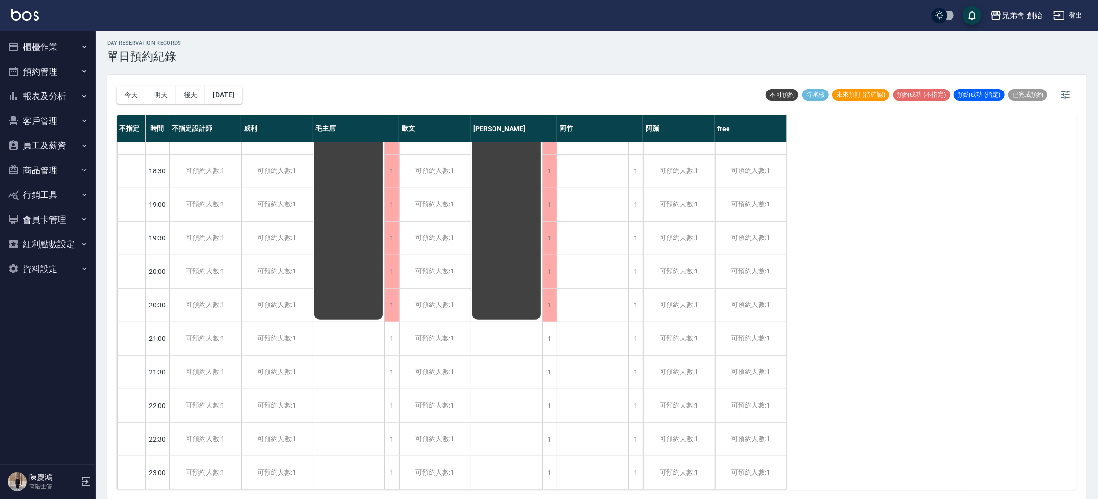
click at [243, 75] on div "day Reservation records 單日預約紀錄 今天 明天 後天 2025/08/24 不可預約 待審核 未來預訂 (待確認) 預約成功 (不指…" at bounding box center [597, 263] width 1002 height 471
click at [242, 89] on button "2025/08/24" at bounding box center [223, 95] width 36 height 18
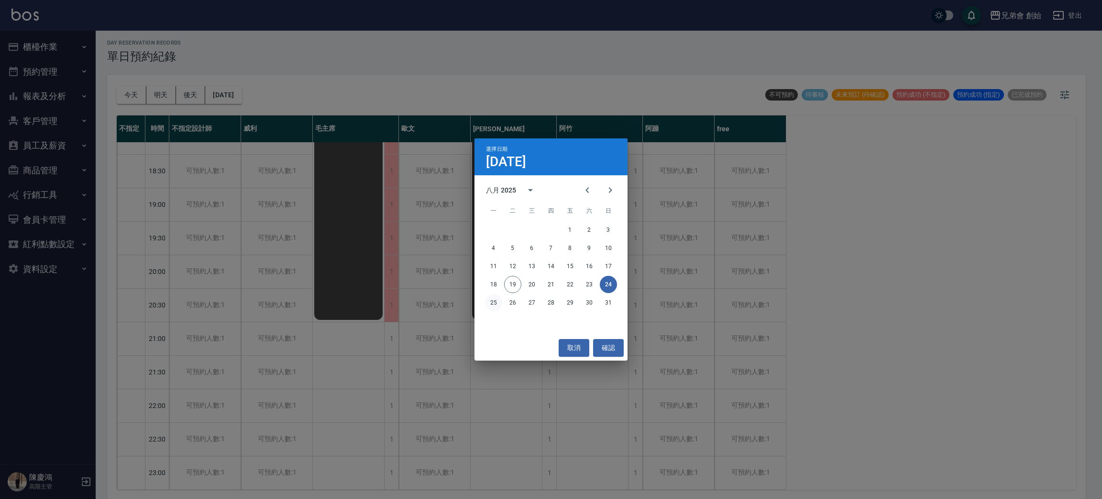
click at [488, 304] on button "25" at bounding box center [493, 302] width 17 height 17
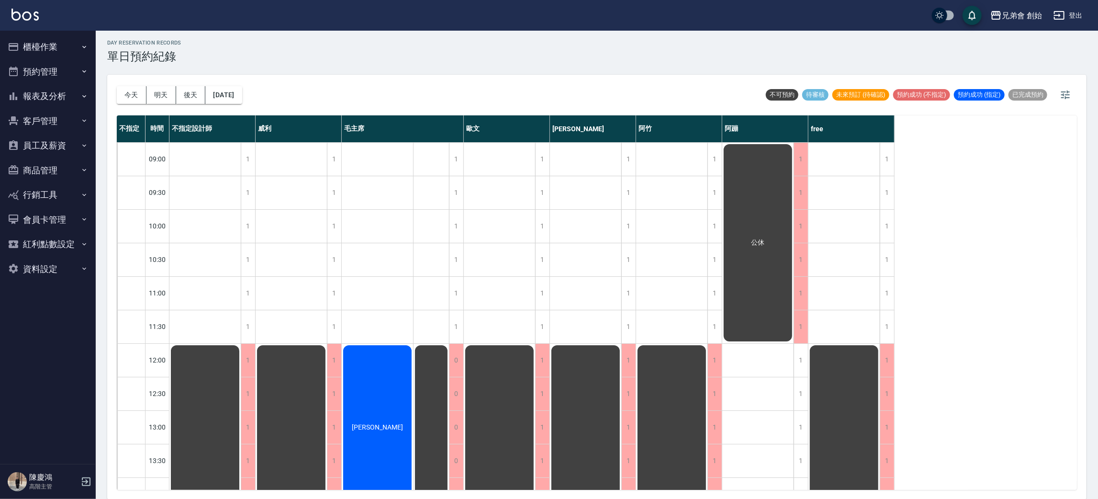
scroll to position [215, 0]
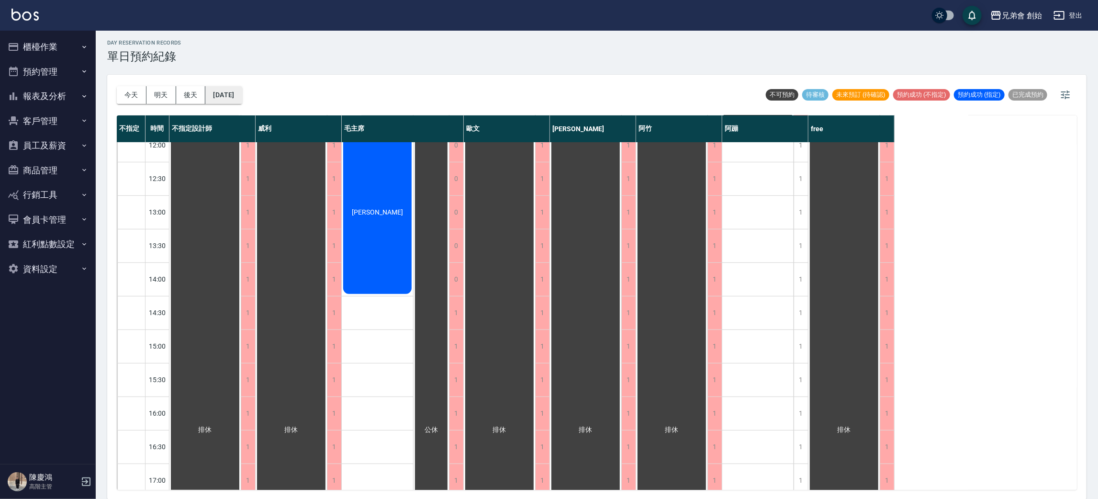
click at [231, 89] on button "2025/08/25" at bounding box center [223, 95] width 36 height 18
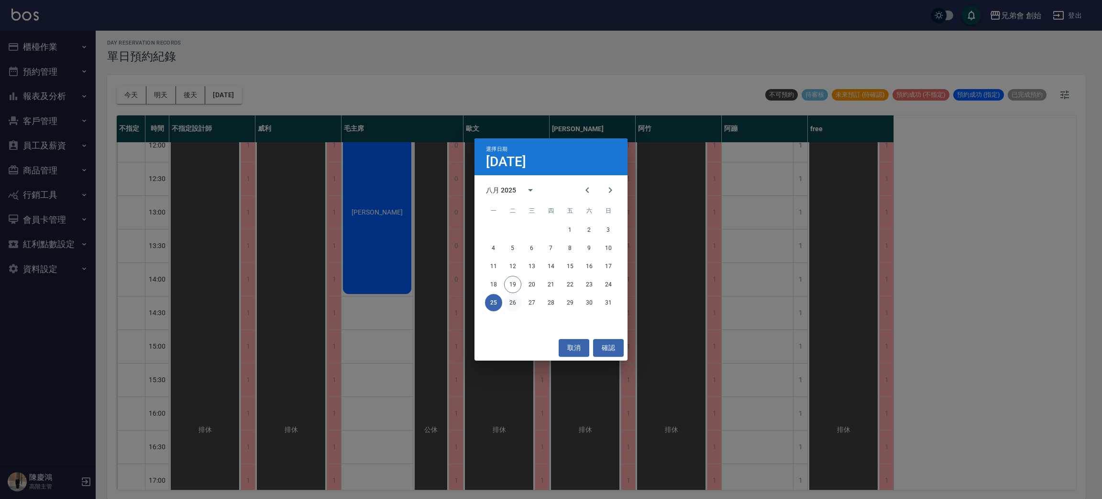
click at [509, 299] on button "26" at bounding box center [512, 302] width 17 height 17
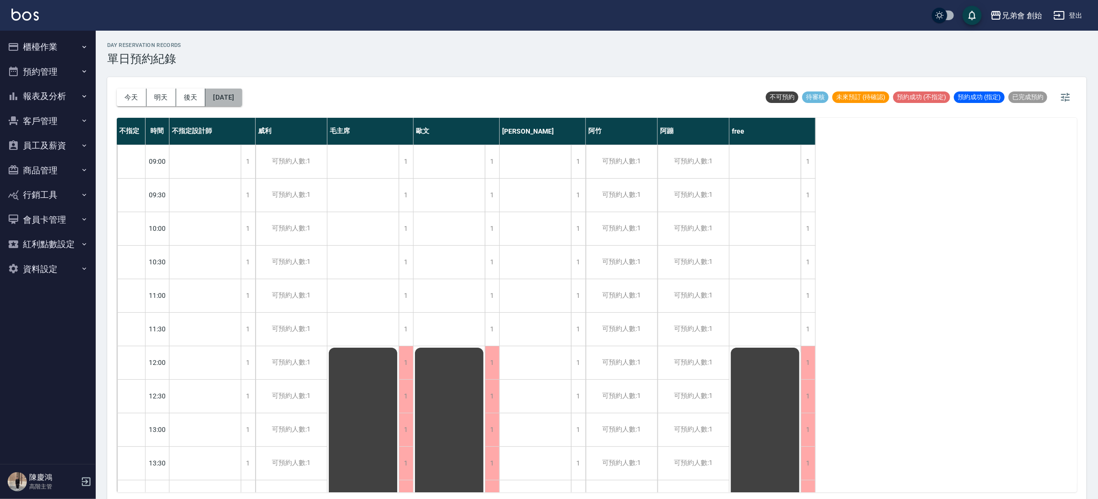
click at [242, 97] on button "2025/08/26" at bounding box center [223, 98] width 36 height 18
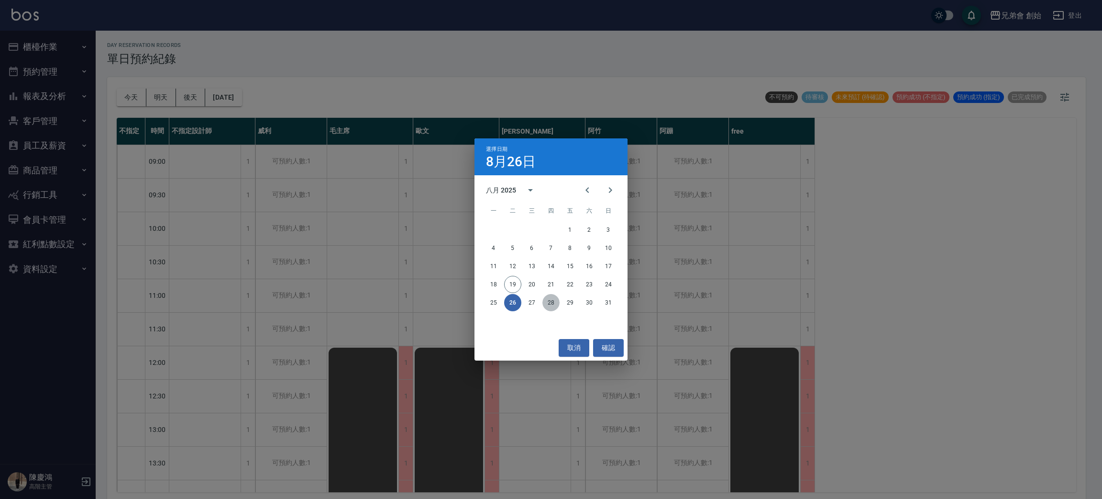
click at [554, 301] on button "28" at bounding box center [551, 302] width 17 height 17
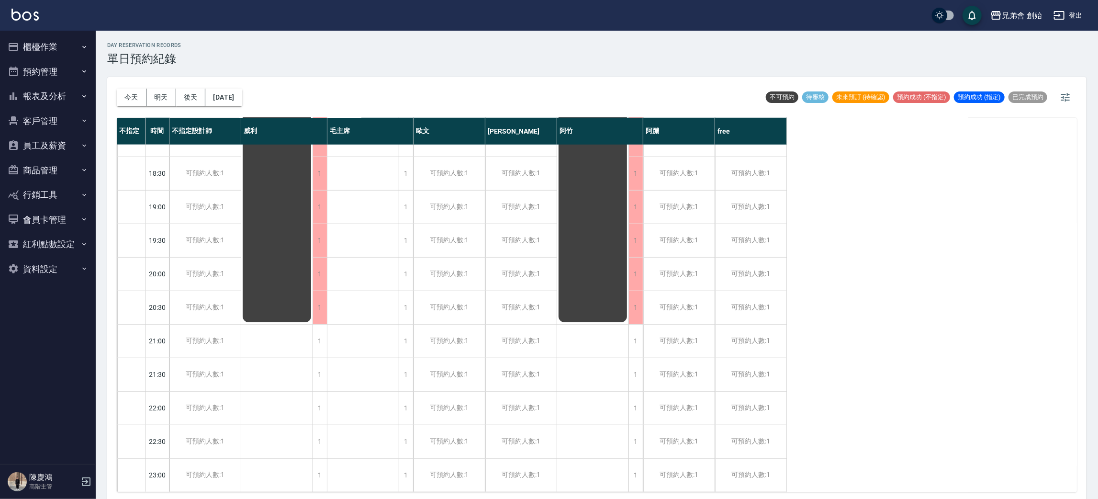
scroll to position [276, 0]
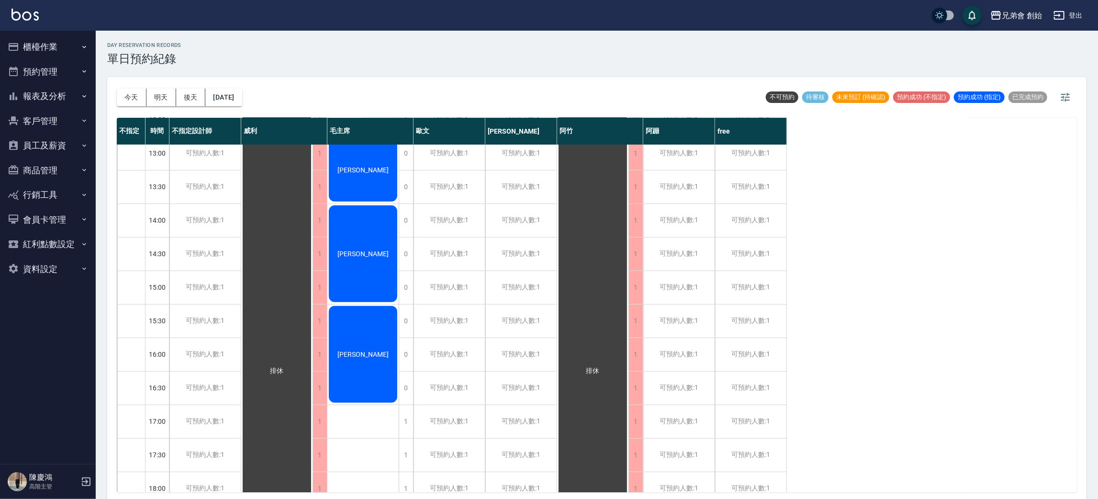
click at [122, 96] on button "今天" at bounding box center [132, 98] width 30 height 18
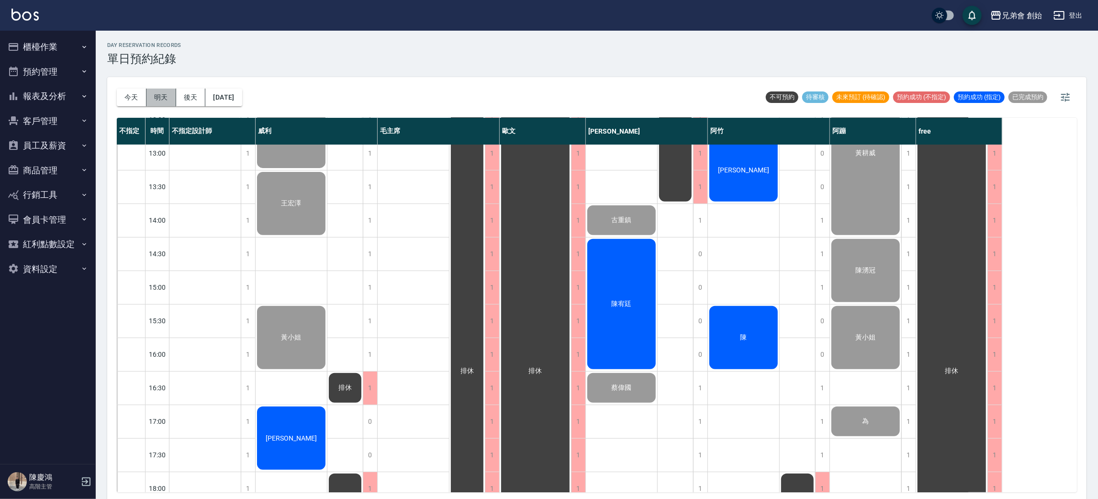
click at [156, 101] on button "明天" at bounding box center [161, 98] width 30 height 18
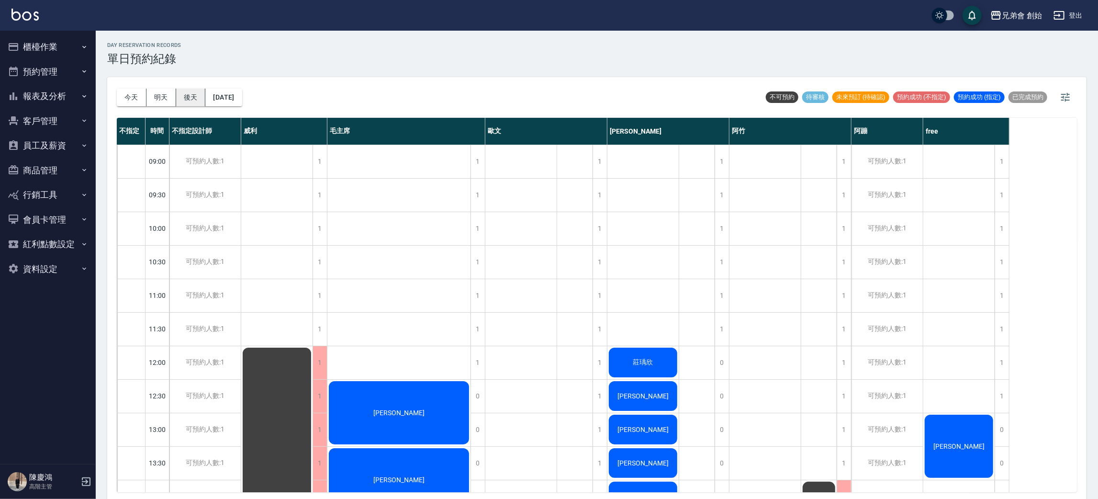
click at [198, 102] on button "後天" at bounding box center [191, 98] width 30 height 18
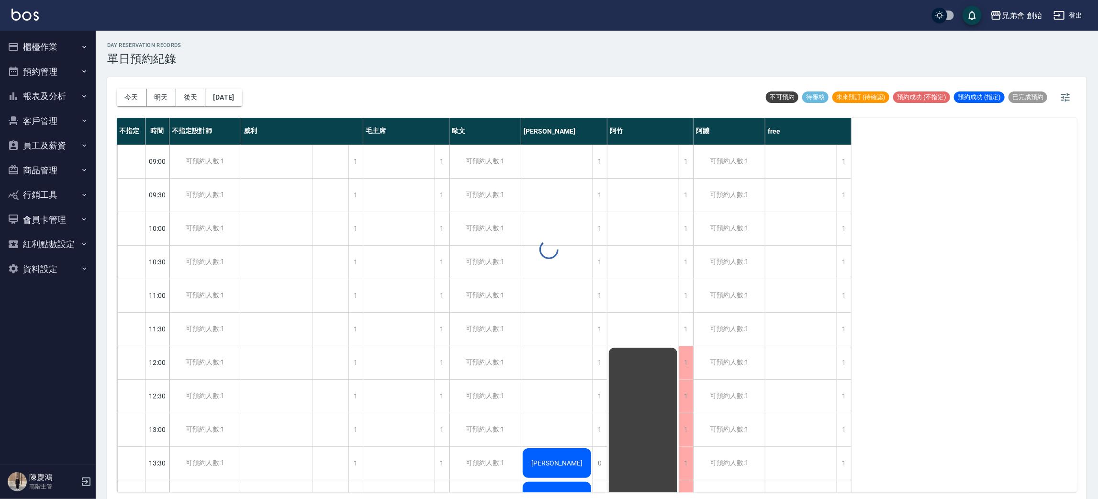
click at [487, 100] on div at bounding box center [549, 249] width 1098 height 499
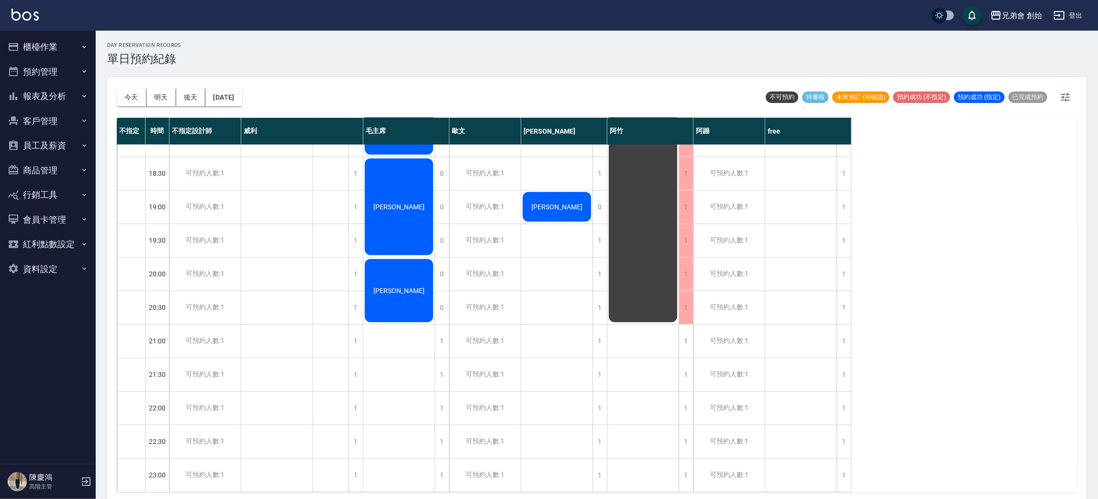
scroll to position [563, 0]
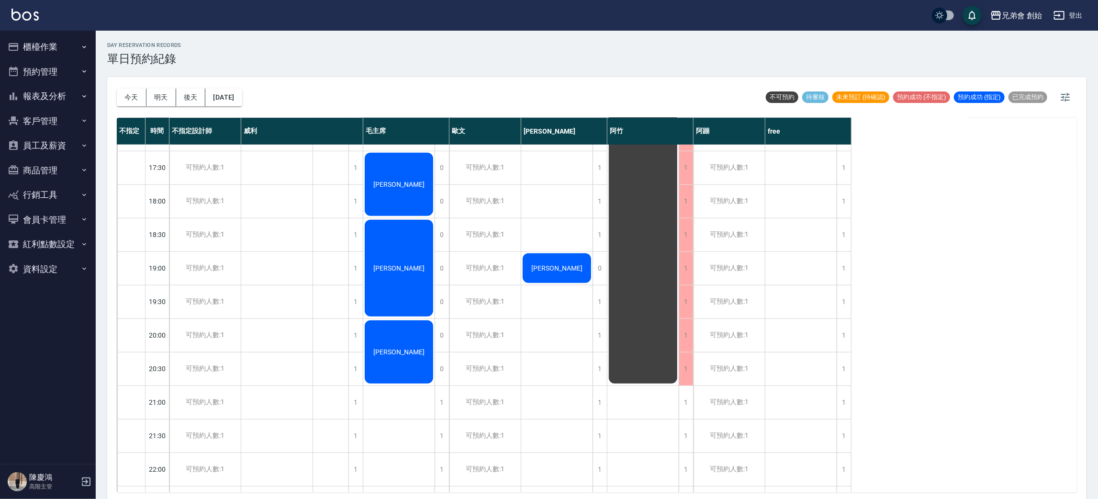
click at [242, 109] on div "今天 明天 後天 2025/08/21" at bounding box center [179, 97] width 125 height 41
click at [242, 100] on button "2025/08/21" at bounding box center [223, 98] width 36 height 18
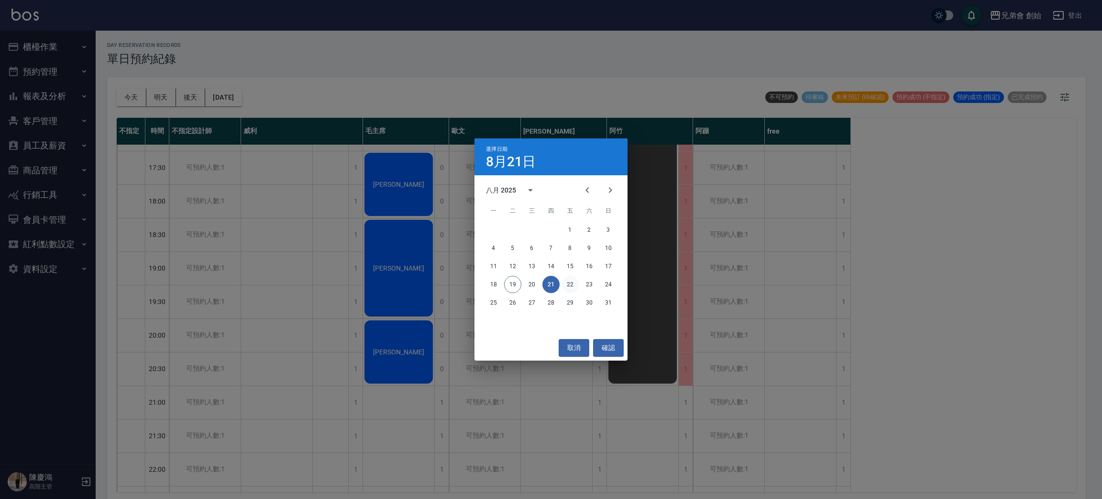
click at [565, 285] on button "22" at bounding box center [570, 284] width 17 height 17
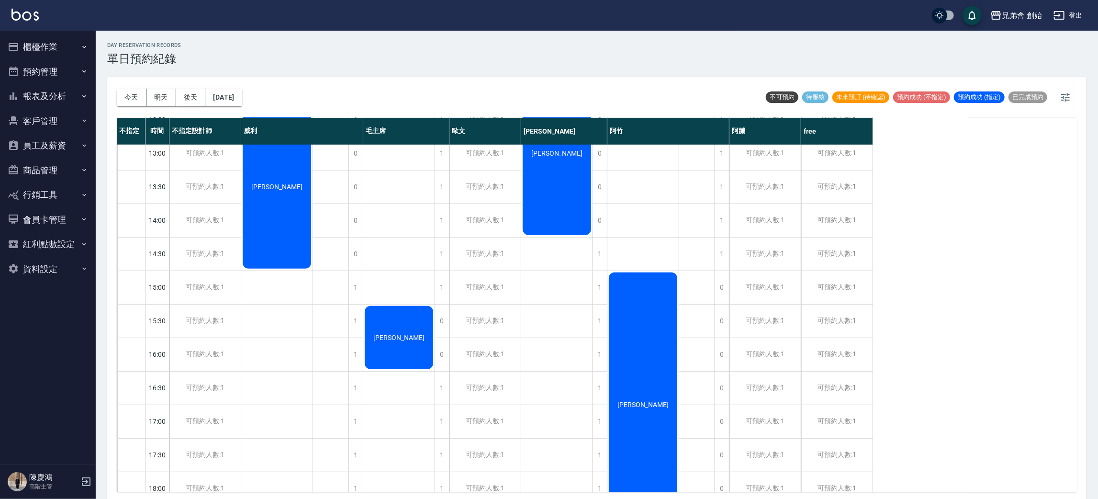
scroll to position [635, 0]
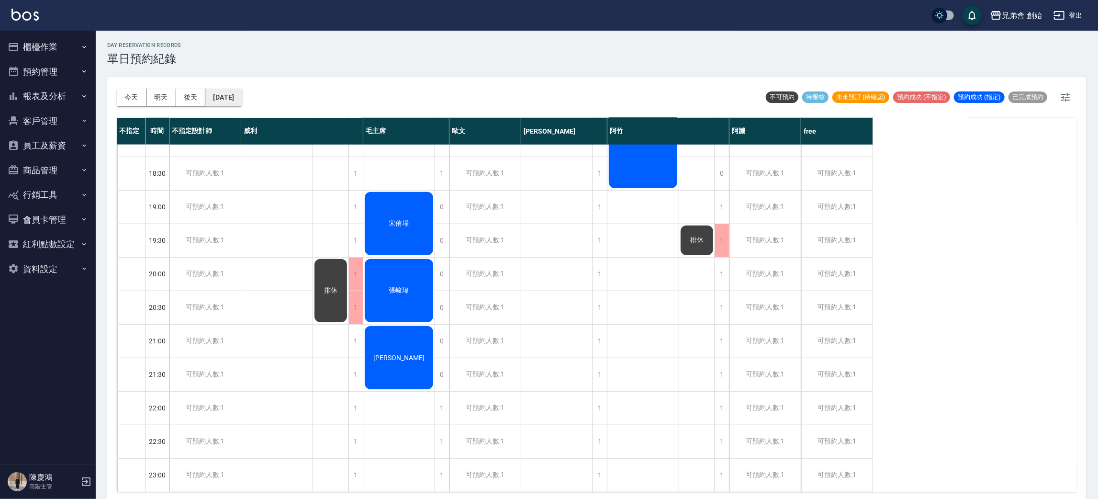
click at [242, 99] on button "2025/08/22" at bounding box center [223, 98] width 36 height 18
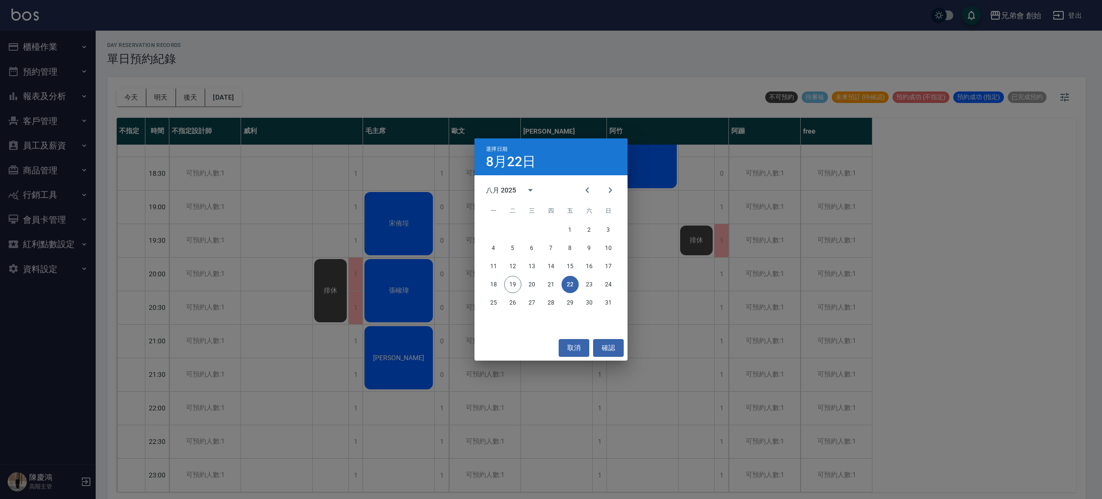
click at [403, 35] on div "選擇日期 8月22日 八月 2025 一 二 三 四 五 六 日 1 2 3 4 5 6 7 8 9 10 11 12 13 14 15 16 17 18 1…" at bounding box center [551, 249] width 1102 height 499
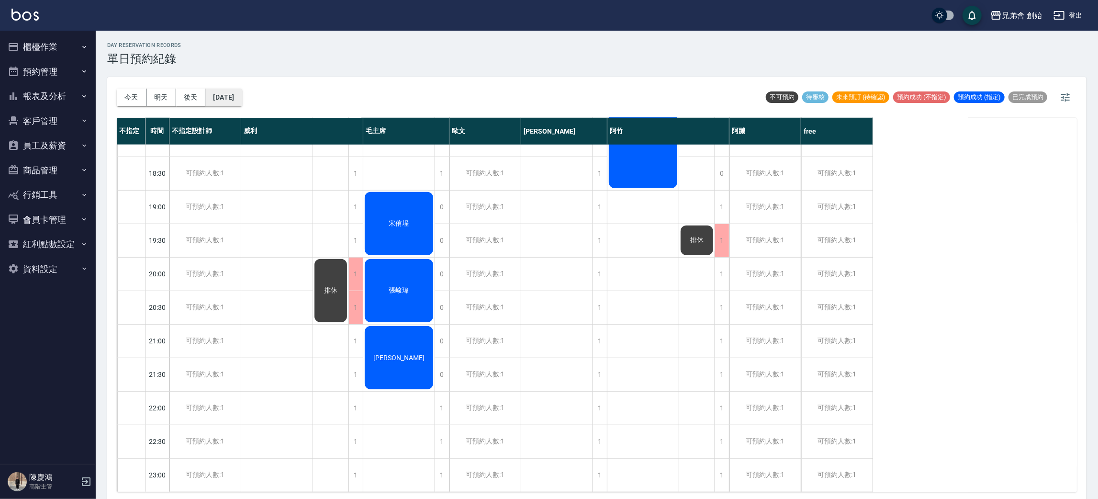
click at [242, 96] on button "2025/08/22" at bounding box center [223, 98] width 36 height 18
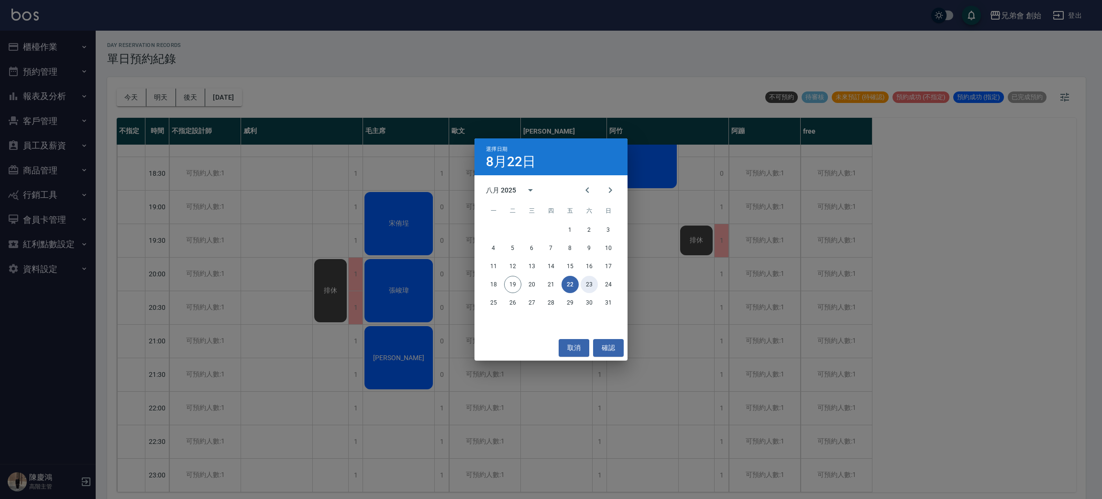
click at [593, 281] on button "23" at bounding box center [589, 284] width 17 height 17
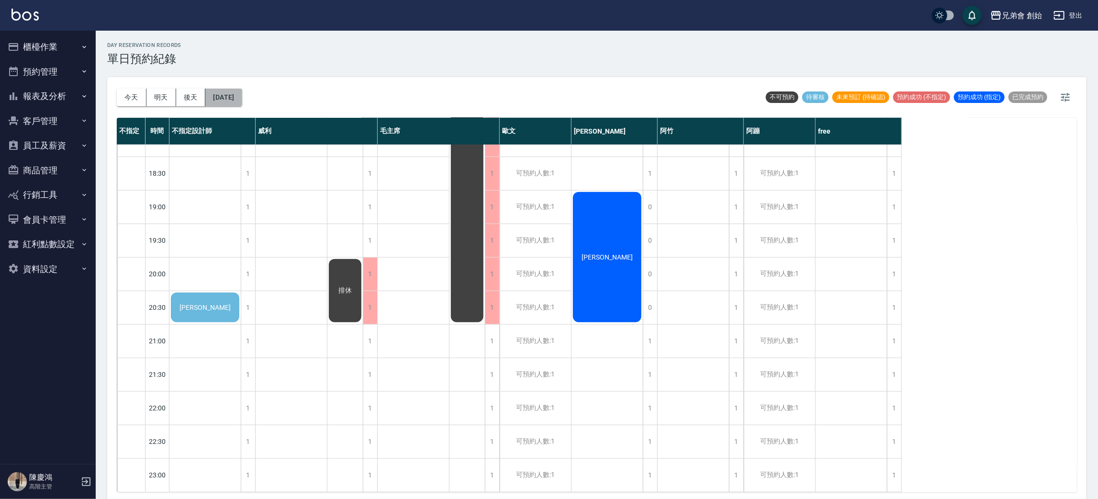
click at [242, 94] on button "2025/08/23" at bounding box center [223, 98] width 36 height 18
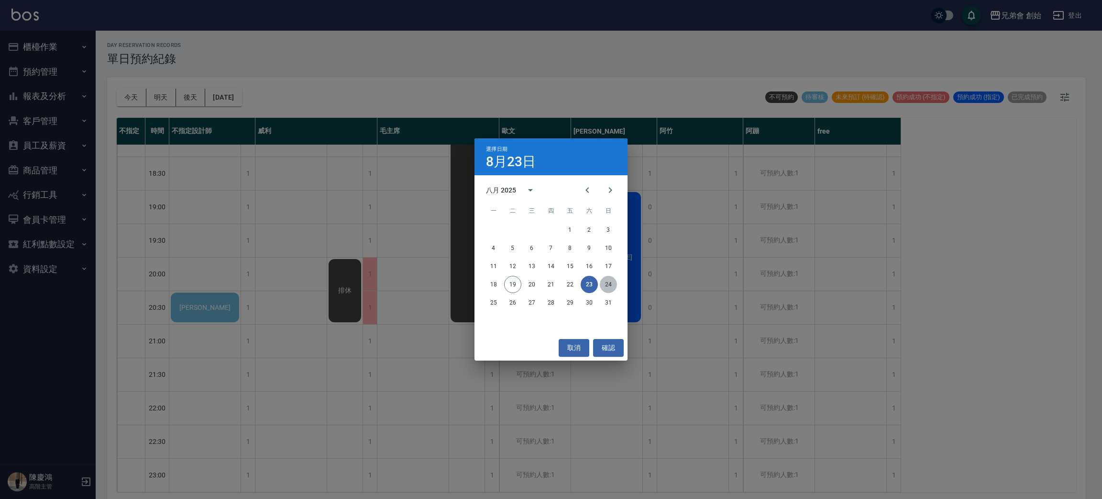
click at [615, 287] on button "24" at bounding box center [608, 284] width 17 height 17
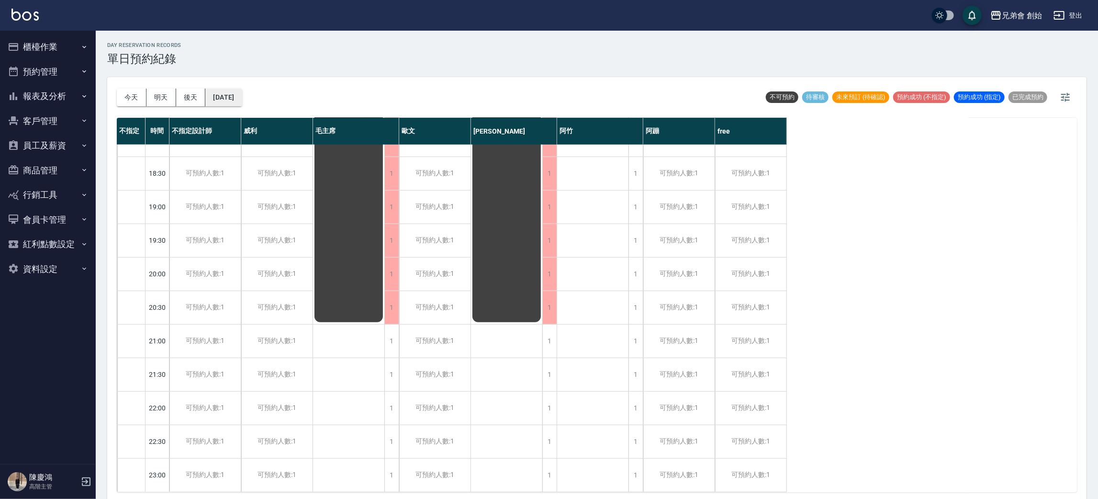
click at [236, 96] on button "2025/08/24" at bounding box center [223, 98] width 36 height 18
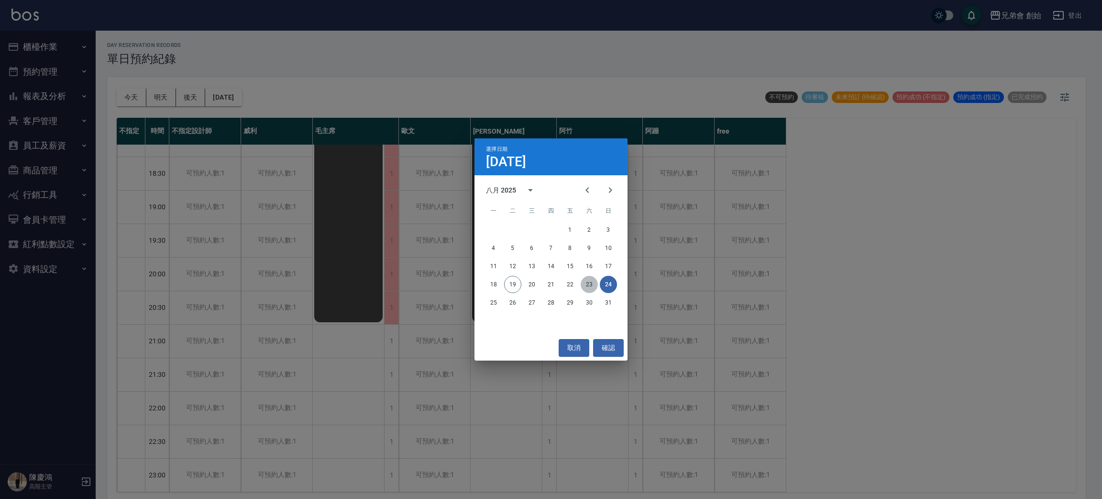
click at [595, 284] on button "23" at bounding box center [589, 284] width 17 height 17
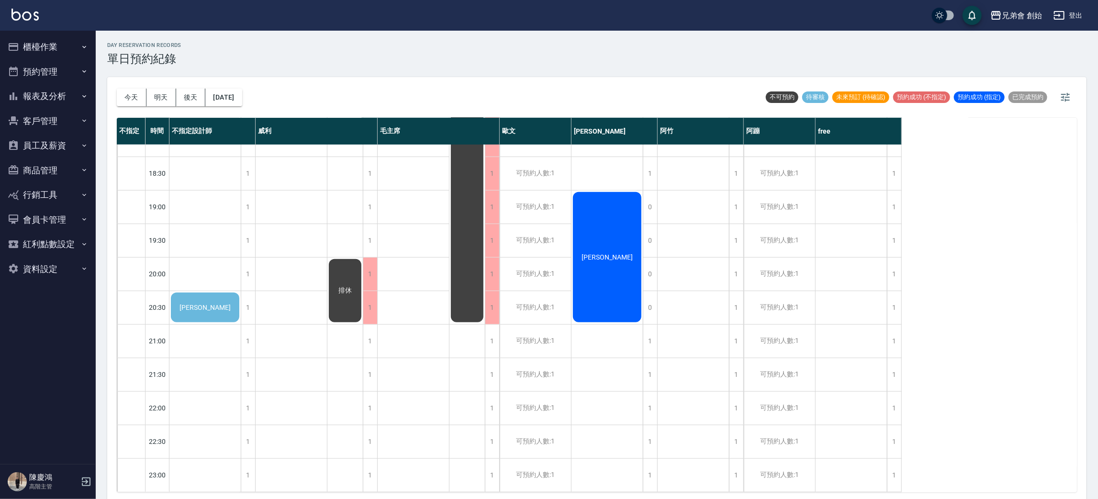
click at [241, 291] on div "排休" at bounding box center [204, 307] width 71 height 33
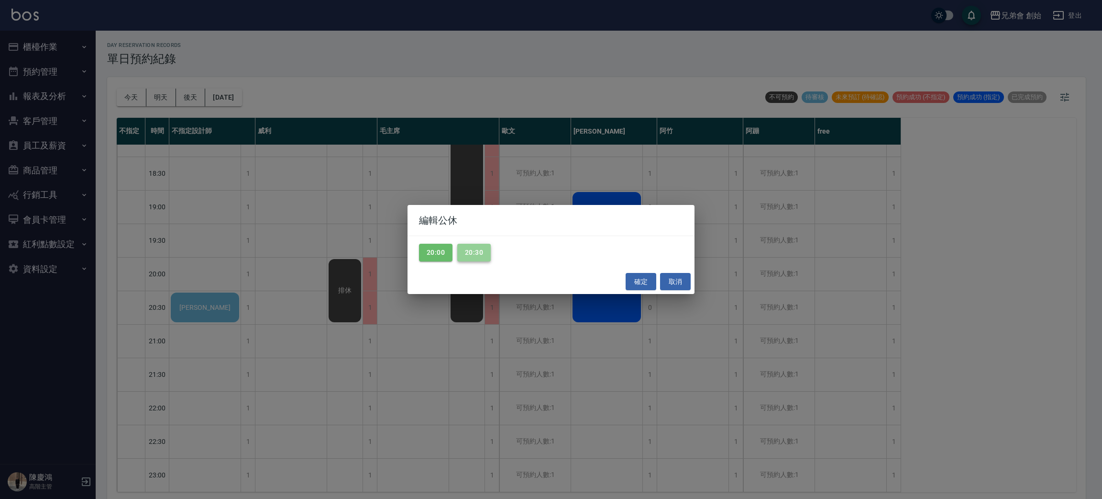
click at [478, 244] on button "20:30" at bounding box center [473, 253] width 33 height 18
click at [441, 248] on button "20:00" at bounding box center [435, 253] width 33 height 18
click at [644, 282] on button "確定" at bounding box center [641, 282] width 31 height 18
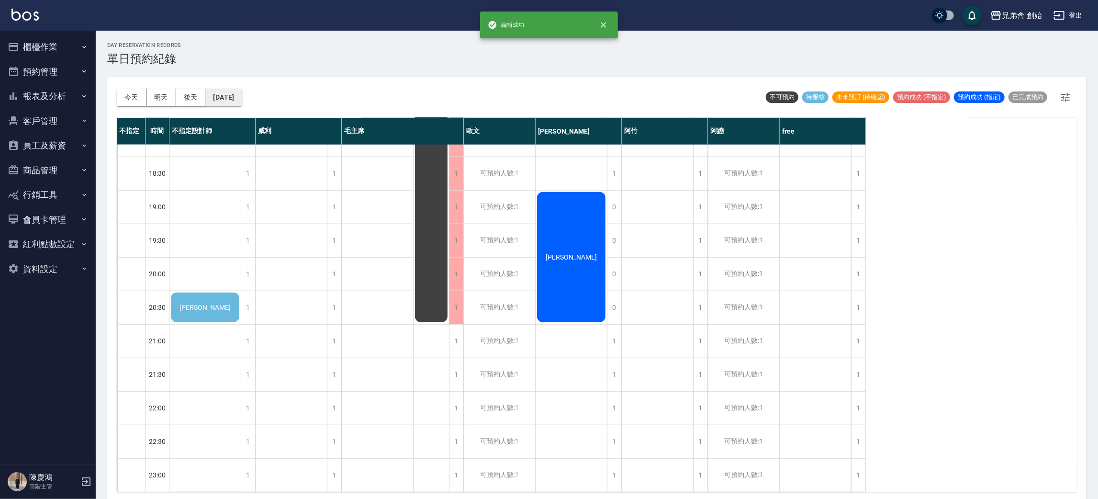
click at [242, 100] on button "2025/08/23" at bounding box center [223, 98] width 36 height 18
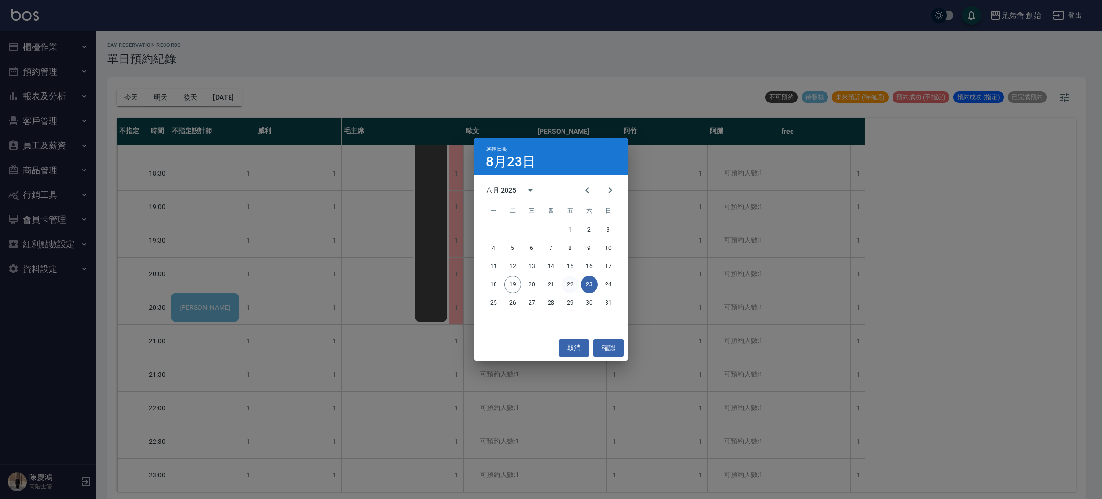
click at [566, 278] on button "22" at bounding box center [570, 284] width 17 height 17
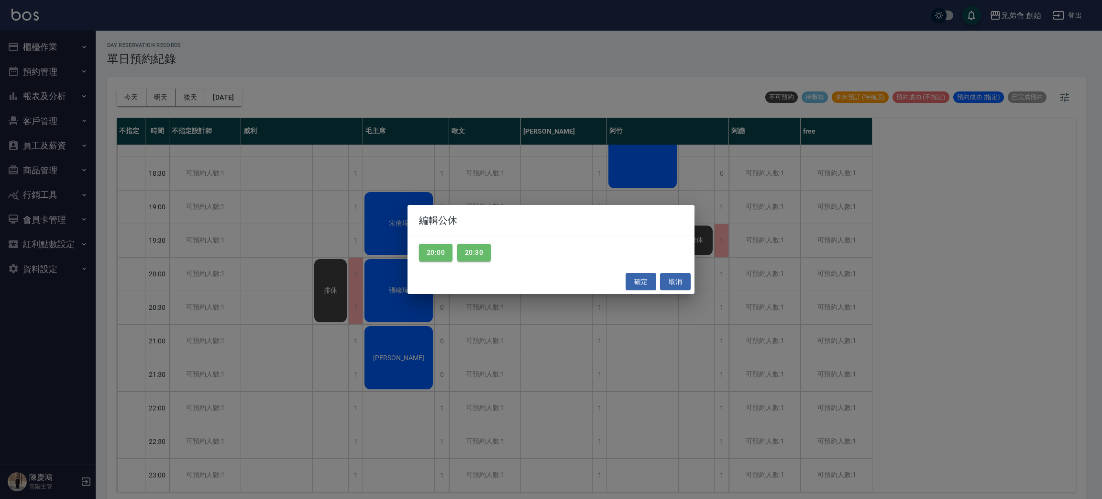
click at [332, 310] on div "編輯公休 20:00 20:30 確定 取消" at bounding box center [551, 249] width 1102 height 499
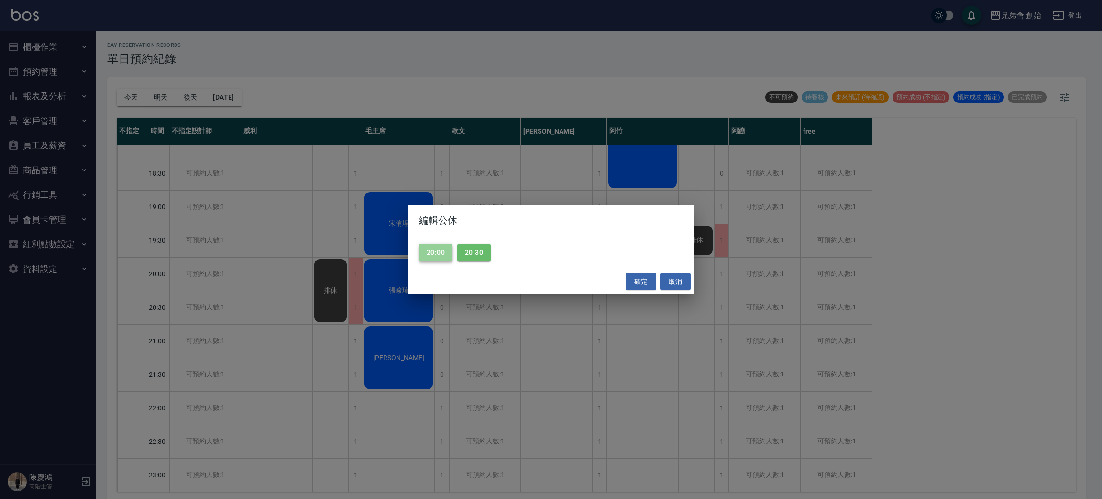
drag, startPoint x: 441, startPoint y: 259, endPoint x: 481, endPoint y: 262, distance: 39.8
click at [446, 260] on button "20:00" at bounding box center [435, 253] width 33 height 18
click at [481, 262] on div "20:00 20:30" at bounding box center [551, 252] width 287 height 33
click at [481, 249] on button "20:30" at bounding box center [473, 253] width 33 height 18
click at [633, 285] on button "確定" at bounding box center [641, 282] width 31 height 18
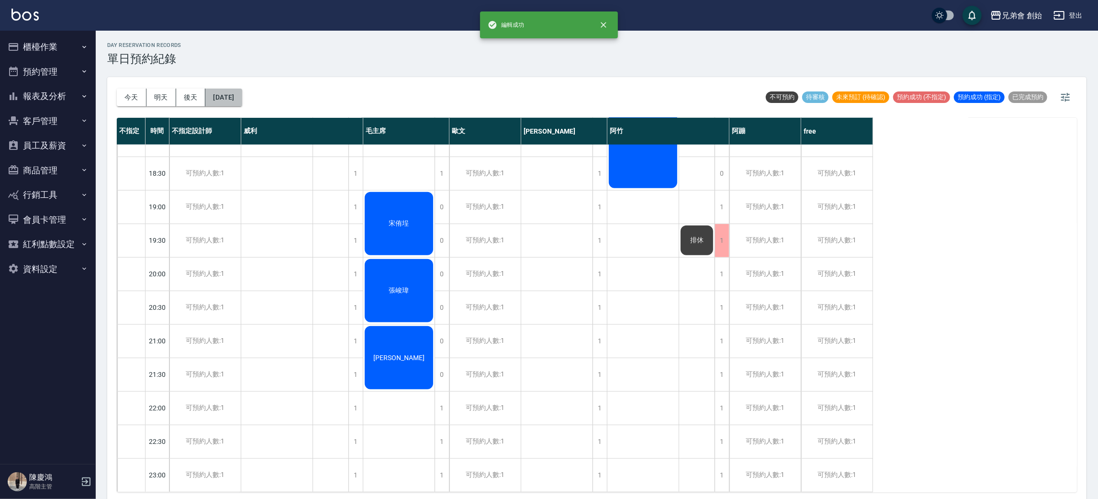
click at [242, 102] on button "2025/08/22" at bounding box center [223, 98] width 36 height 18
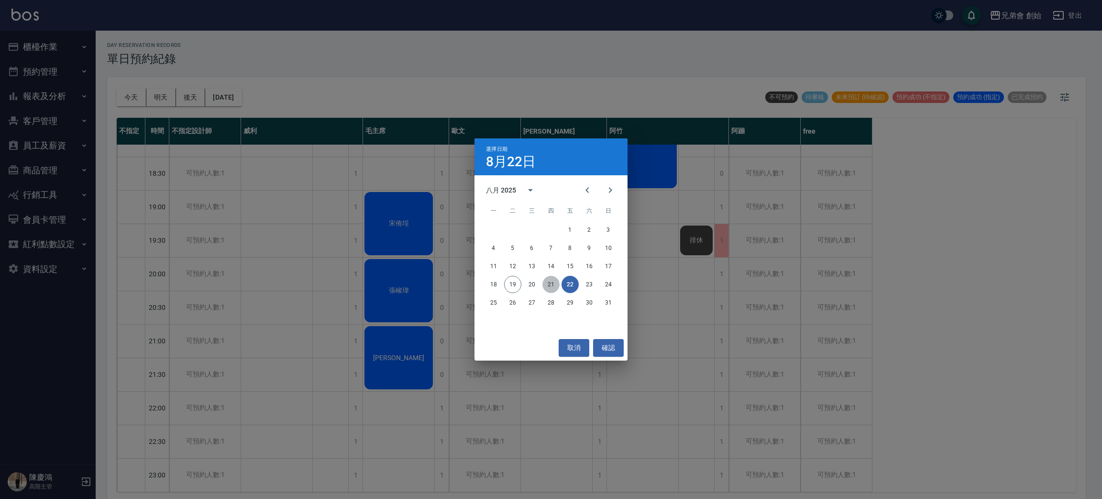
click at [553, 281] on button "21" at bounding box center [551, 284] width 17 height 17
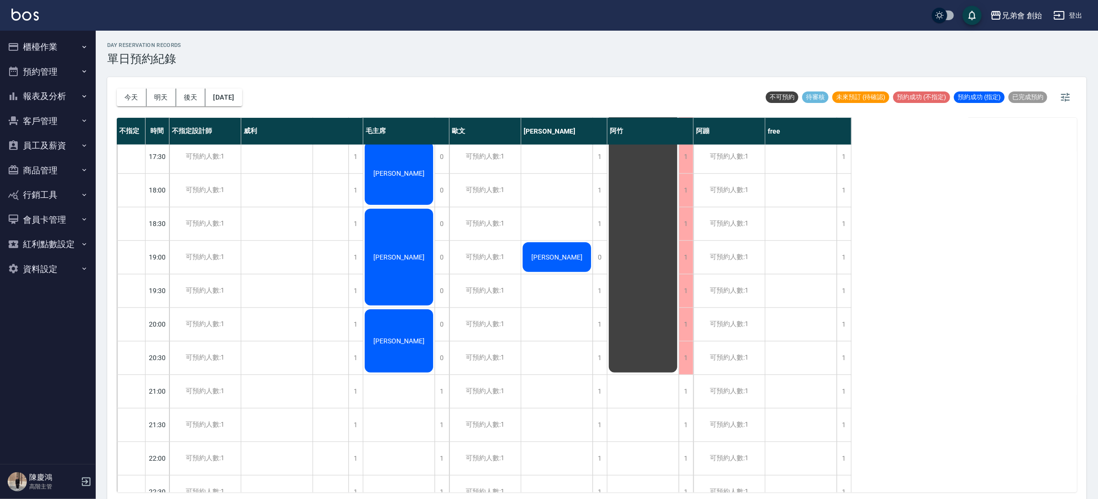
scroll to position [635, 0]
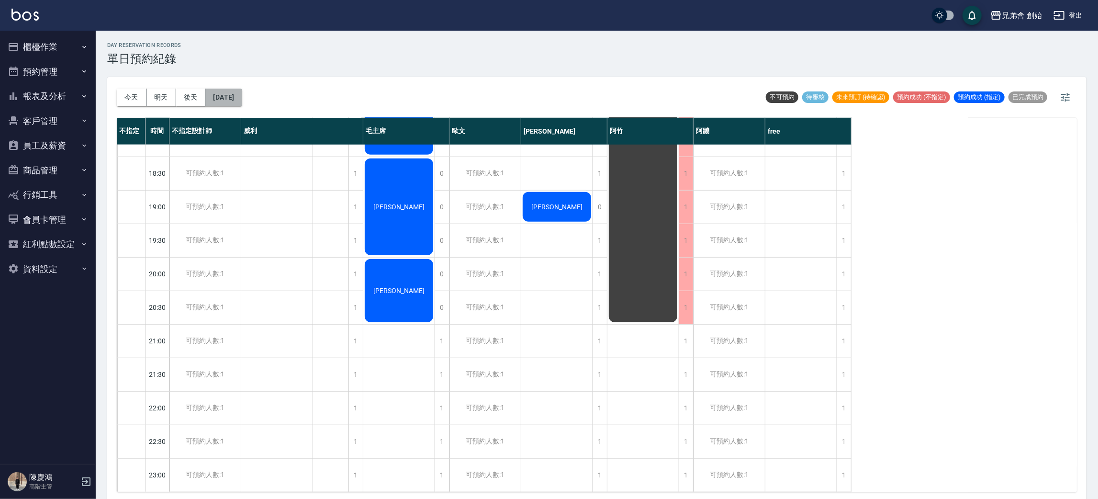
click at [232, 103] on button "2025/08/21" at bounding box center [223, 98] width 36 height 18
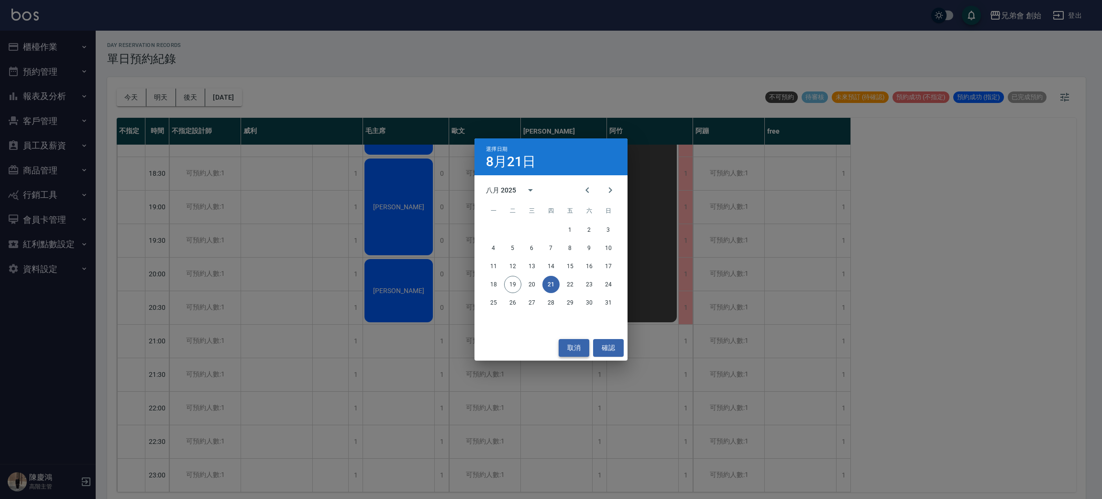
click at [587, 350] on button "取消" at bounding box center [574, 348] width 31 height 18
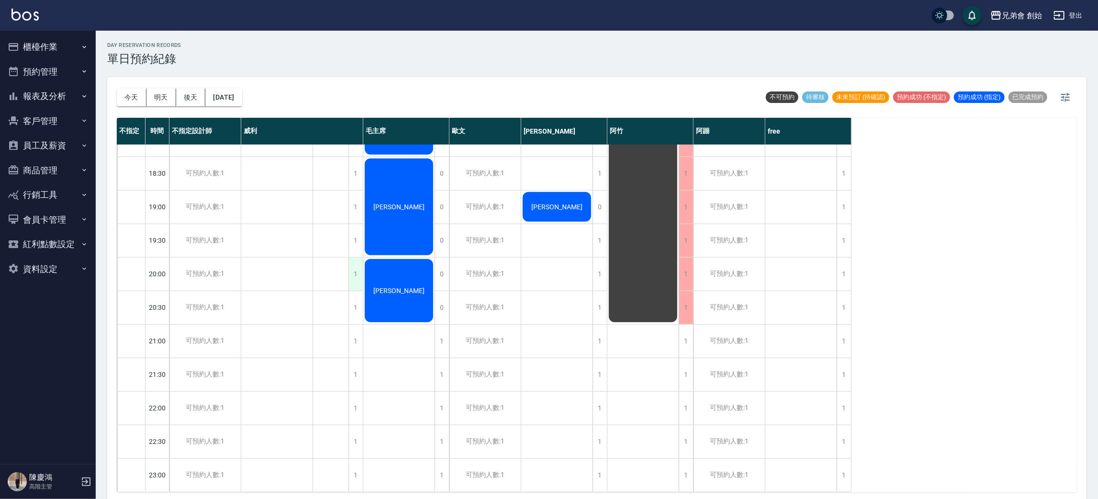
click at [355, 266] on div "1" at bounding box center [355, 273] width 14 height 33
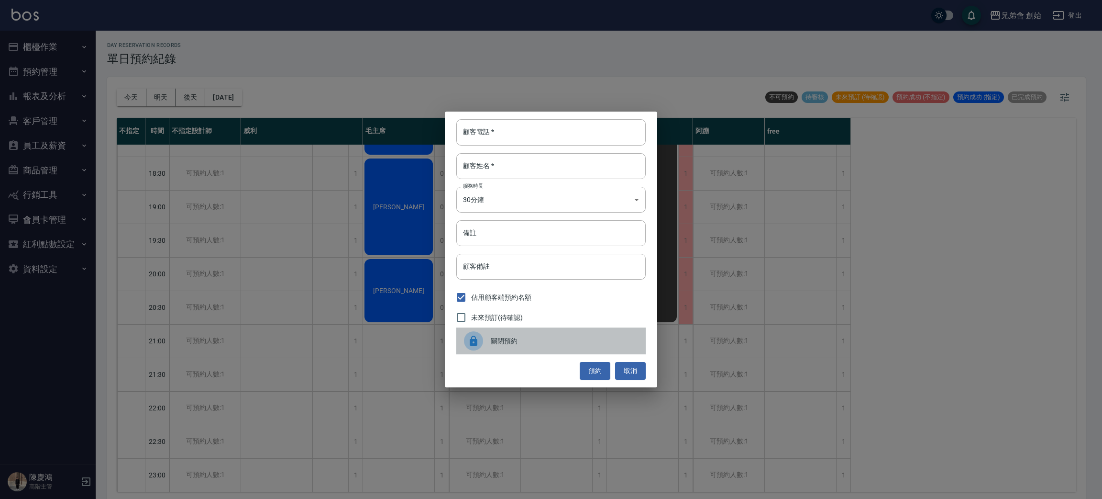
click at [504, 338] on span "關閉預約" at bounding box center [564, 341] width 147 height 10
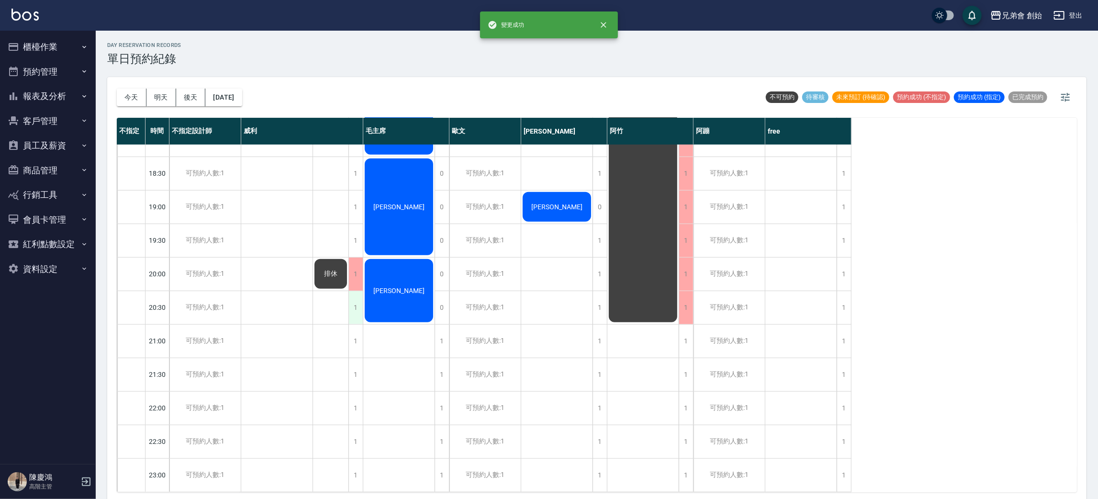
click at [355, 299] on div "1" at bounding box center [355, 307] width 14 height 33
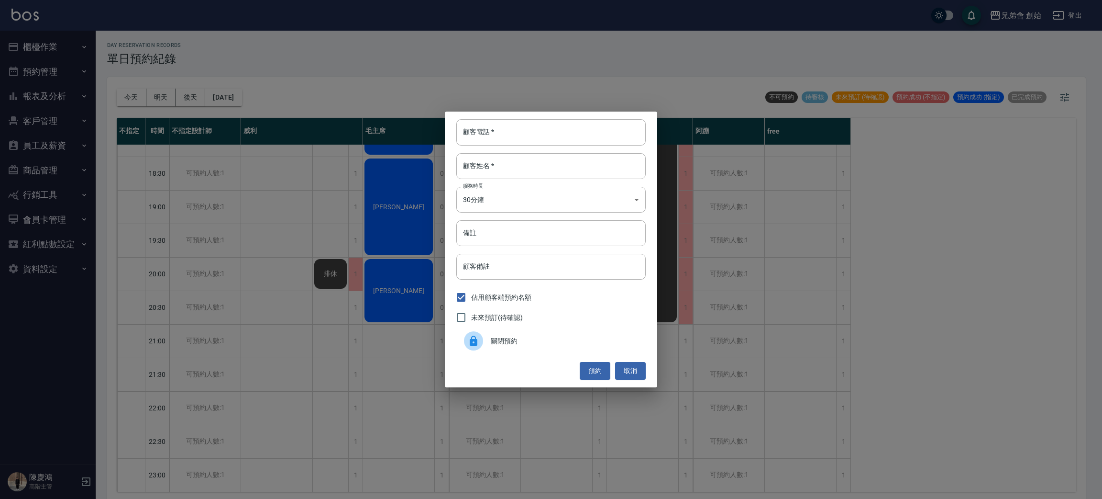
click at [532, 341] on span "關閉預約" at bounding box center [564, 341] width 147 height 10
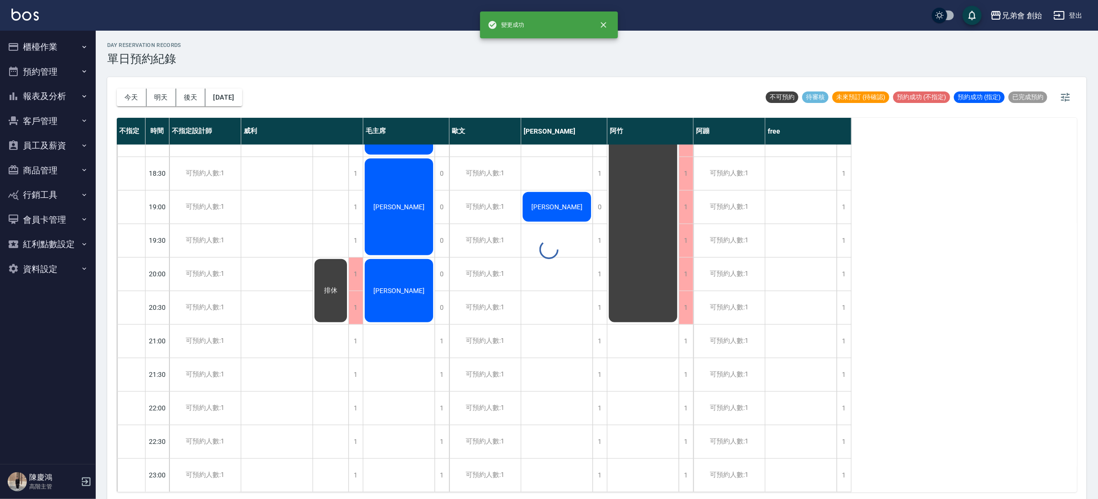
click at [271, 179] on div "張帛鴻" at bounding box center [277, 5] width 72 height 971
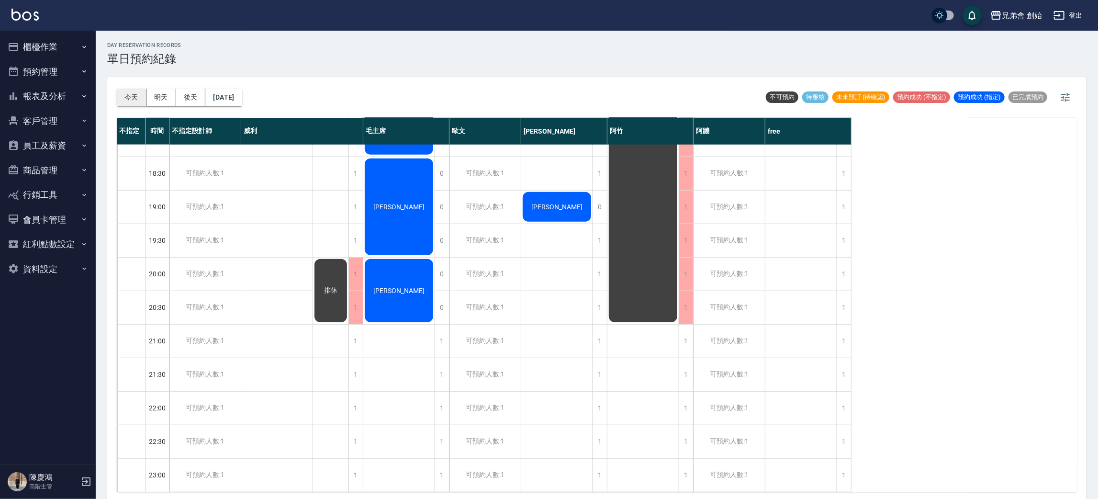
click at [133, 97] on button "今天" at bounding box center [132, 98] width 30 height 18
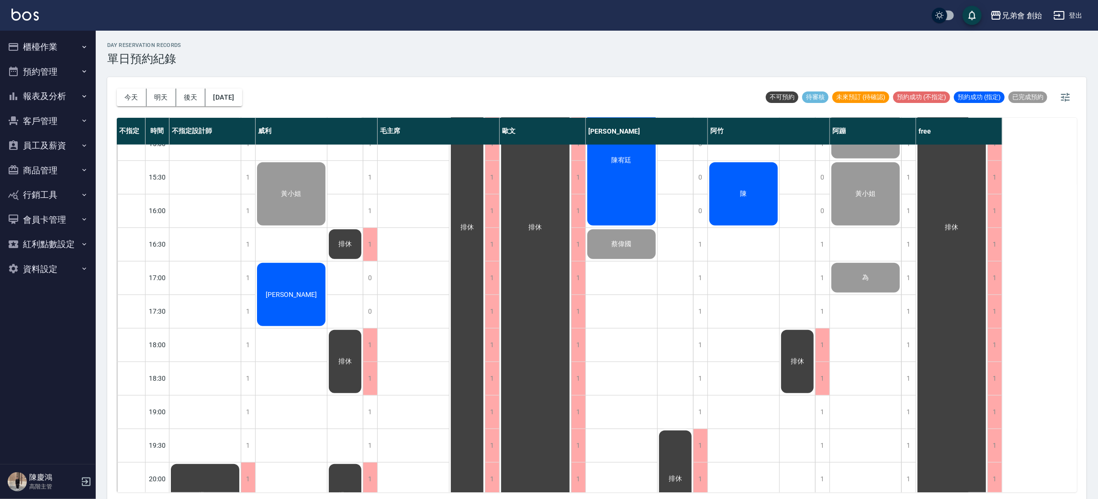
scroll to position [635, 0]
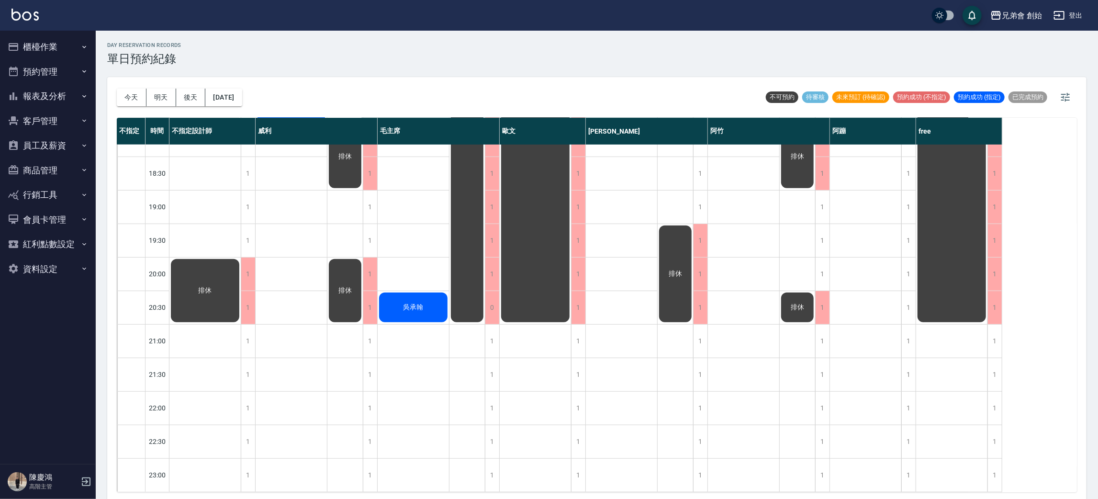
click at [275, 289] on div "葛鴻儒 王宏澤 黃小姐 陳俊民" at bounding box center [291, 5] width 72 height 971
click at [281, 261] on div "葛鴻儒 王宏澤 黃小姐 陳俊民" at bounding box center [291, 5] width 72 height 971
click at [124, 94] on button "今天" at bounding box center [132, 98] width 30 height 18
click at [170, 102] on button "明天" at bounding box center [161, 98] width 30 height 18
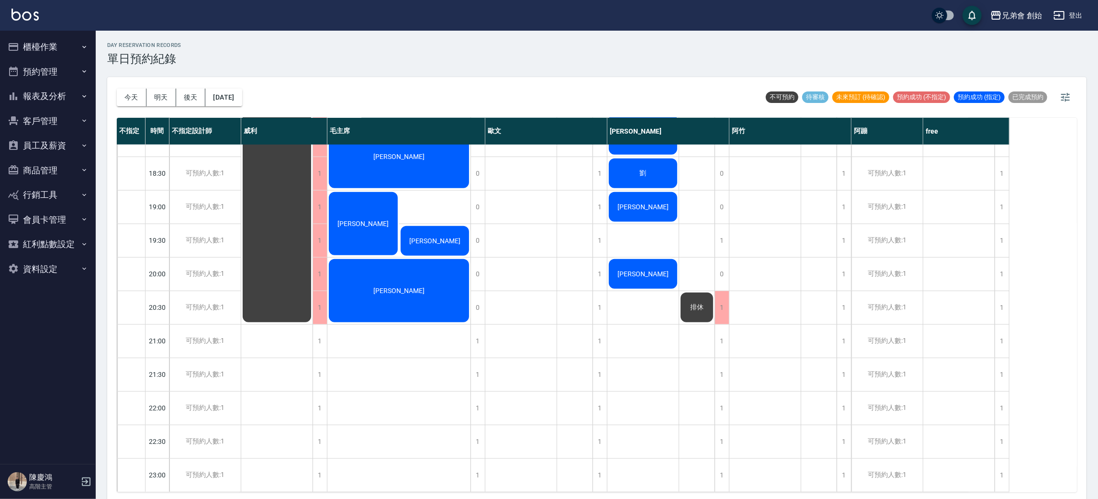
click at [198, 97] on button "後天" at bounding box center [191, 98] width 30 height 18
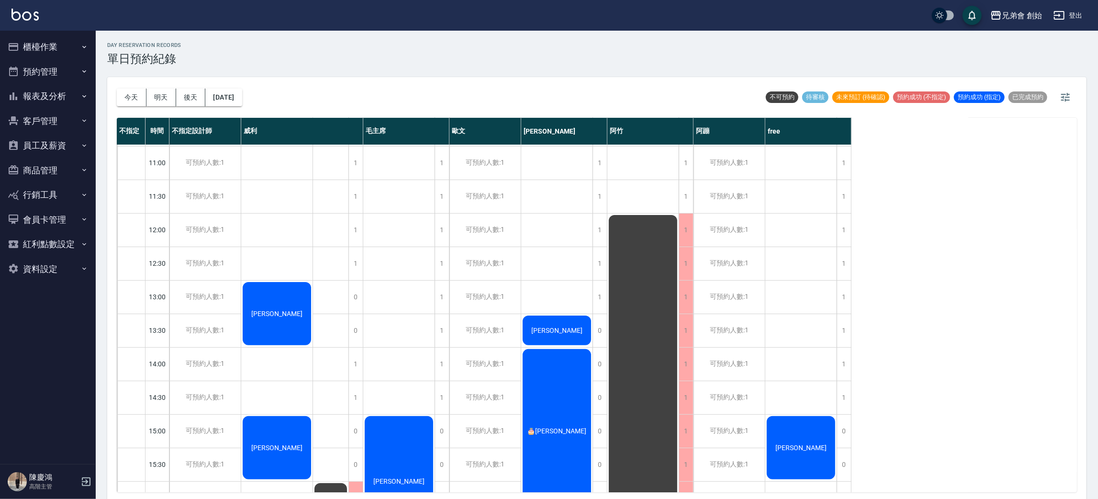
scroll to position [348, 0]
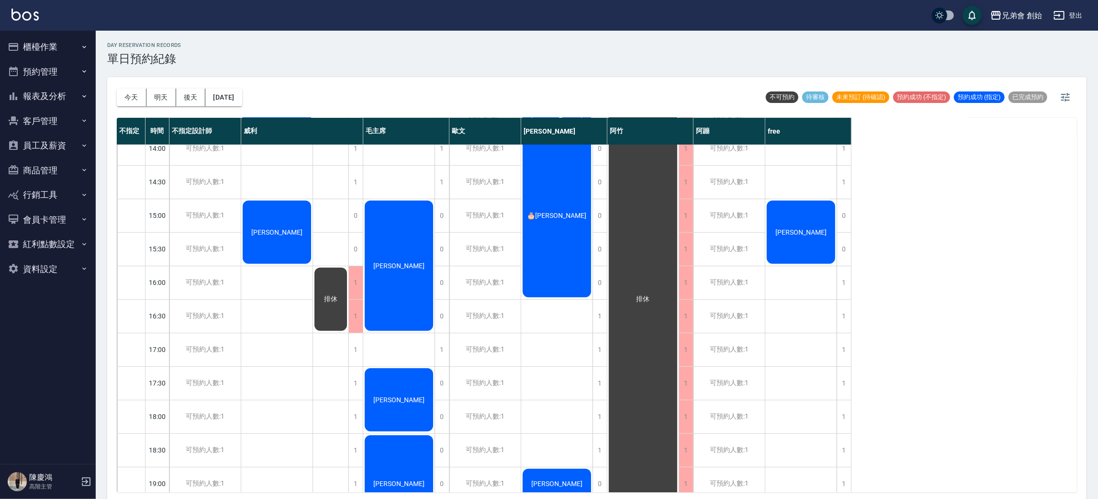
click at [315, 346] on div "排休 排休" at bounding box center [331, 282] width 36 height 971
drag, startPoint x: 327, startPoint y: 357, endPoint x: 323, endPoint y: 353, distance: 5.5
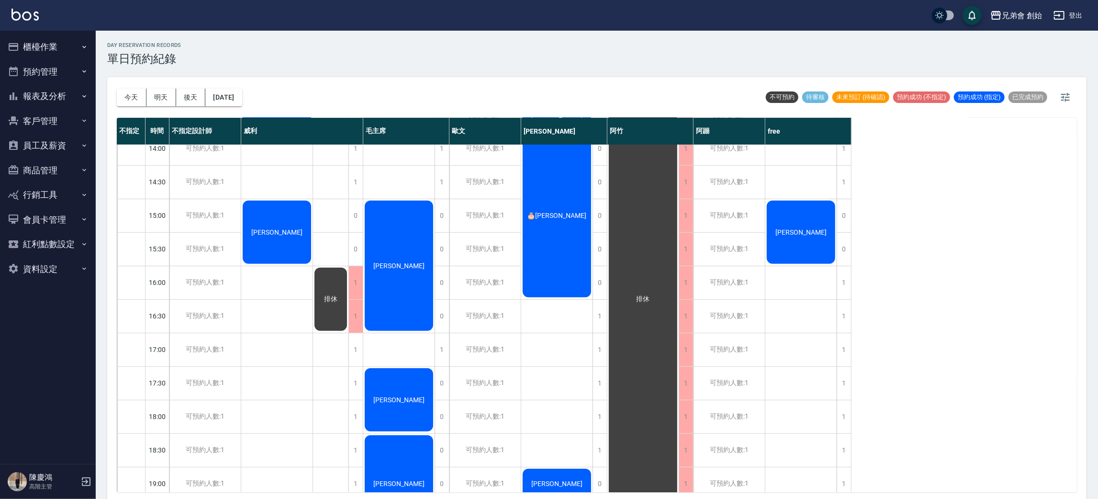
click at [323, 353] on div "排休 排休" at bounding box center [331, 282] width 36 height 971
click at [125, 94] on button "今天" at bounding box center [132, 98] width 30 height 18
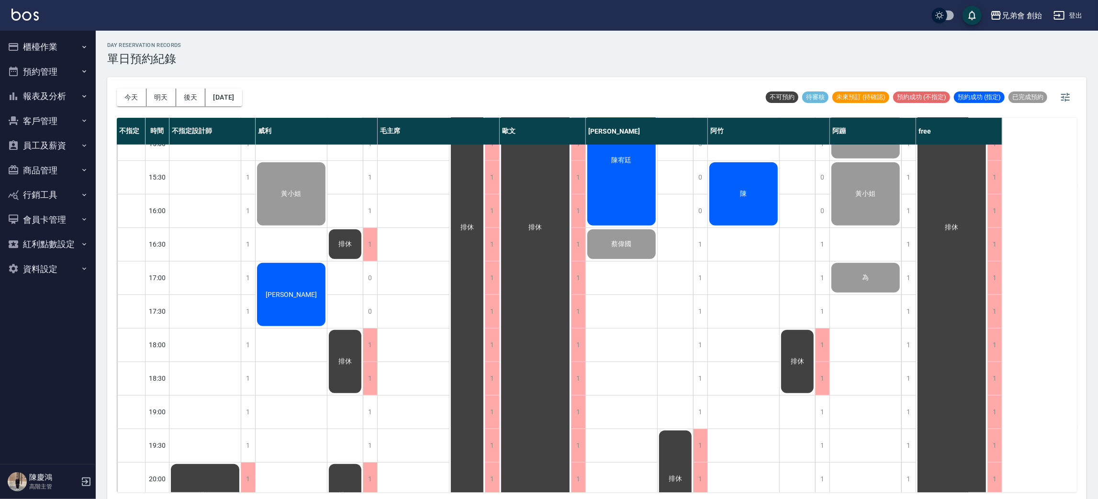
scroll to position [635, 0]
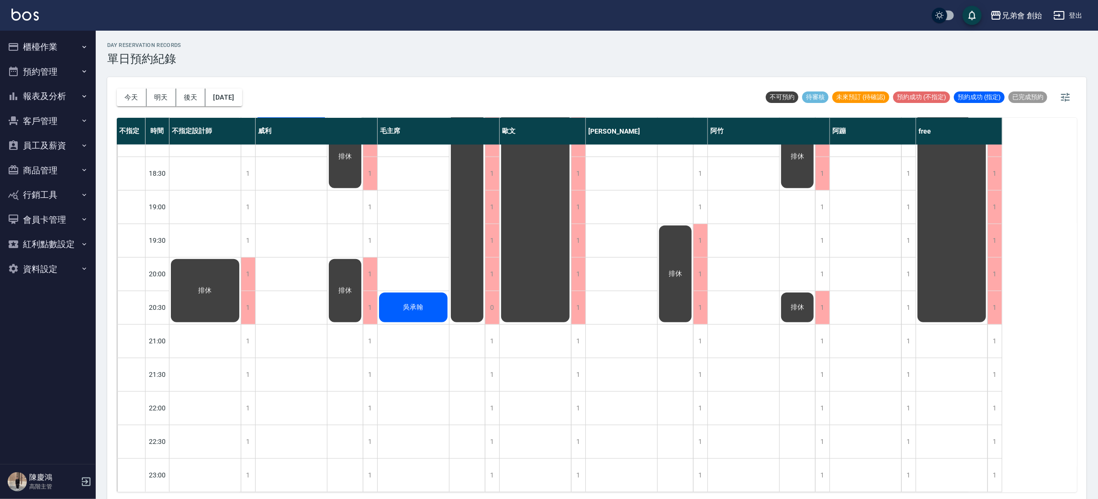
click at [214, 291] on span "吳承翰" at bounding box center [205, 290] width 17 height 9
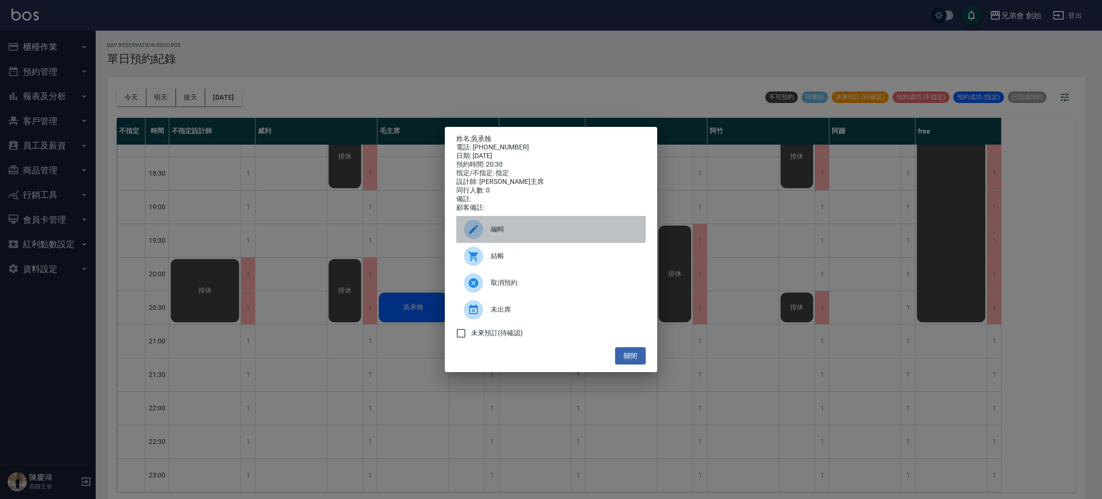
click at [522, 234] on span "編輯" at bounding box center [564, 229] width 147 height 10
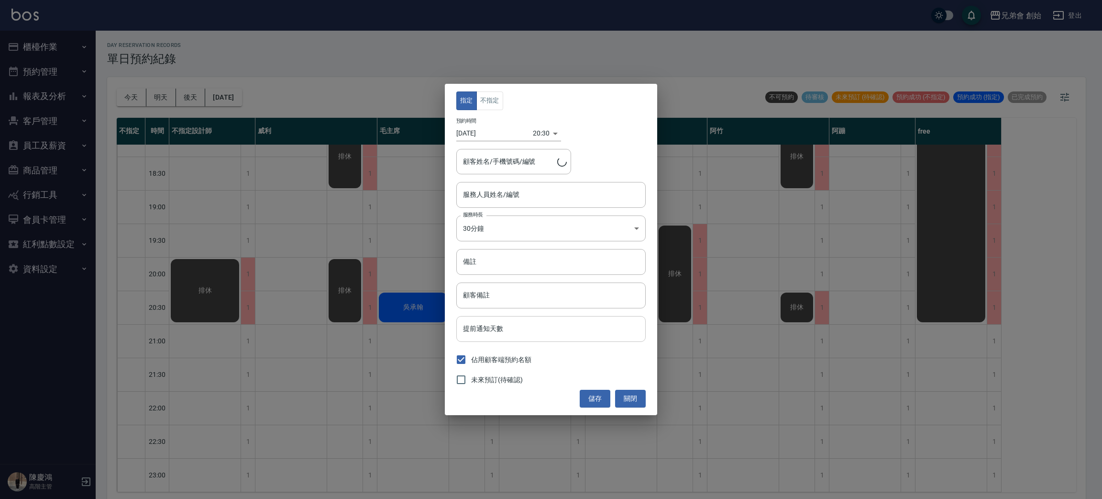
type input "毛主席(無代號)"
type input "吳承翰/0962010857"
click at [544, 195] on input "毛主席(無代號)" at bounding box center [544, 194] width 166 height 17
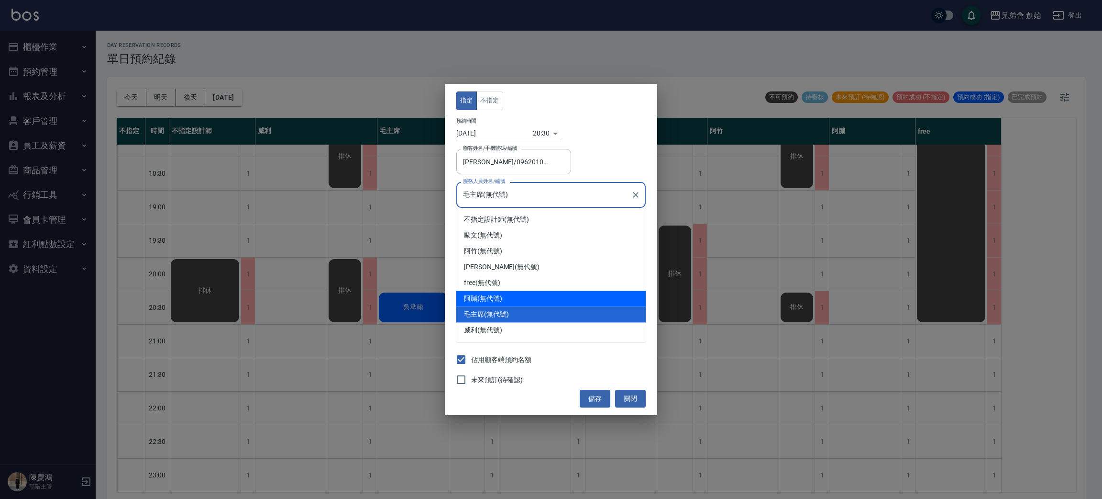
click at [544, 299] on div "阿蹦 (無代號)" at bounding box center [550, 298] width 189 height 16
type input "阿蹦(無代號)"
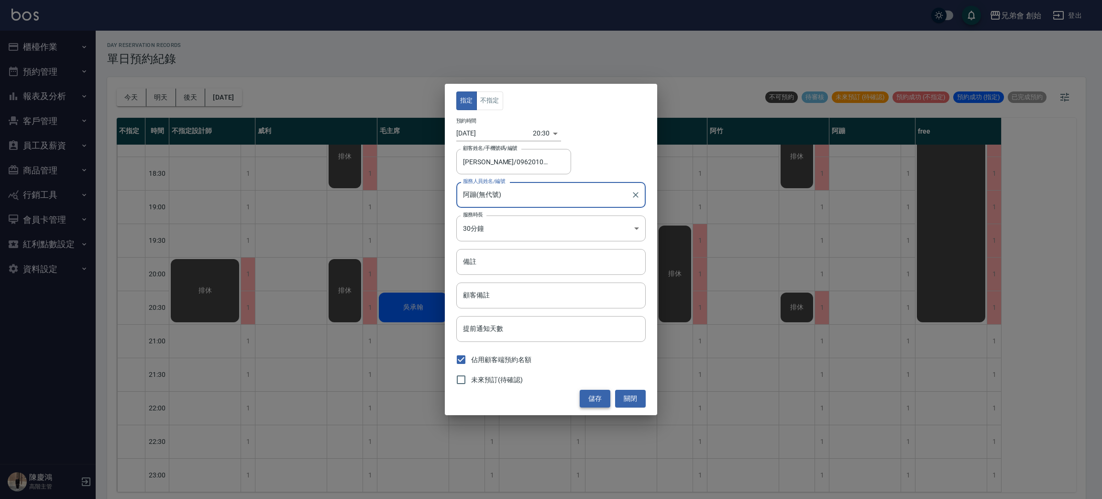
click at [600, 399] on button "儲存" at bounding box center [595, 398] width 31 height 18
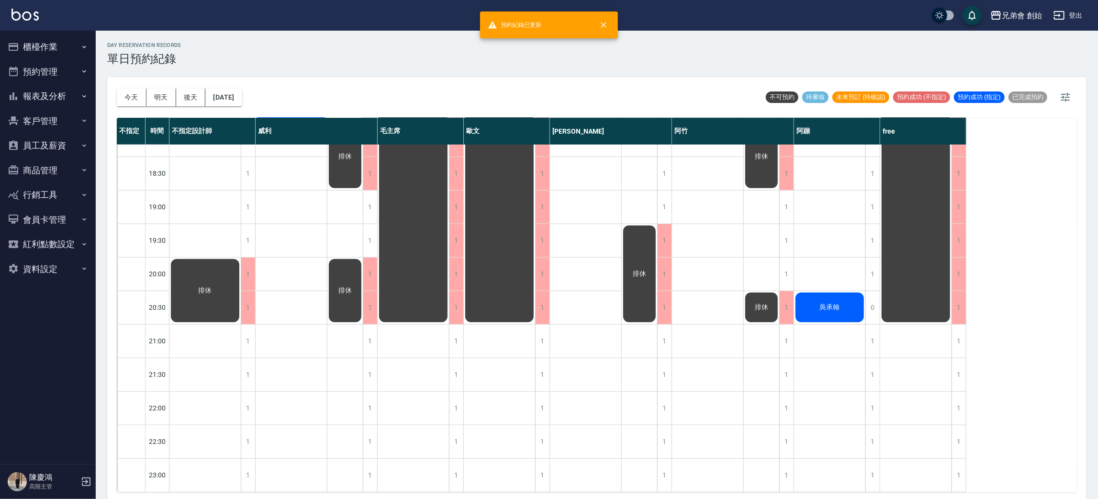
click at [214, 295] on span "吳承翰" at bounding box center [205, 290] width 17 height 9
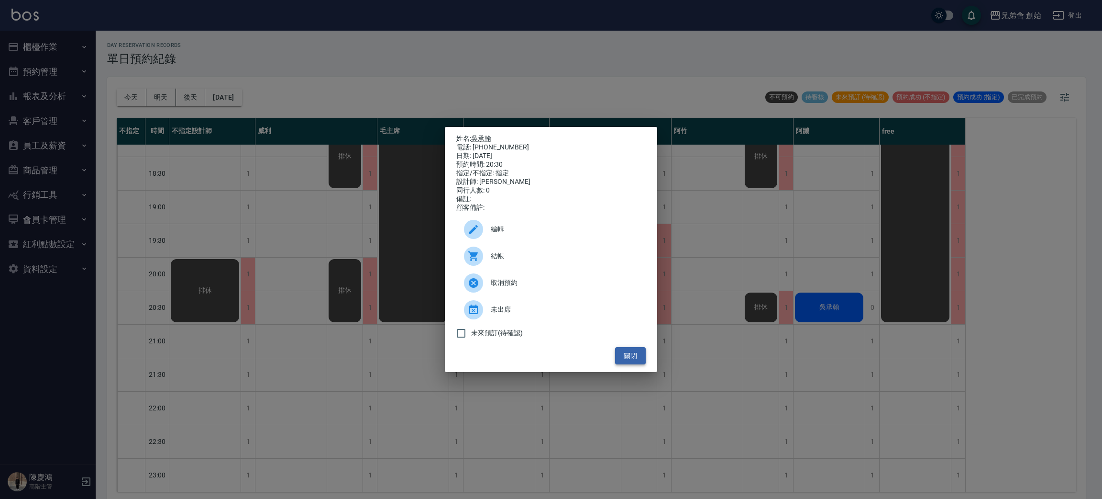
click at [634, 358] on button "關閉" at bounding box center [630, 356] width 31 height 18
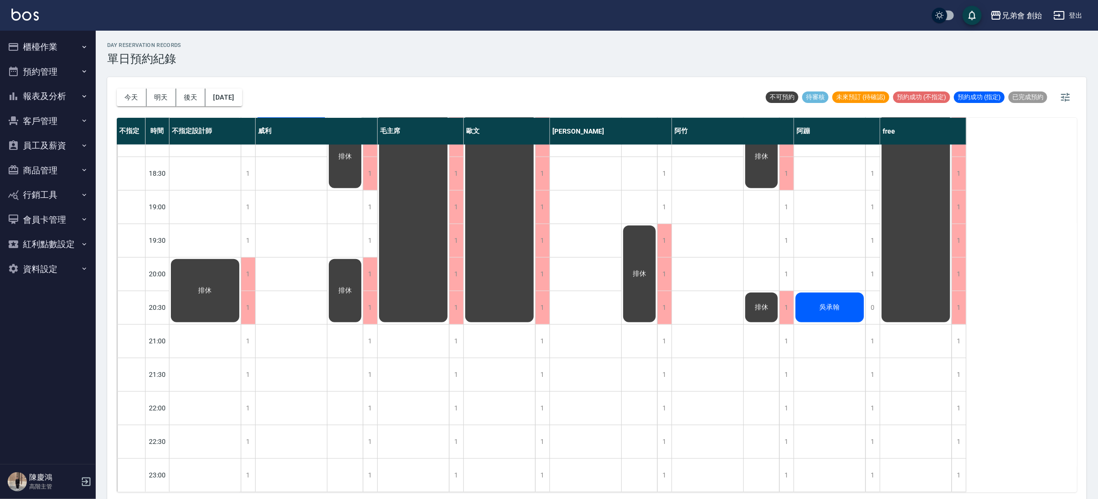
click at [214, 295] on span "吳承翰" at bounding box center [205, 290] width 17 height 9
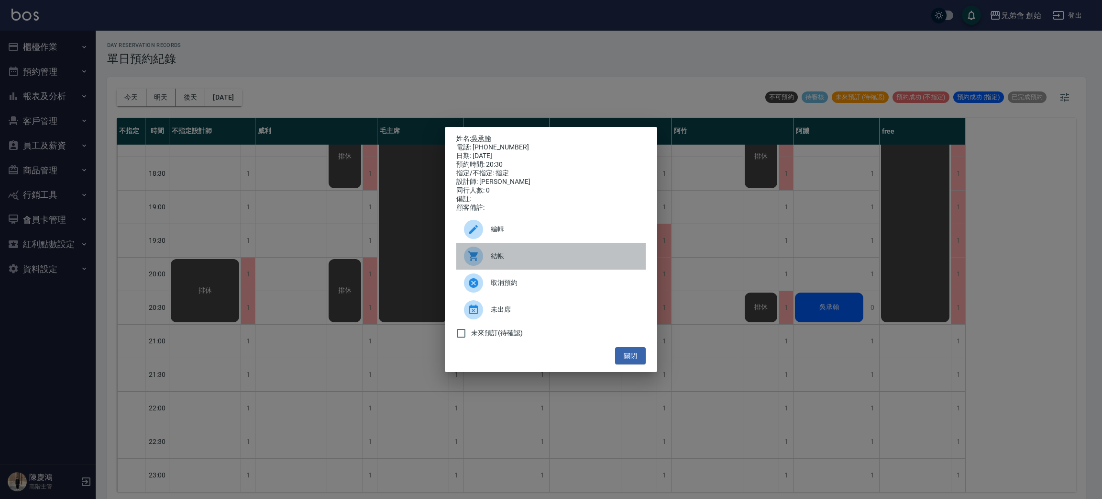
click at [595, 258] on span "結帳" at bounding box center [564, 256] width 147 height 10
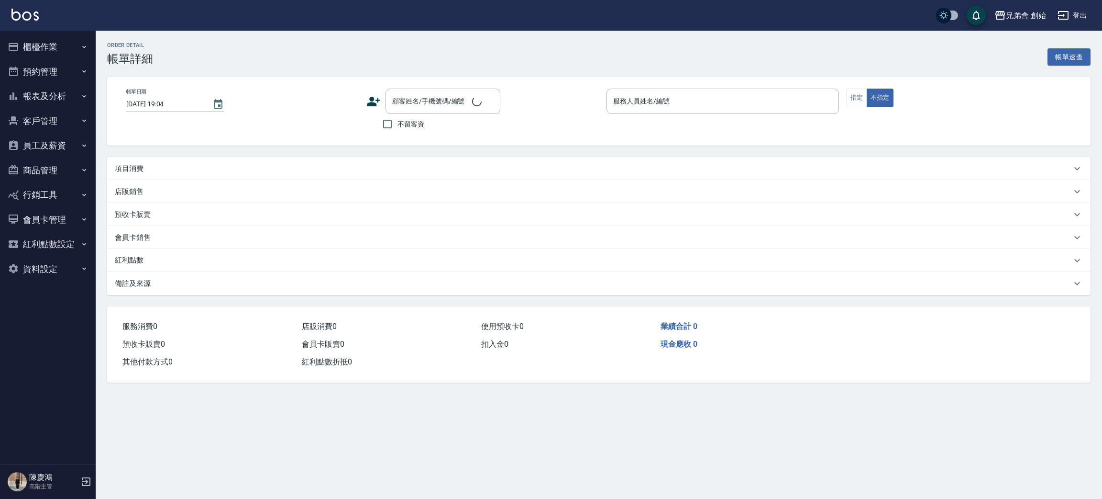
click at [237, 164] on div "項目消費" at bounding box center [593, 169] width 957 height 10
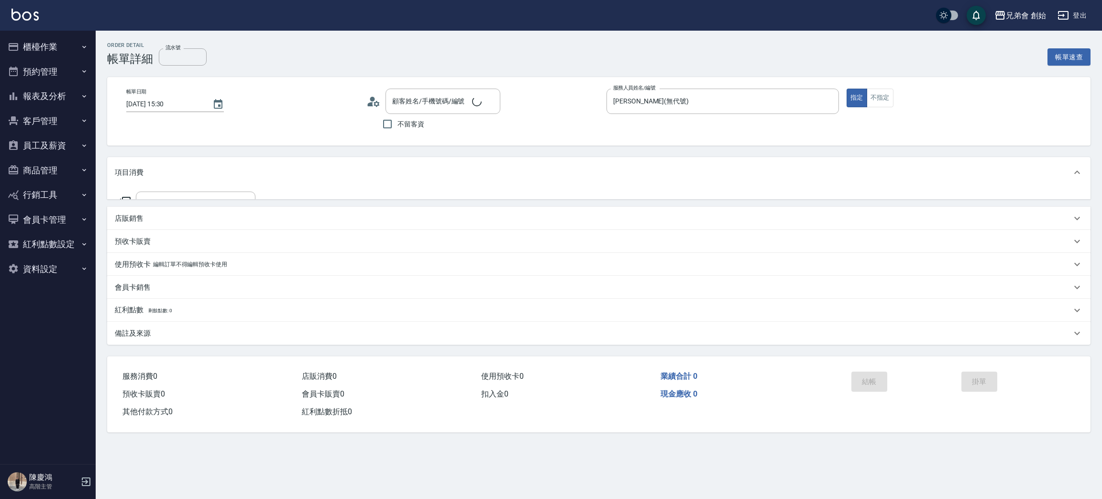
type input "2025/08/19 15:30"
type input "威利(無代號)"
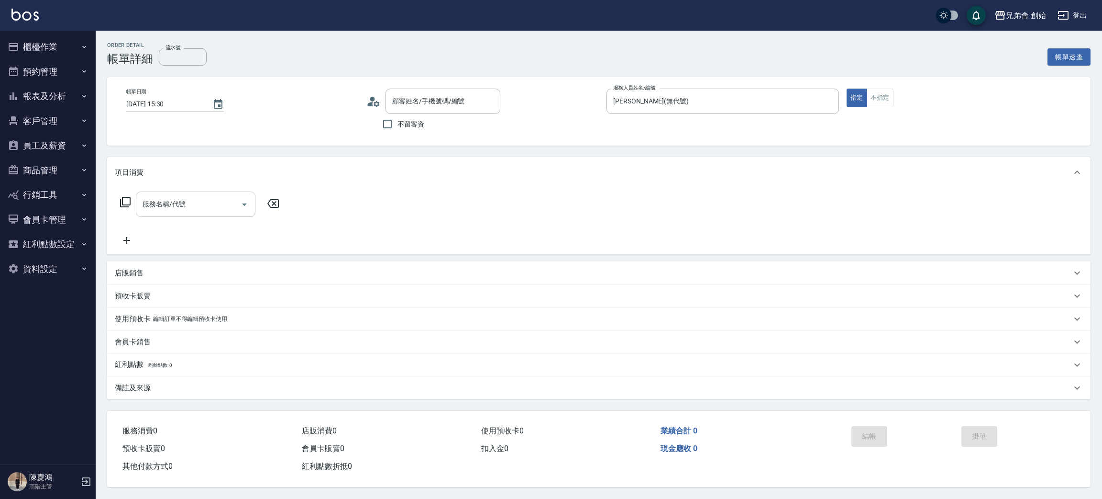
click at [181, 208] on div "服務名稱/代號 服務名稱/代號" at bounding box center [196, 203] width 120 height 25
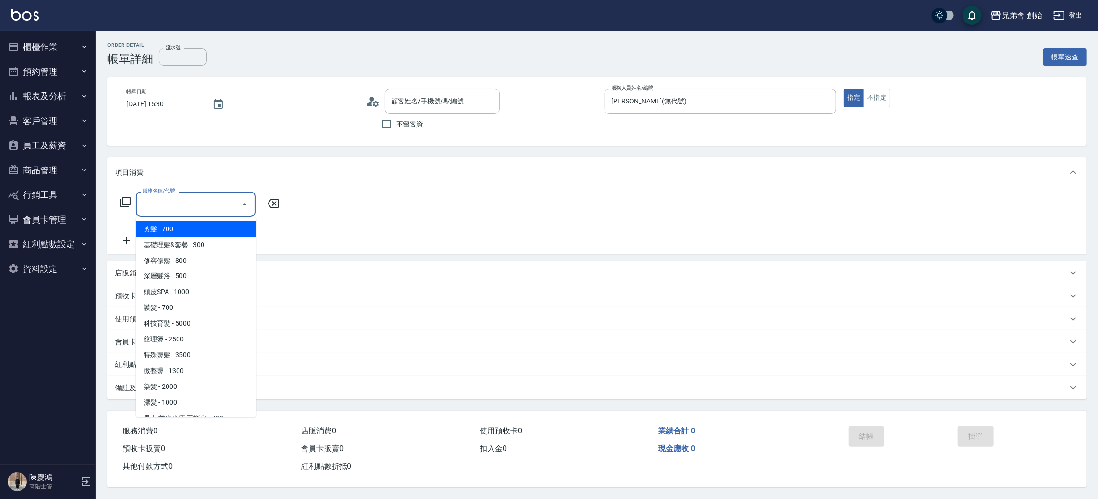
type input "黃小姐/0913580089/"
click at [211, 227] on span "剪髮 - 700" at bounding box center [196, 229] width 120 height 16
type input "剪髮(A01)"
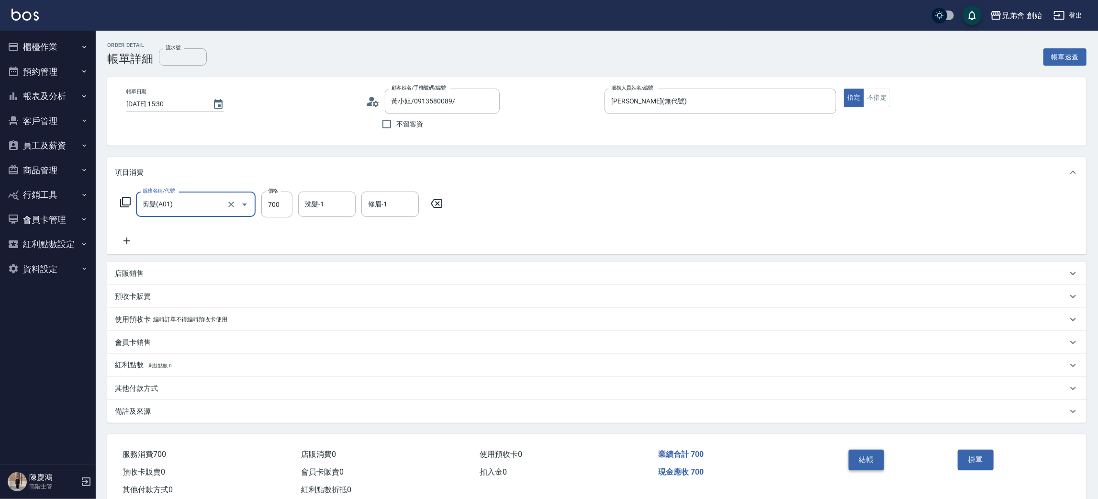
scroll to position [25, 0]
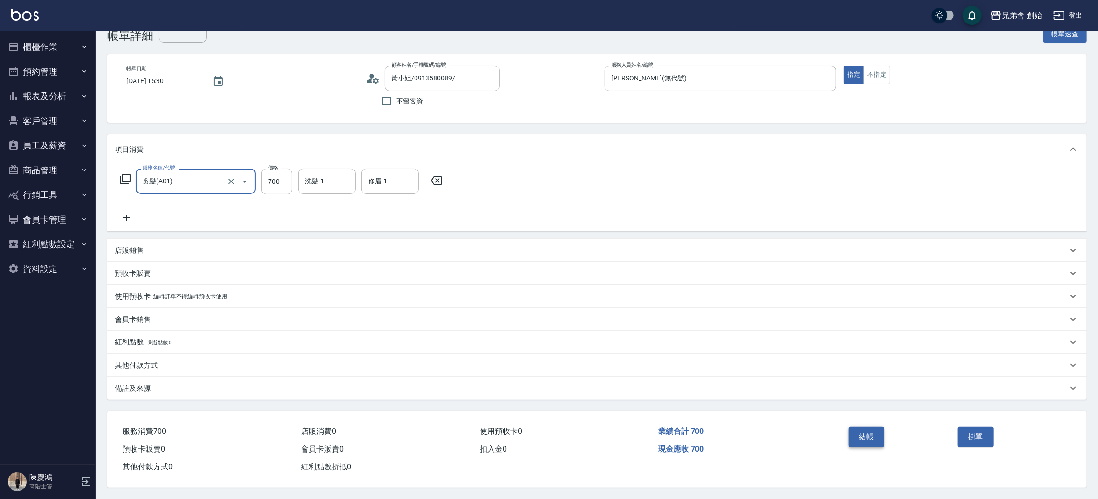
click at [860, 436] on button "結帳" at bounding box center [866, 436] width 36 height 20
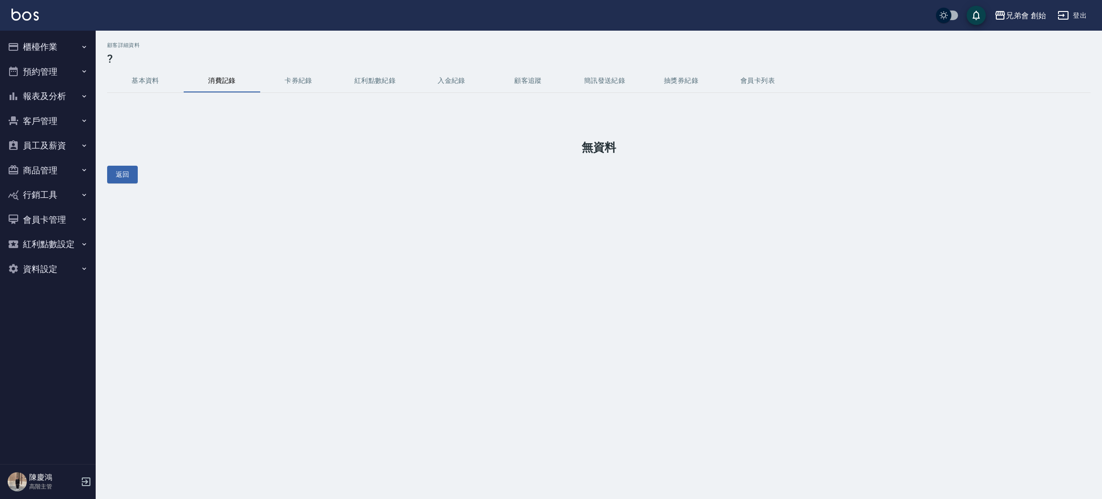
click at [140, 69] on div "顧客詳細資料 ? 基本資料 消費記錄 卡券紀錄 紅利點數紀錄 入金紀錄 顧客追蹤 簡訊發送紀錄 抽獎券紀錄 會員卡列表 無資料 返回" at bounding box center [599, 112] width 1007 height 141
drag, startPoint x: 137, startPoint y: 81, endPoint x: 213, endPoint y: 9, distance: 105.2
click at [142, 77] on button "基本資料" at bounding box center [145, 80] width 77 height 23
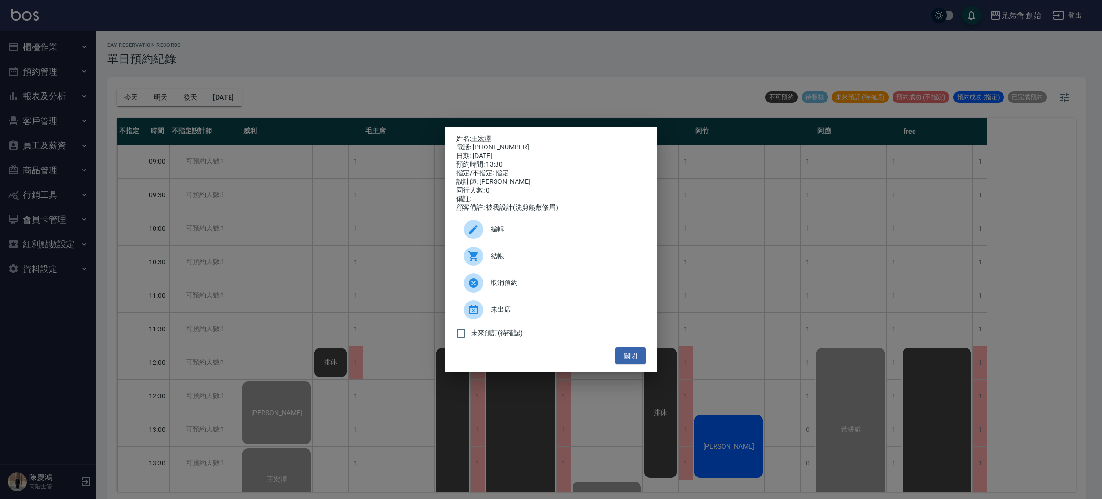
scroll to position [2, 0]
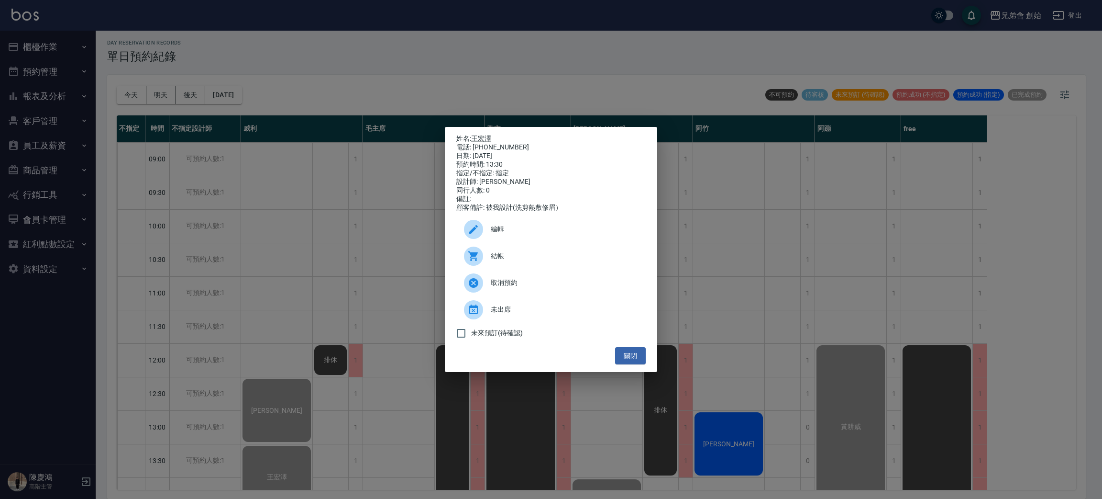
click at [412, 73] on div "姓名: [PERSON_NAME] 電話: [PHONE_NUMBER] 日期: [DATE] 預約時間: 13:30 指定/不指定: 指定 設計師: [PE…" at bounding box center [551, 249] width 1102 height 499
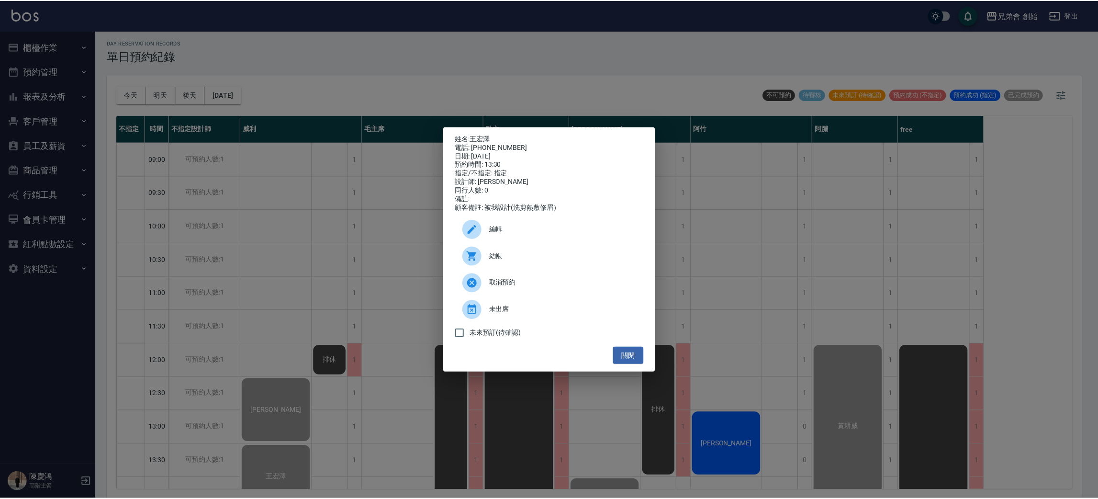
scroll to position [204, 0]
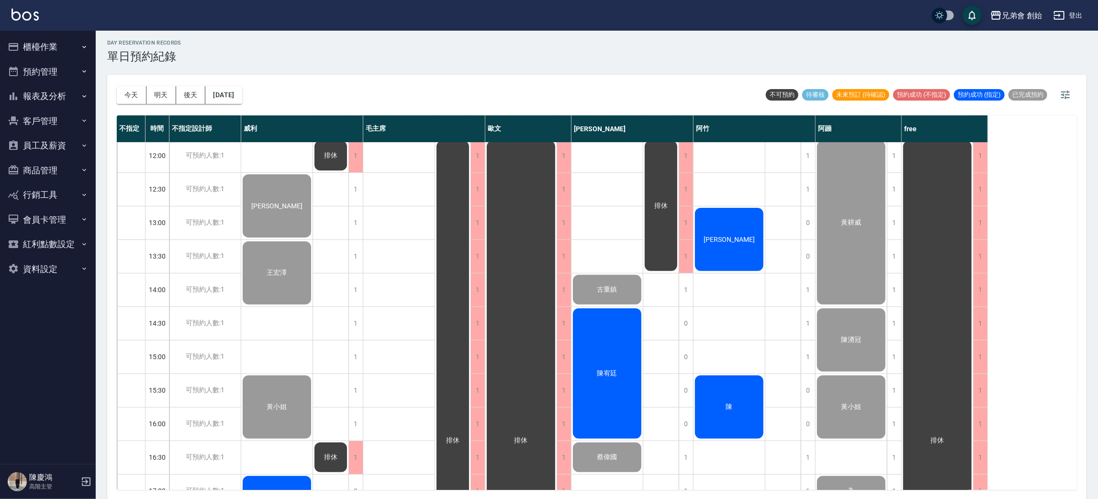
click at [395, 289] on div "吳承翰" at bounding box center [399, 423] width 72 height 971
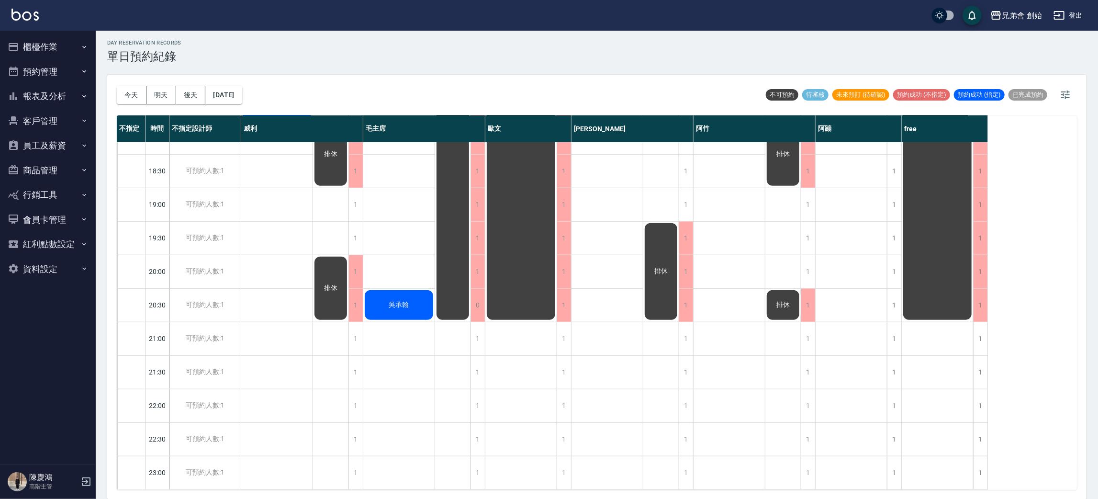
scroll to position [276, 0]
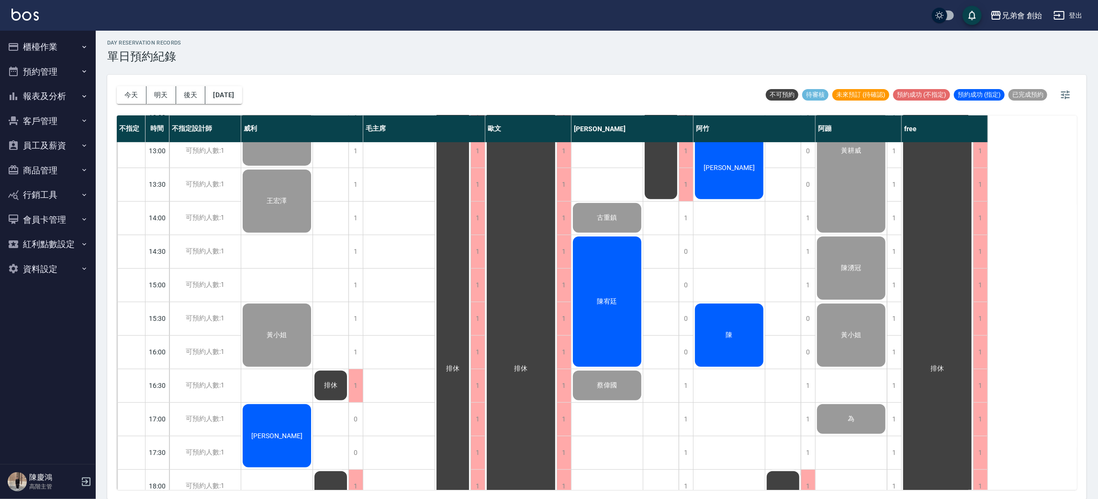
click at [277, 138] on span "陳俊民" at bounding box center [276, 134] width 55 height 8
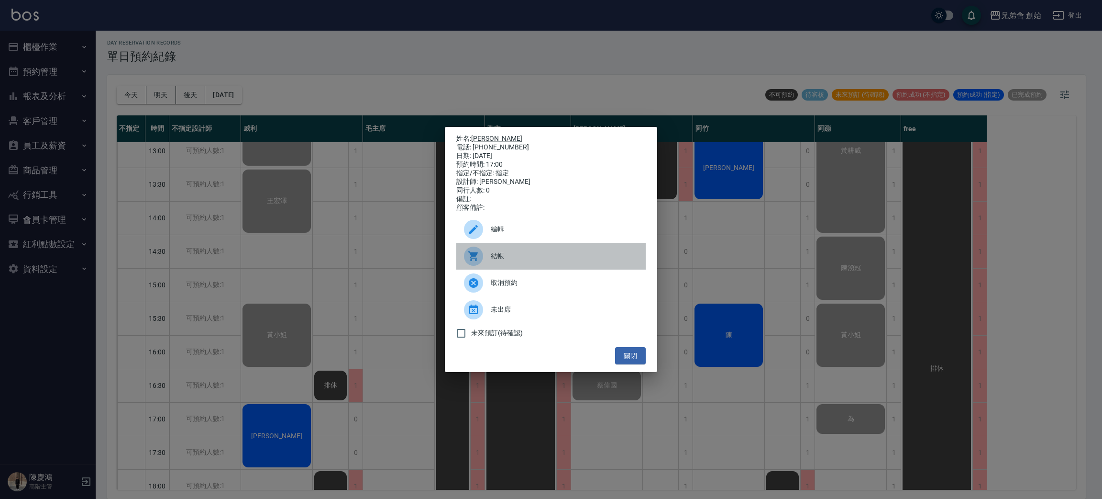
click at [520, 260] on span "結帳" at bounding box center [564, 256] width 147 height 10
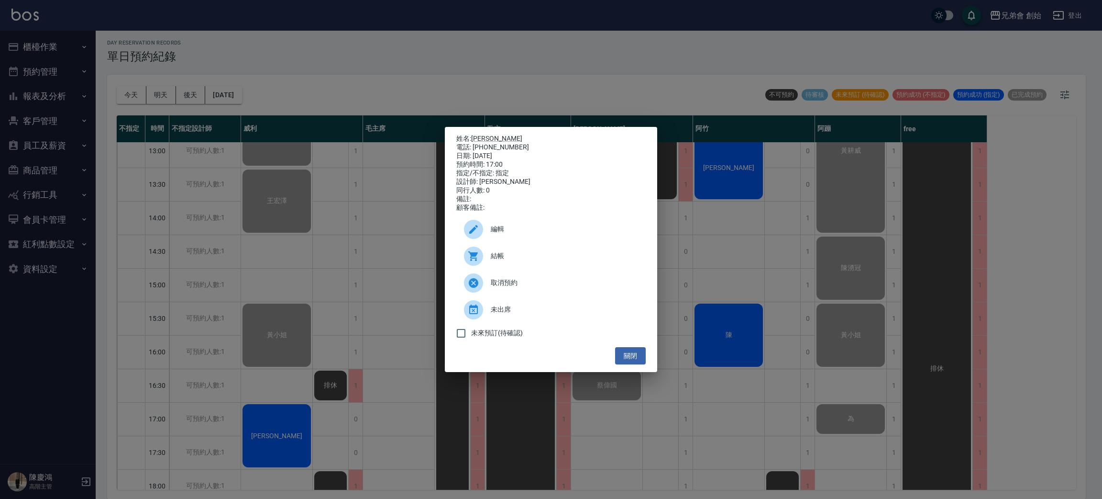
click at [362, 211] on div "姓名: 陳俊民 電話: 0910683320 日期: 2025/08/19 預約時間: 17:00 指定/不指定: 指定 設計師: 威利 同行人數: 0 備註…" at bounding box center [551, 249] width 1102 height 499
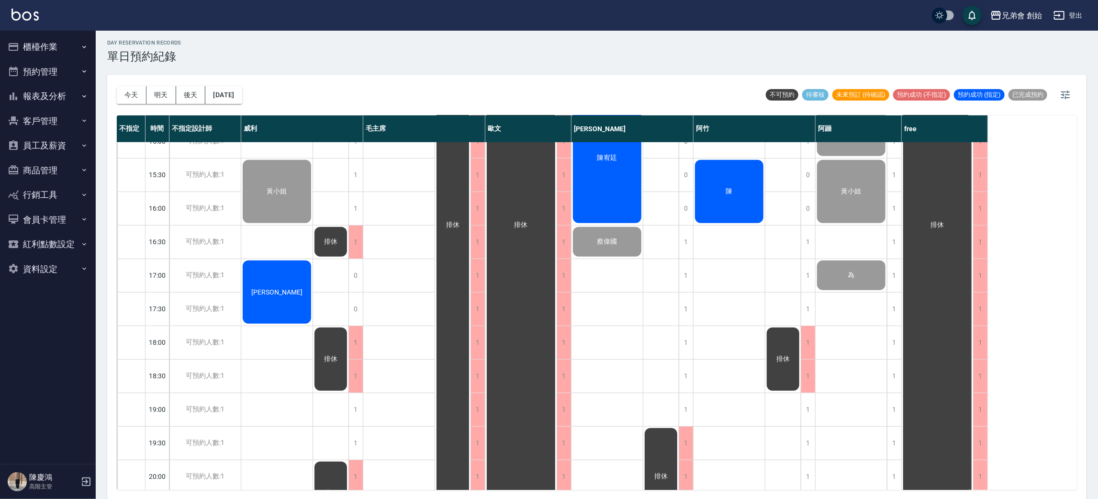
scroll to position [61, 0]
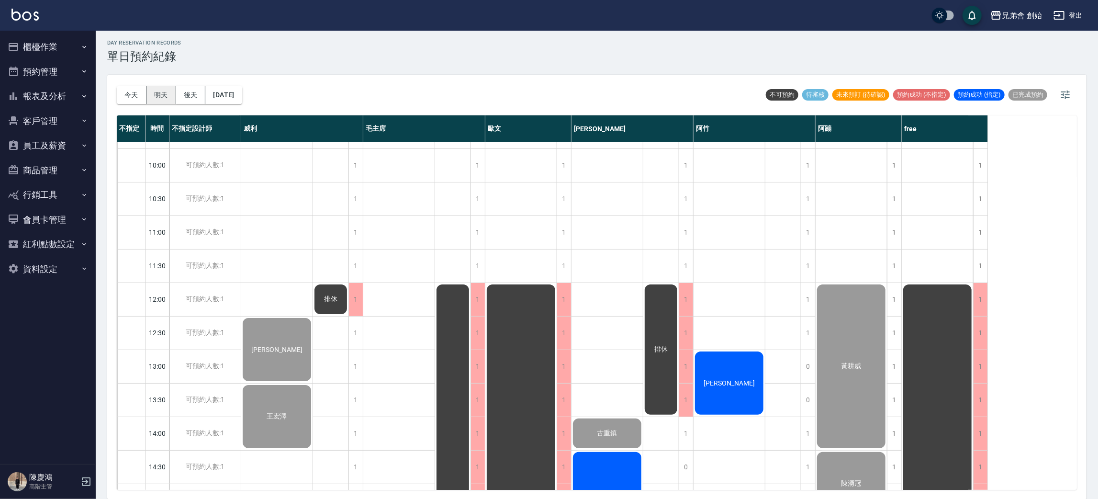
click at [162, 95] on button "明天" at bounding box center [161, 95] width 30 height 18
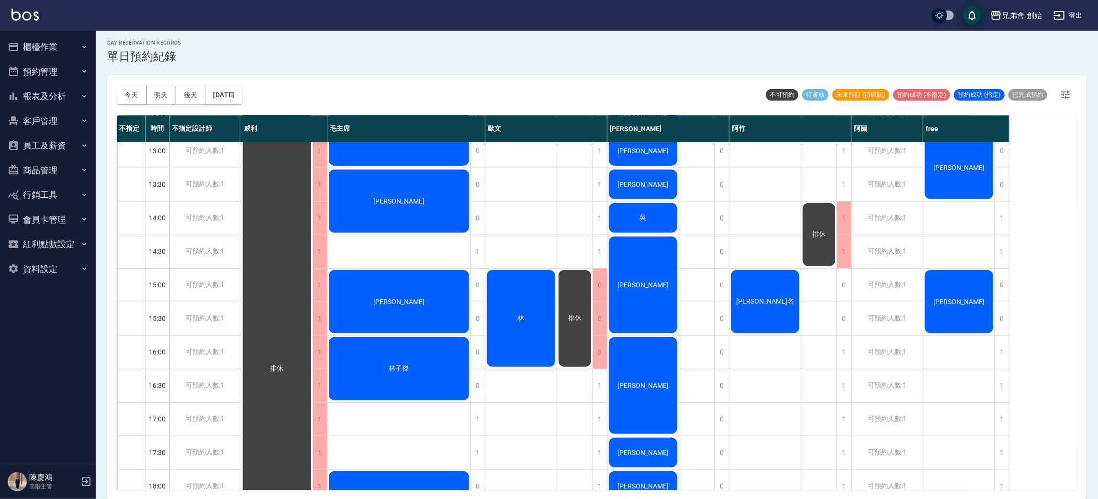
scroll to position [420, 0]
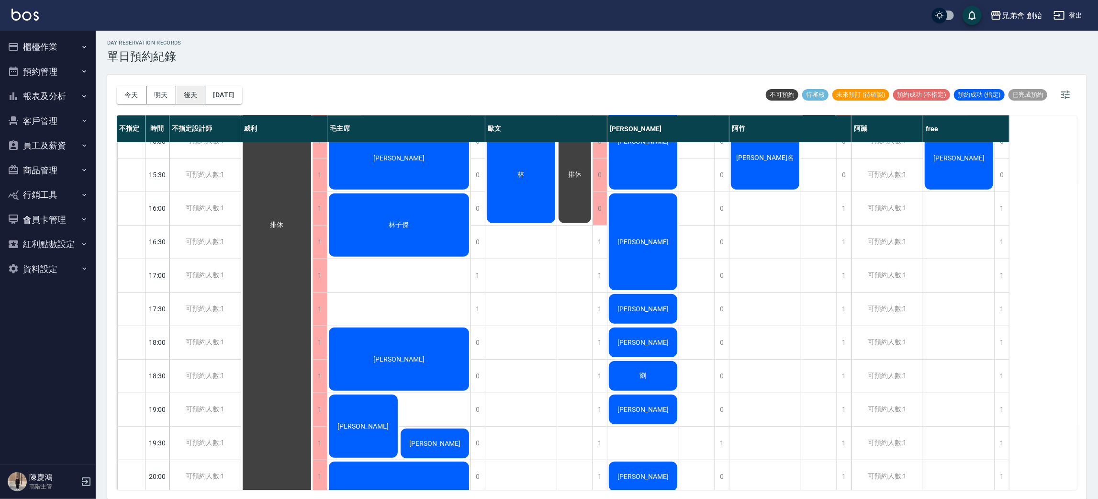
click at [190, 88] on button "後天" at bounding box center [191, 95] width 30 height 18
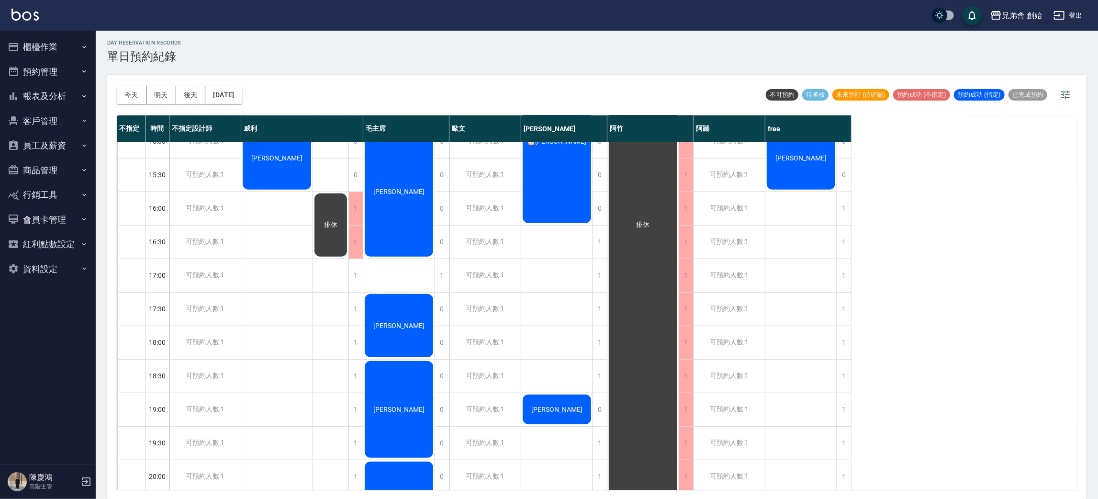
click at [374, 72] on div "day Reservation records 單日預約紀錄 今天 明天 後天 2025/08/21 不可預約 待審核 未來預訂 (待確認) 預約成功 (不指…" at bounding box center [597, 263] width 1002 height 471
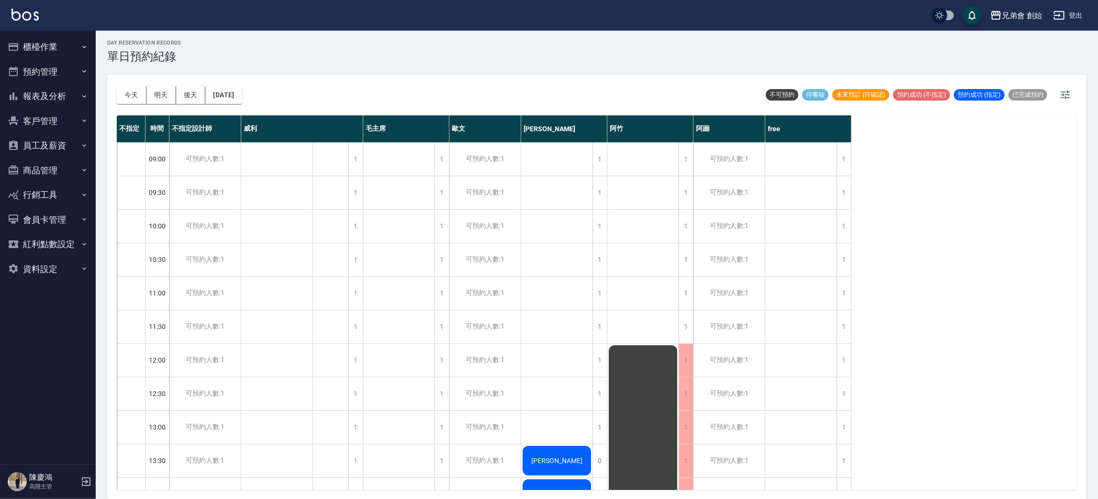
click at [123, 91] on button "今天" at bounding box center [132, 95] width 30 height 18
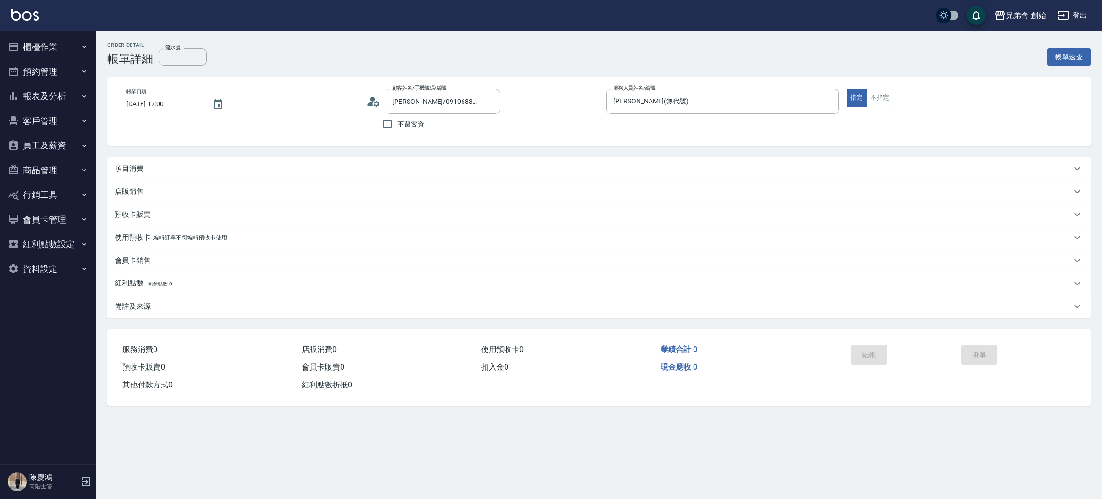
click at [226, 168] on div "項目消費" at bounding box center [593, 169] width 957 height 10
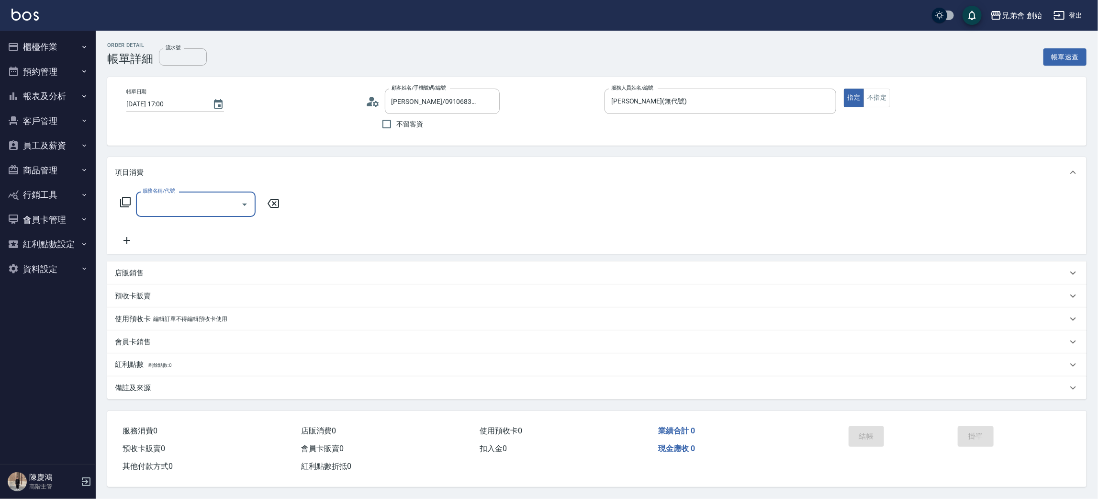
click at [190, 196] on input "服務名稱/代號" at bounding box center [188, 204] width 97 height 17
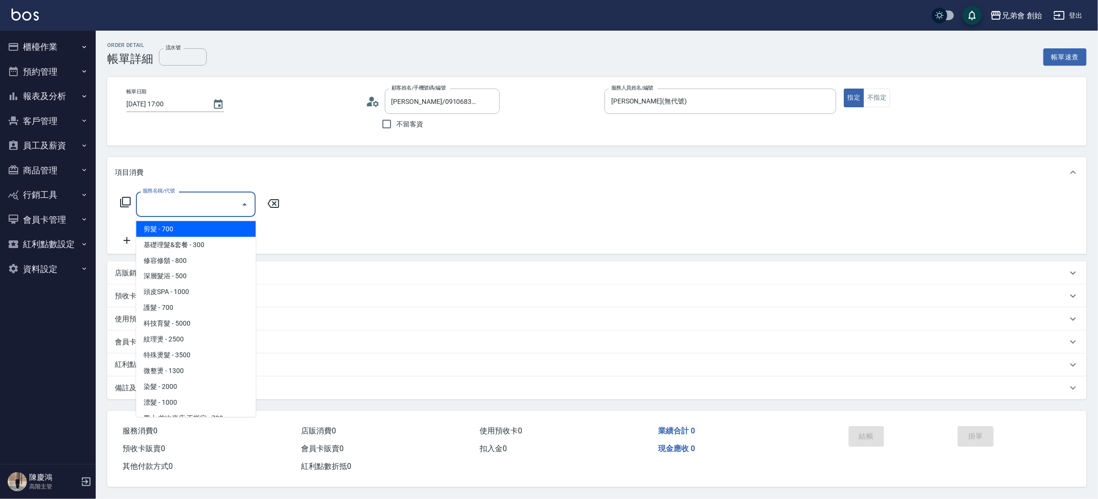
click at [190, 231] on span "剪髮 - 700" at bounding box center [196, 229] width 120 height 16
type input "剪髮(A01)"
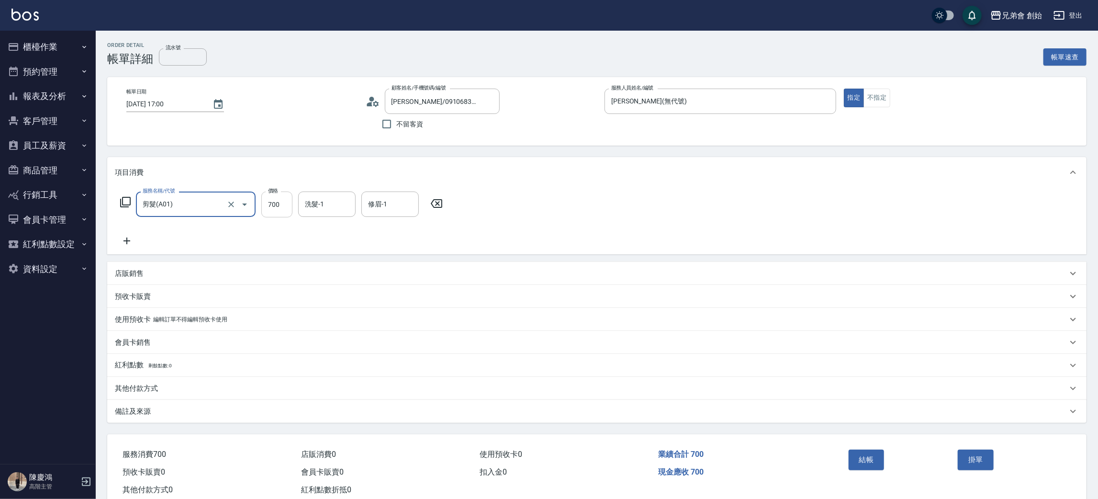
click at [272, 211] on input "700" at bounding box center [276, 204] width 31 height 26
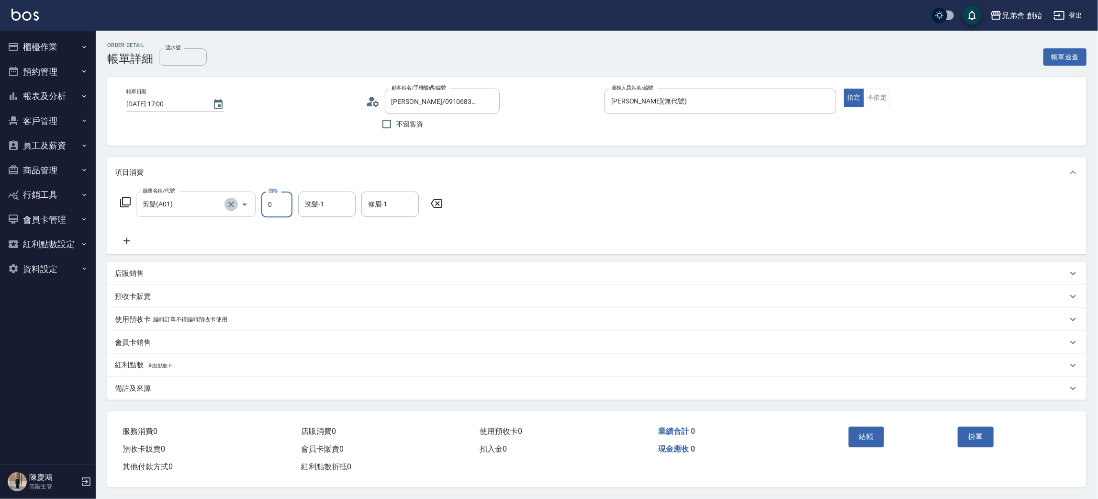
click at [233, 204] on icon "Clear" at bounding box center [231, 205] width 10 height 10
type input "0"
type input "剪髮(A01)"
click at [645, 209] on div "服務名稱/代號 剪髮(A01) 服務名稱/代號 價格 0 價格 洗髮-1 洗髮-1 修眉-1 修眉-1" at bounding box center [596, 221] width 979 height 67
click at [432, 202] on icon at bounding box center [436, 203] width 24 height 11
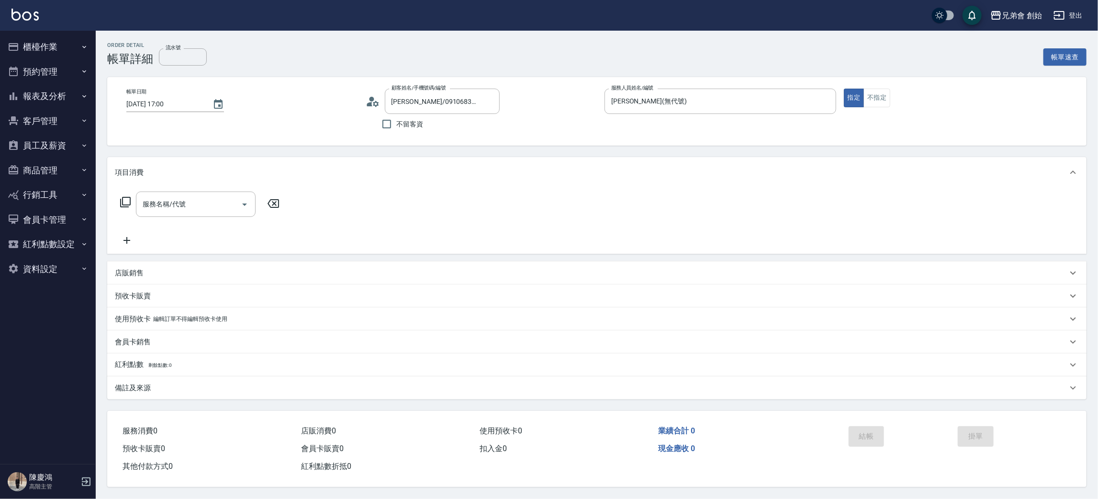
click at [868, 443] on div "結帳" at bounding box center [899, 443] width 110 height 42
click at [160, 389] on div "備註及來源" at bounding box center [591, 388] width 952 height 10
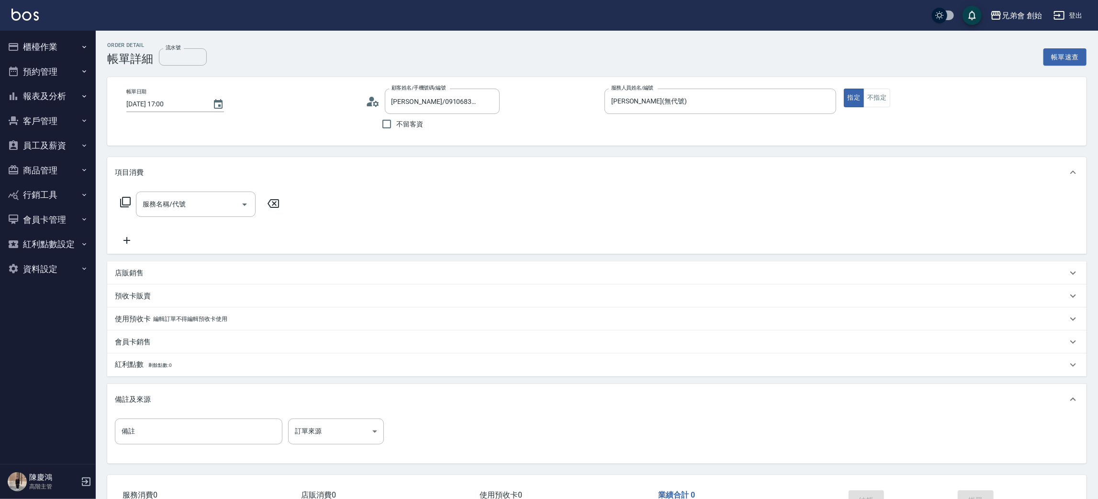
click at [165, 389] on div "備註及來源" at bounding box center [596, 399] width 979 height 31
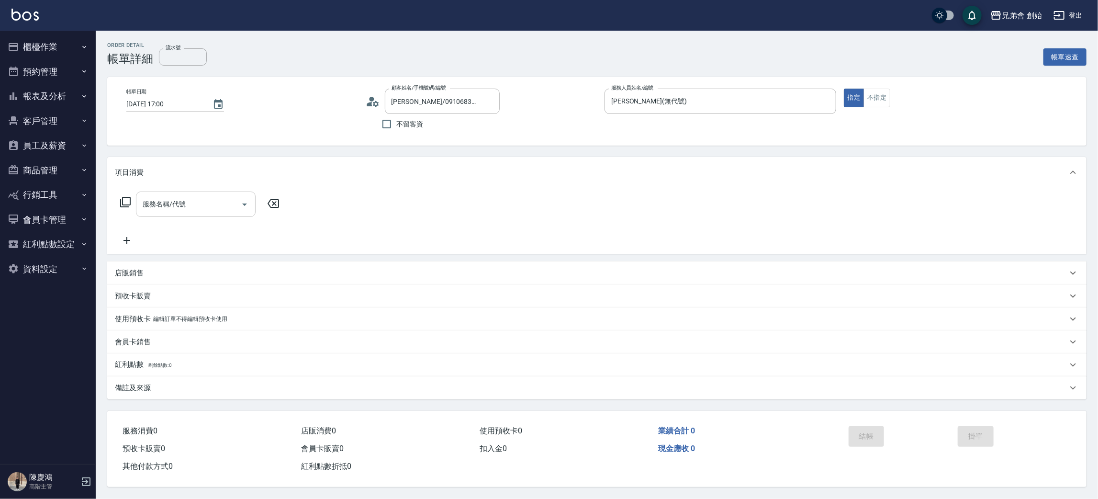
click at [186, 213] on div "服務名稱/代號" at bounding box center [196, 203] width 120 height 25
click at [498, 214] on div "服務名稱/代號 服務名稱/代號" at bounding box center [596, 221] width 979 height 66
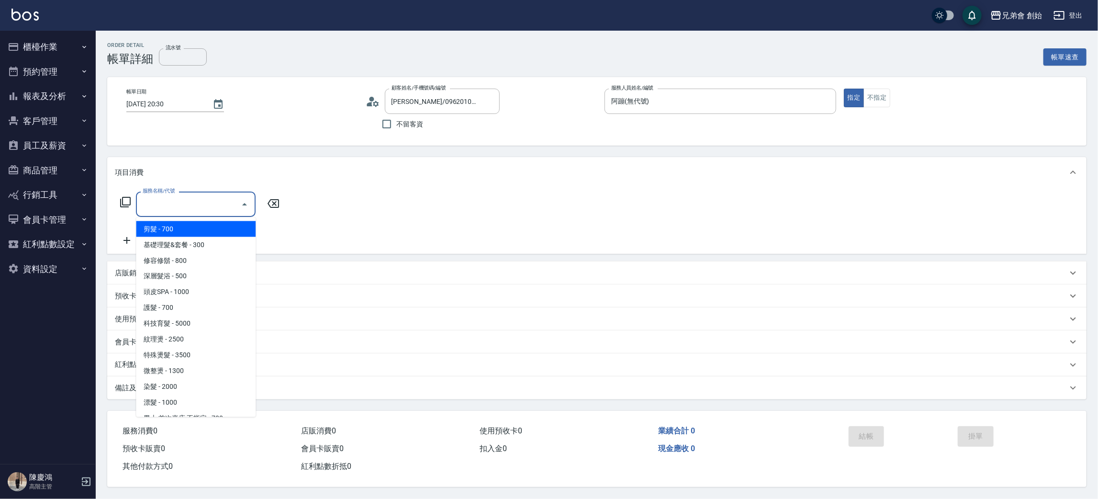
click at [188, 227] on span "剪髮 - 700" at bounding box center [196, 229] width 120 height 16
type input "剪髮(A01)"
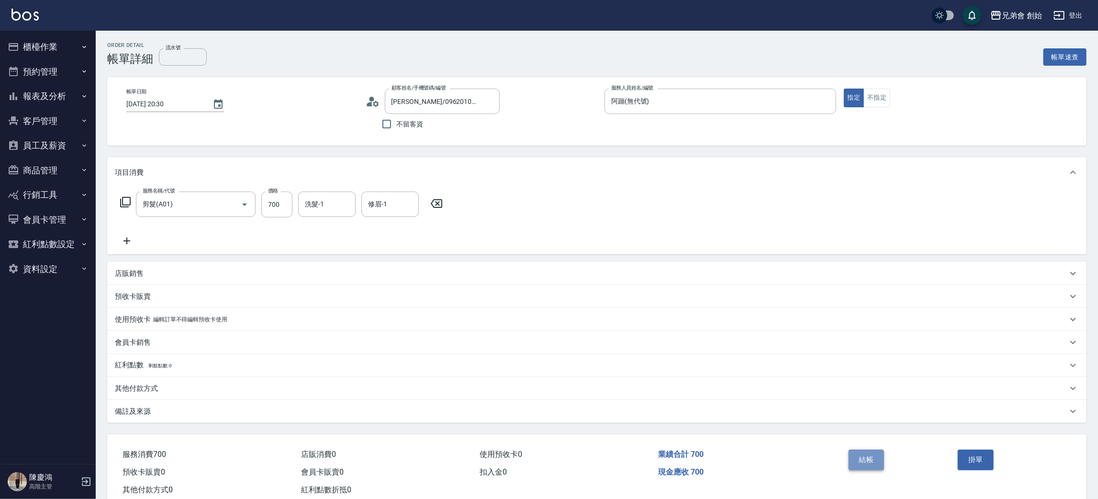
click at [873, 462] on button "結帳" at bounding box center [866, 459] width 36 height 20
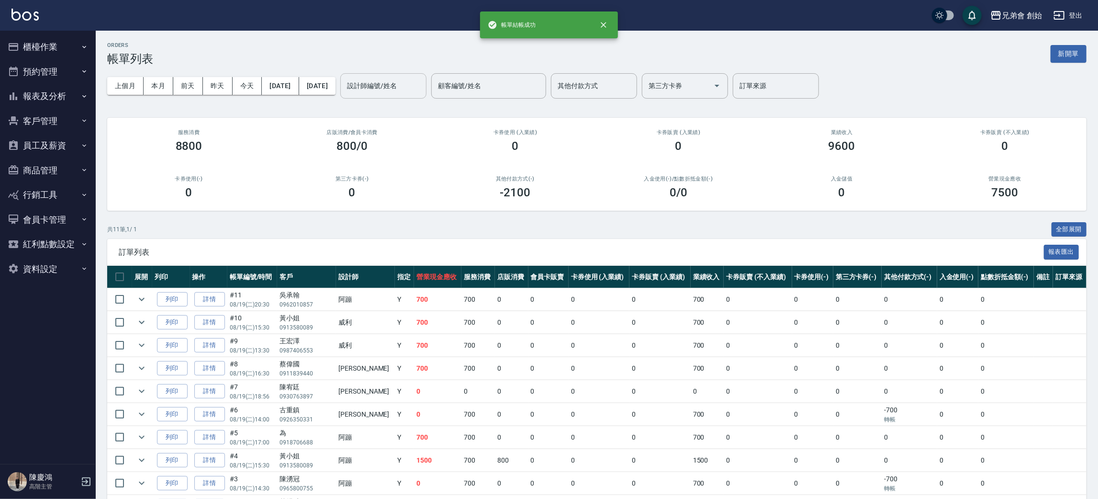
click at [422, 94] on input "設計師編號/姓名" at bounding box center [383, 86] width 78 height 17
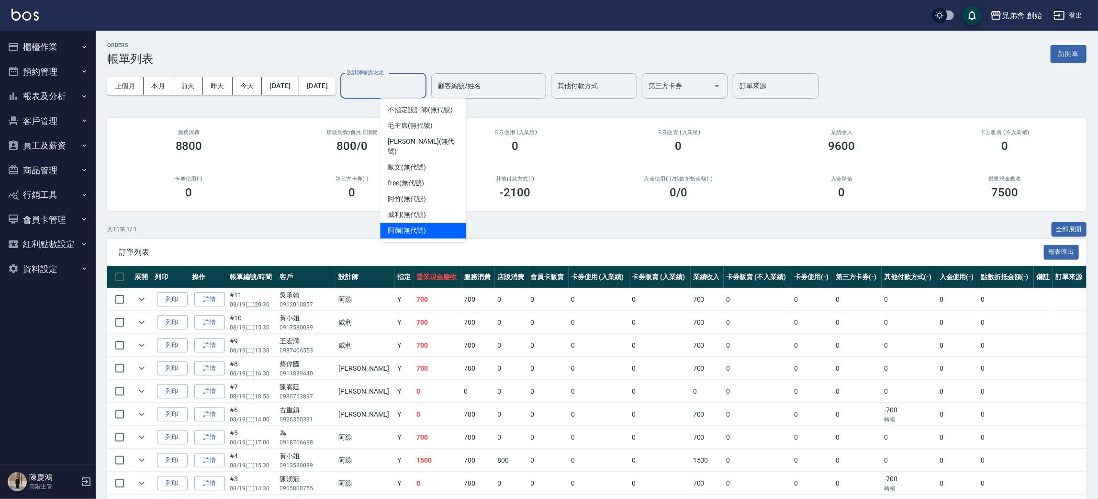
click at [428, 222] on div "阿蹦 (無代號)" at bounding box center [423, 230] width 86 height 16
type input "阿蹦(無代號)"
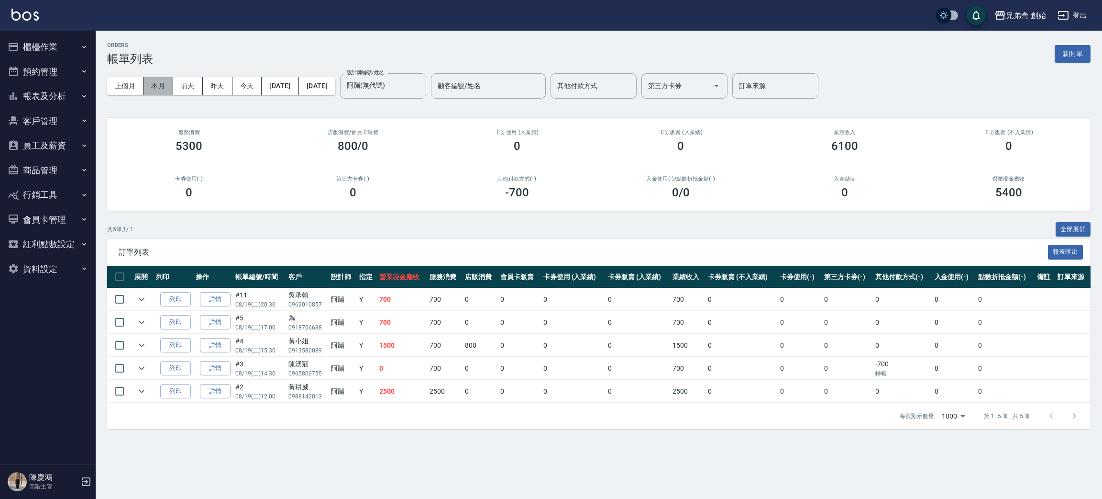
click at [164, 82] on button "本月" at bounding box center [159, 86] width 30 height 18
